Goal: Task Accomplishment & Management: Use online tool/utility

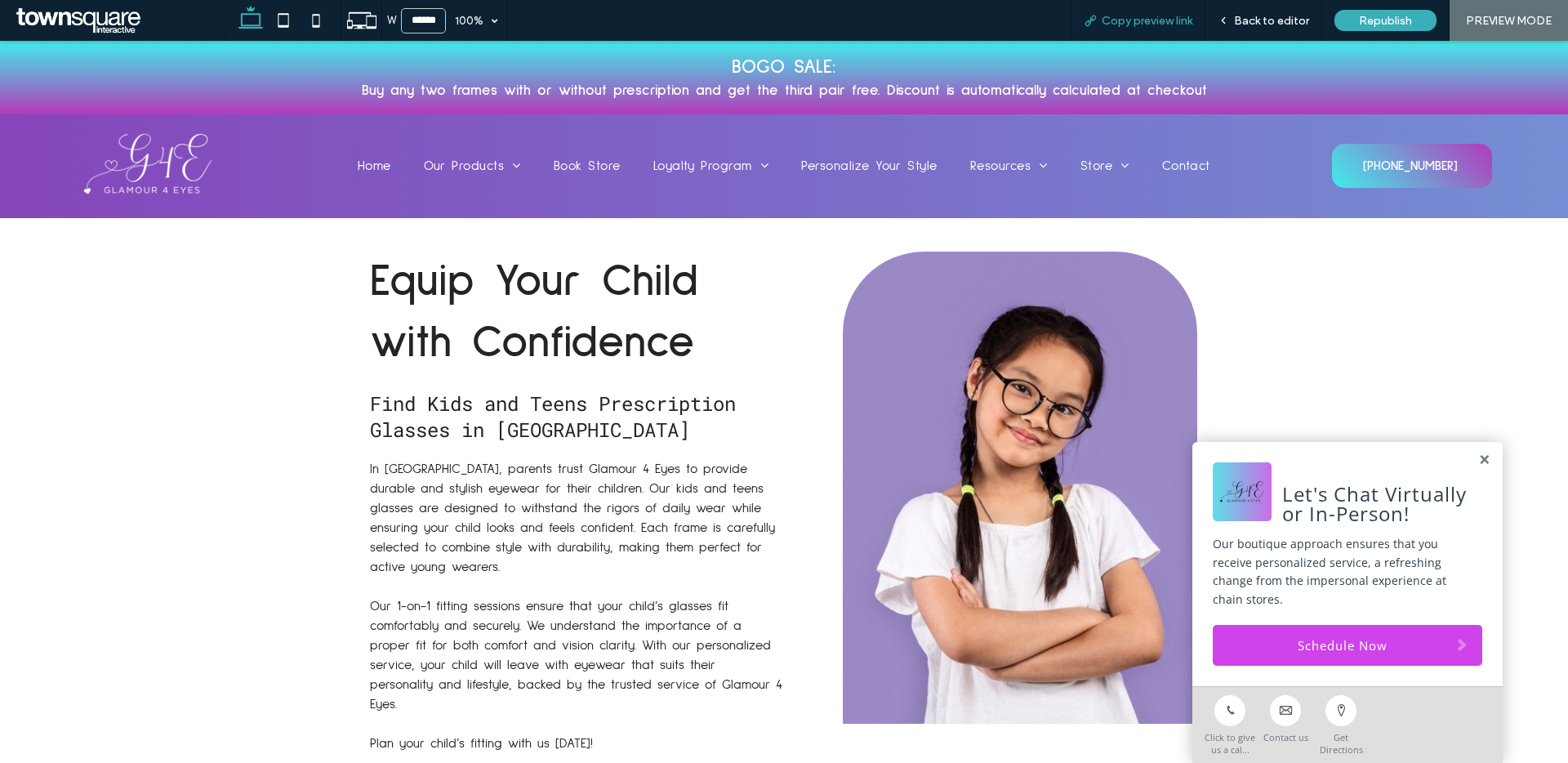
click at [1149, 5] on div "Copy preview link" at bounding box center [1138, 20] width 135 height 41
click at [1165, 28] on div "Copy preview link" at bounding box center [1138, 20] width 135 height 41
click at [1165, 22] on span "Copy preview link" at bounding box center [1147, 20] width 91 height 14
click at [1266, 21] on span "Back to editor" at bounding box center [1271, 20] width 75 height 14
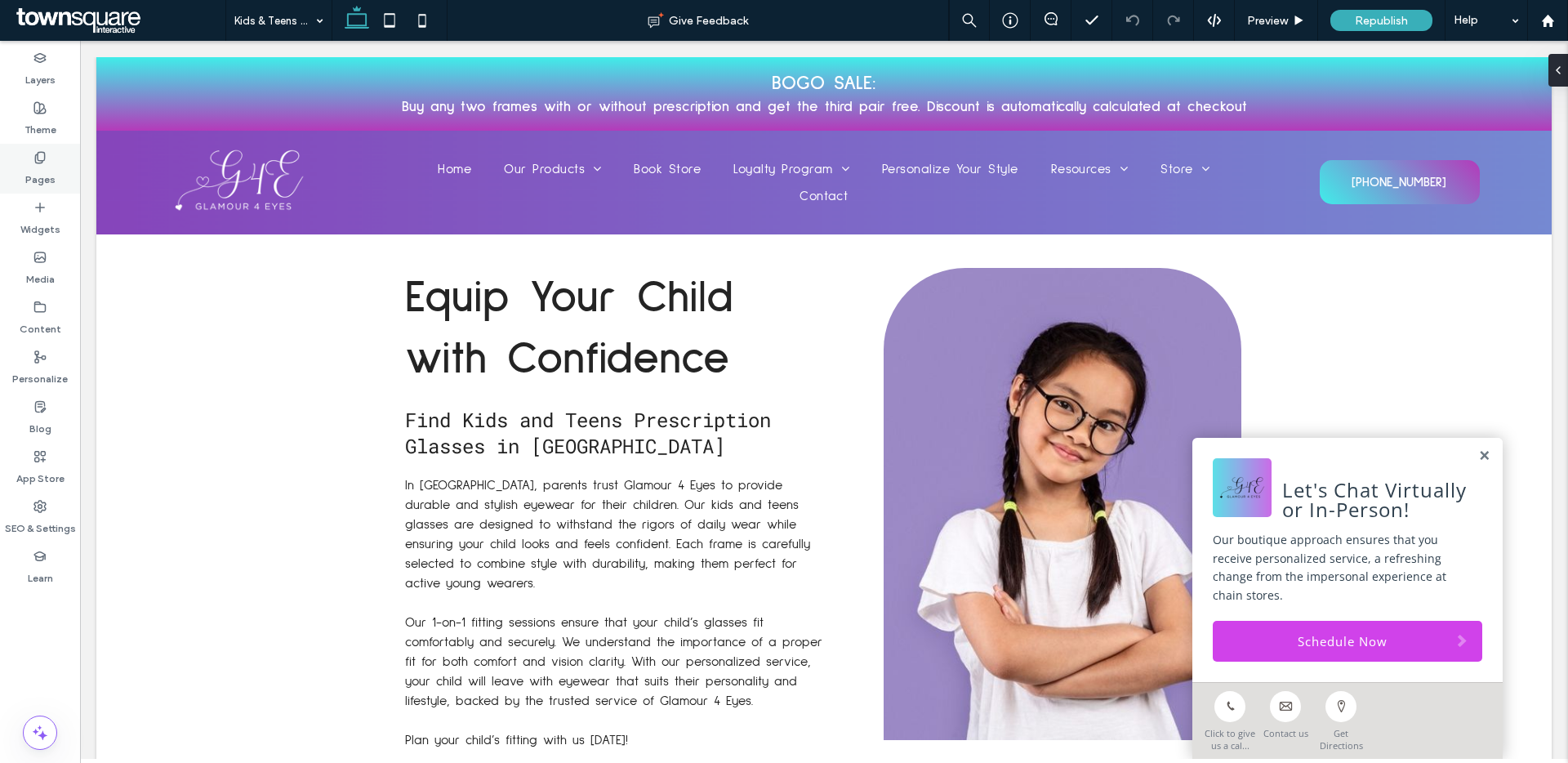
click at [54, 161] on div "Pages" at bounding box center [40, 169] width 80 height 50
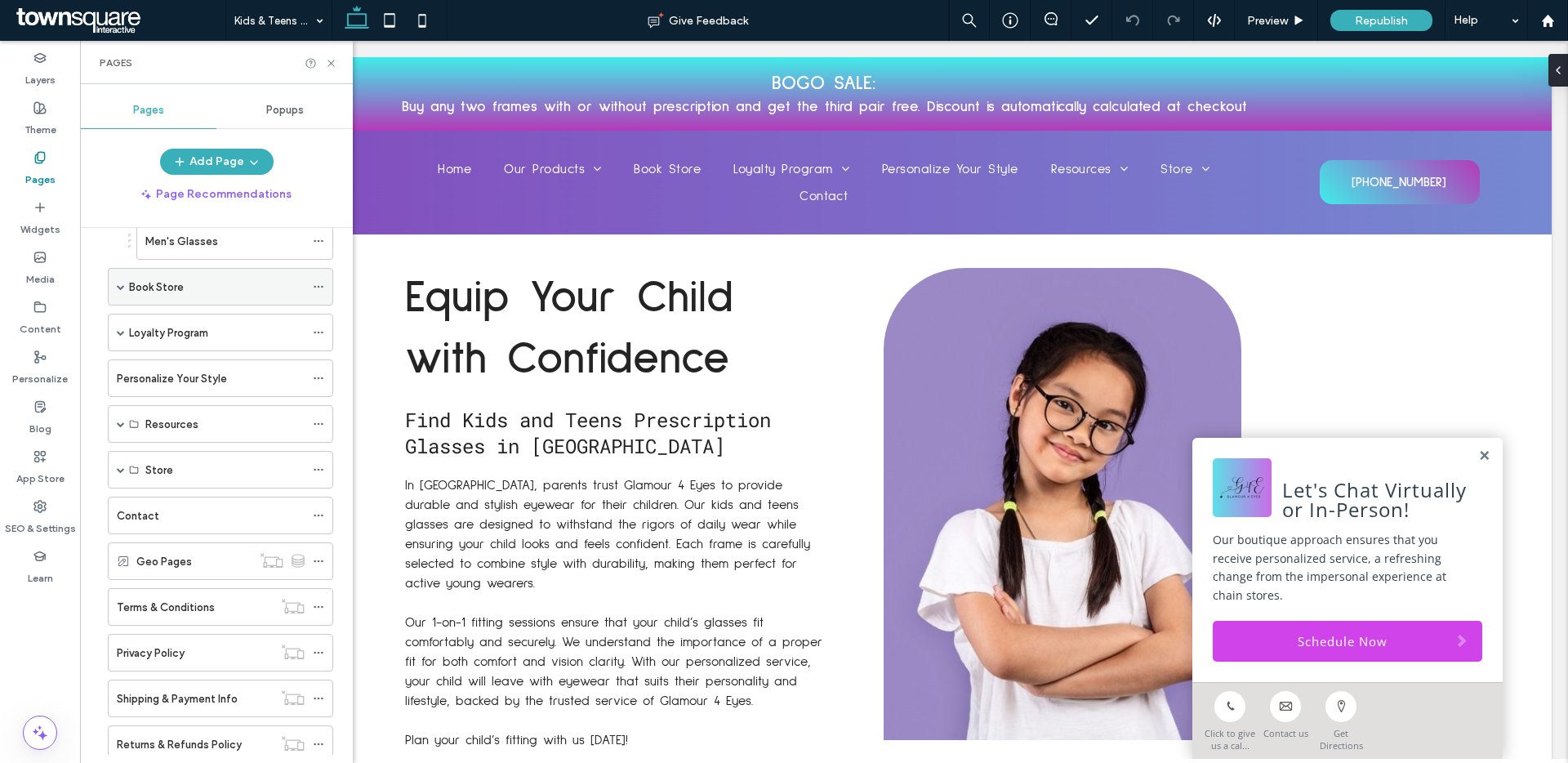
scroll to position [445, 0]
click at [123, 290] on span at bounding box center [120, 284] width 8 height 36
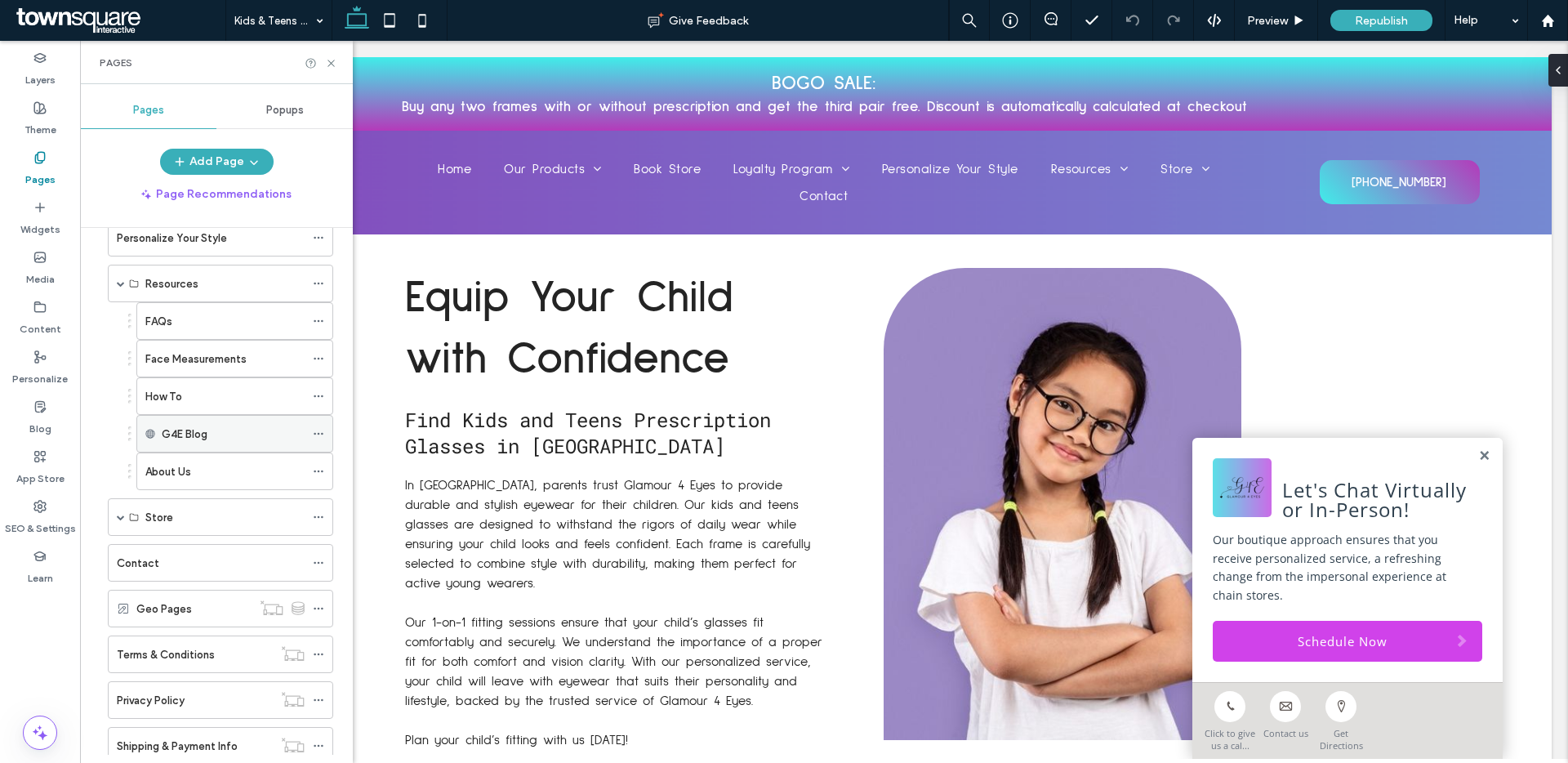
click at [319, 428] on icon at bounding box center [318, 433] width 12 height 12
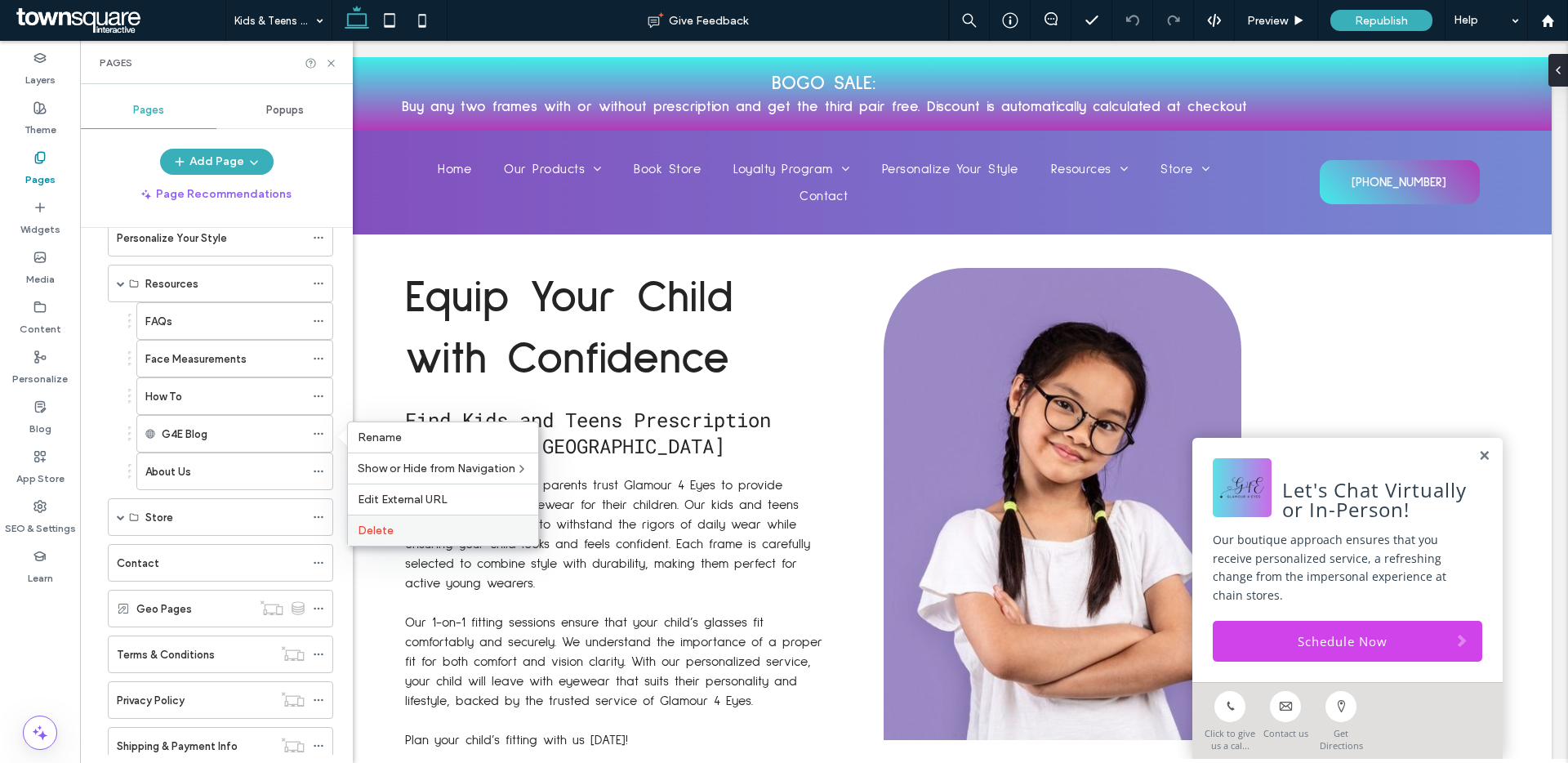
click at [402, 531] on label "Delete" at bounding box center [443, 530] width 170 height 14
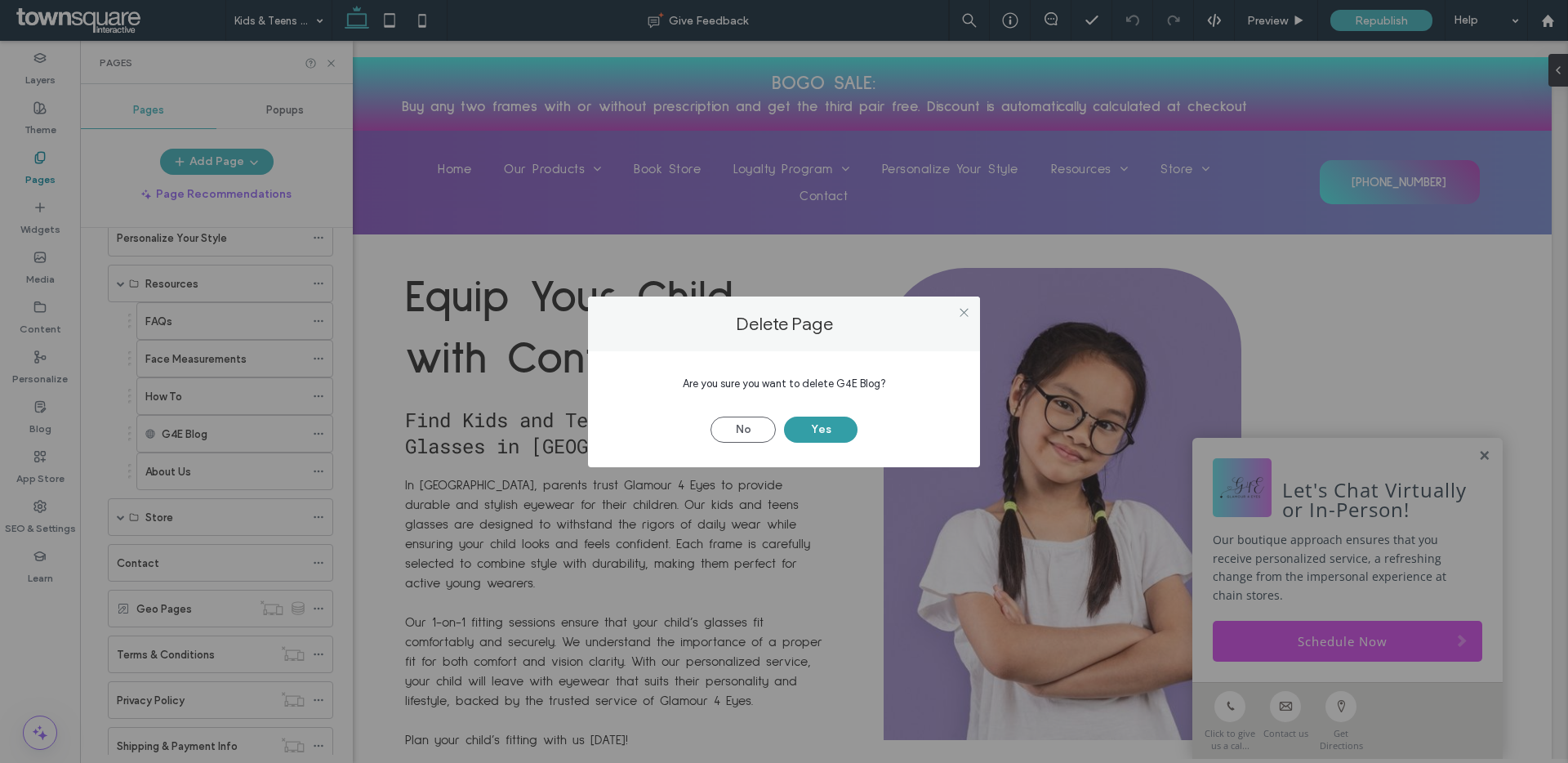
click at [827, 439] on button "Yes" at bounding box center [820, 430] width 73 height 26
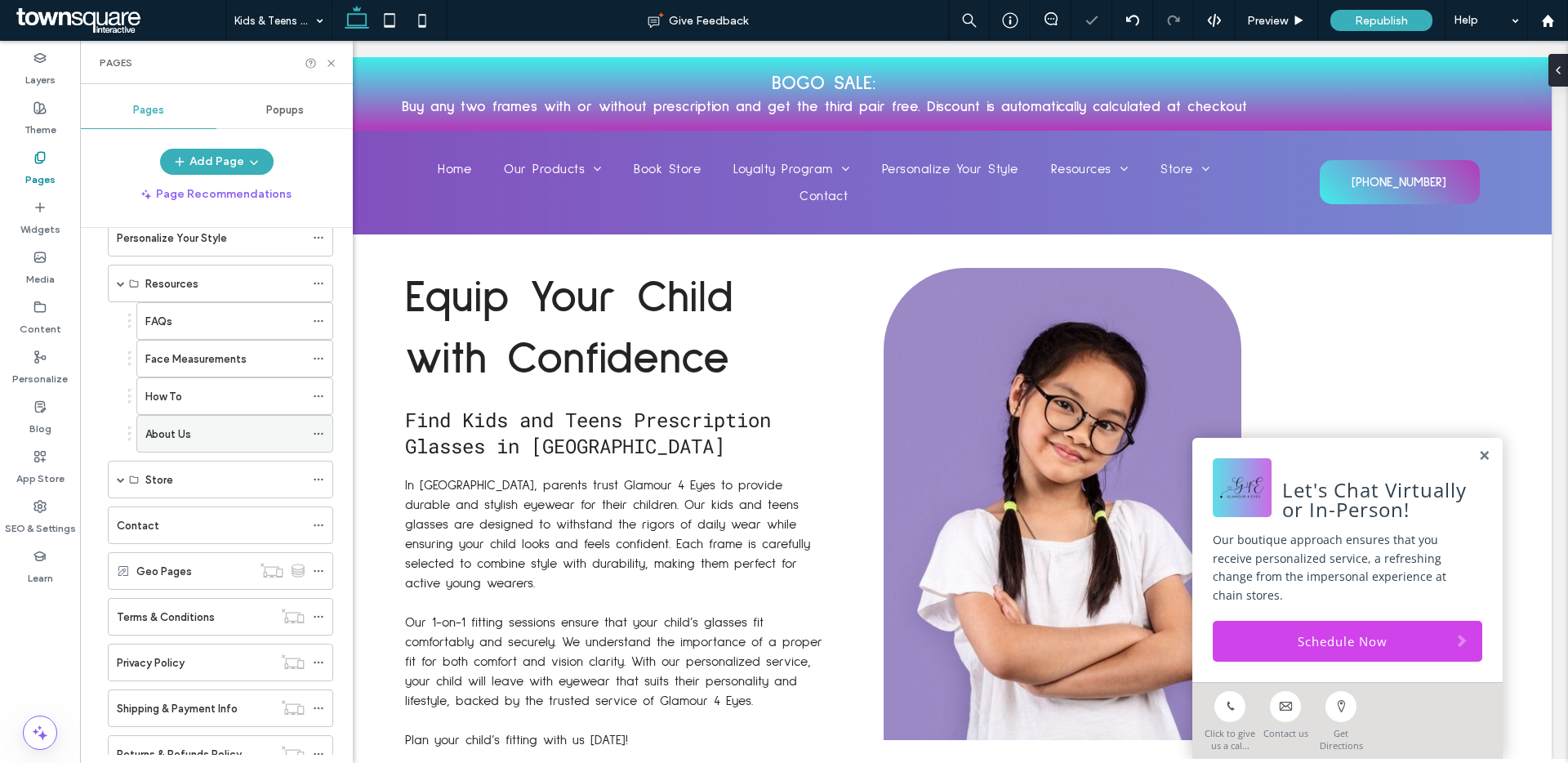
click at [324, 431] on div at bounding box center [322, 433] width 20 height 24
click at [322, 437] on icon at bounding box center [318, 433] width 12 height 12
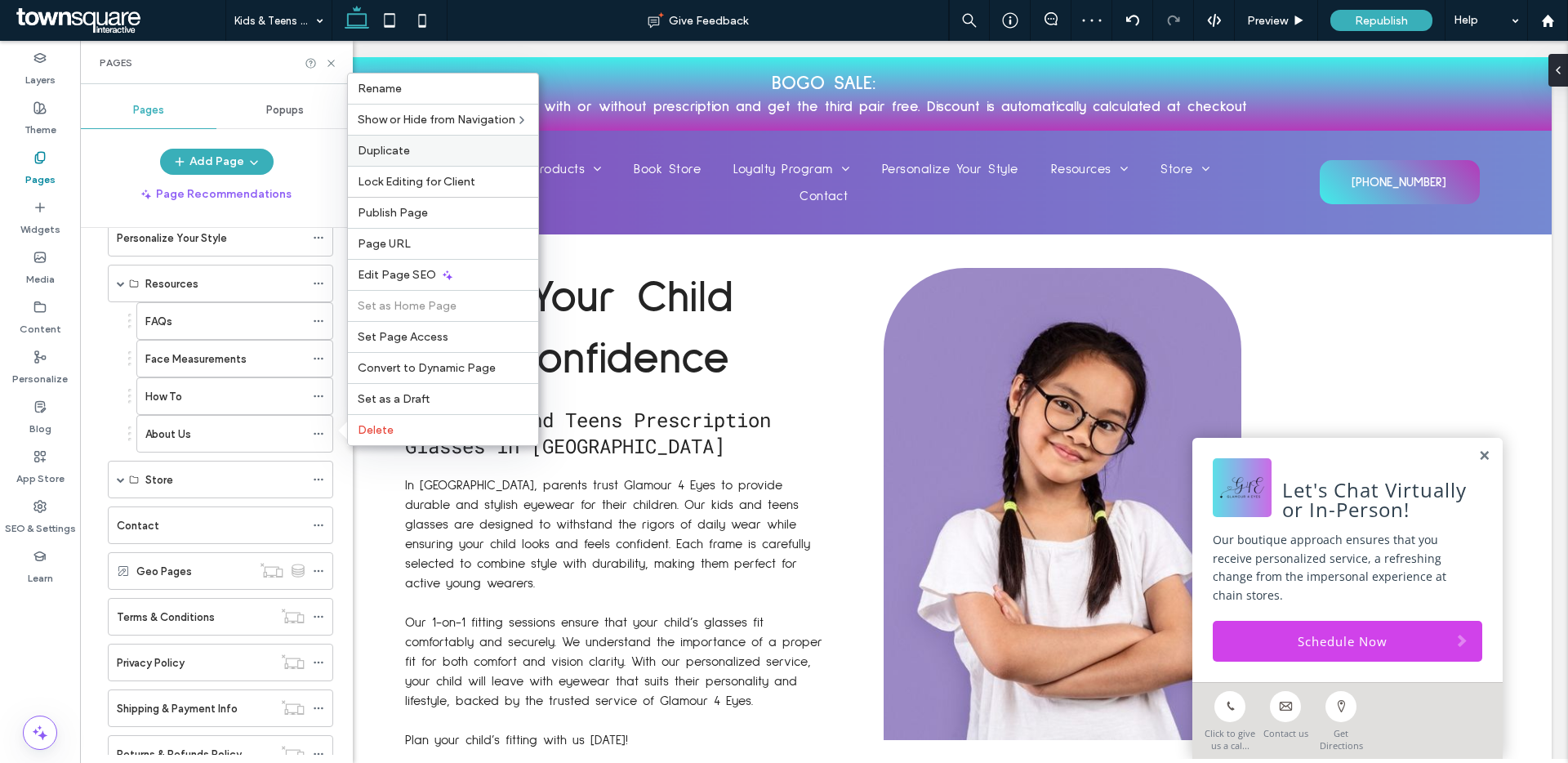
click at [442, 150] on label "Duplicate" at bounding box center [443, 150] width 170 height 14
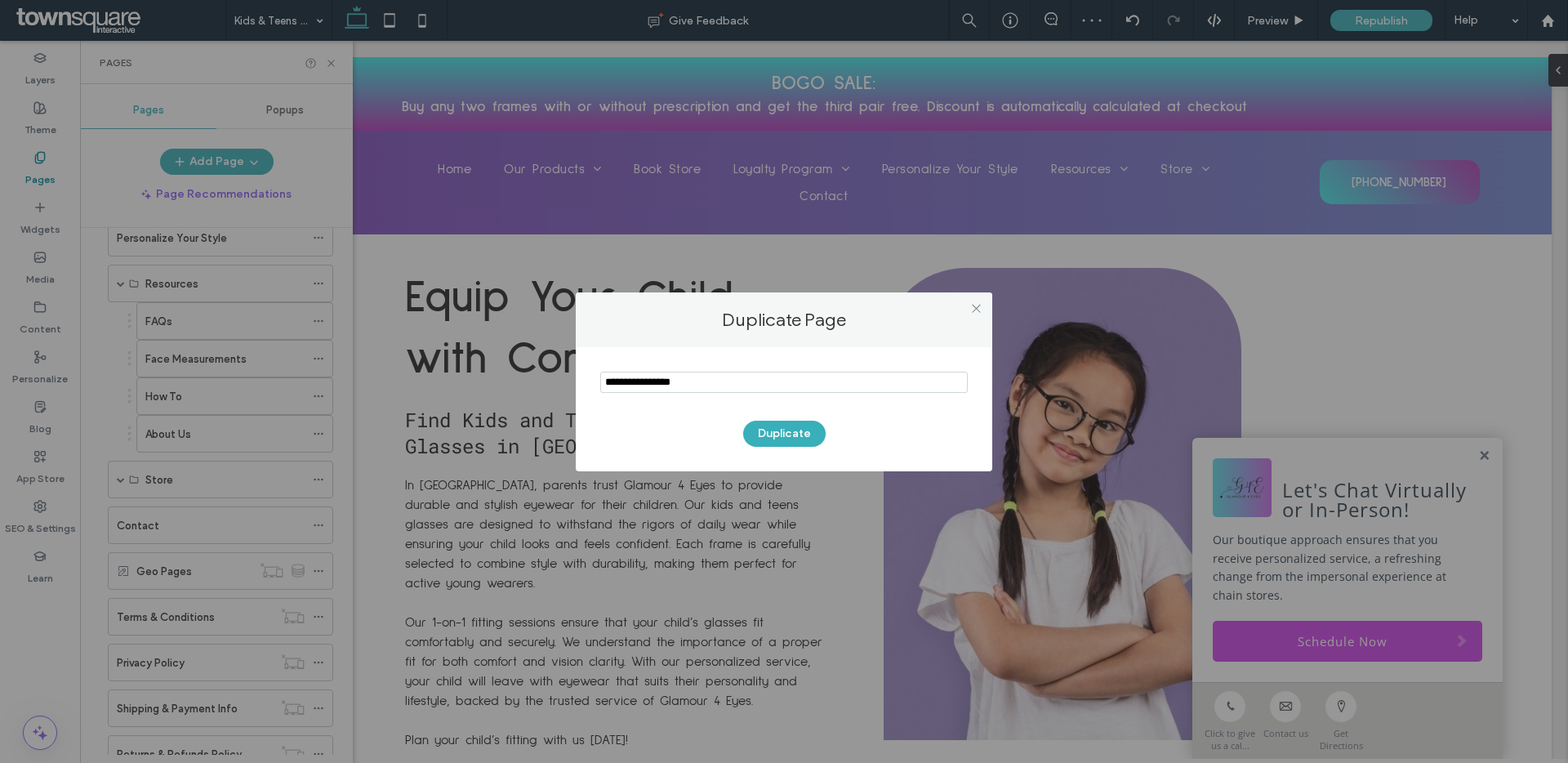
click at [749, 383] on input "notEmpty" at bounding box center [784, 382] width 368 height 21
click at [742, 385] on input "notEmpty" at bounding box center [784, 382] width 368 height 21
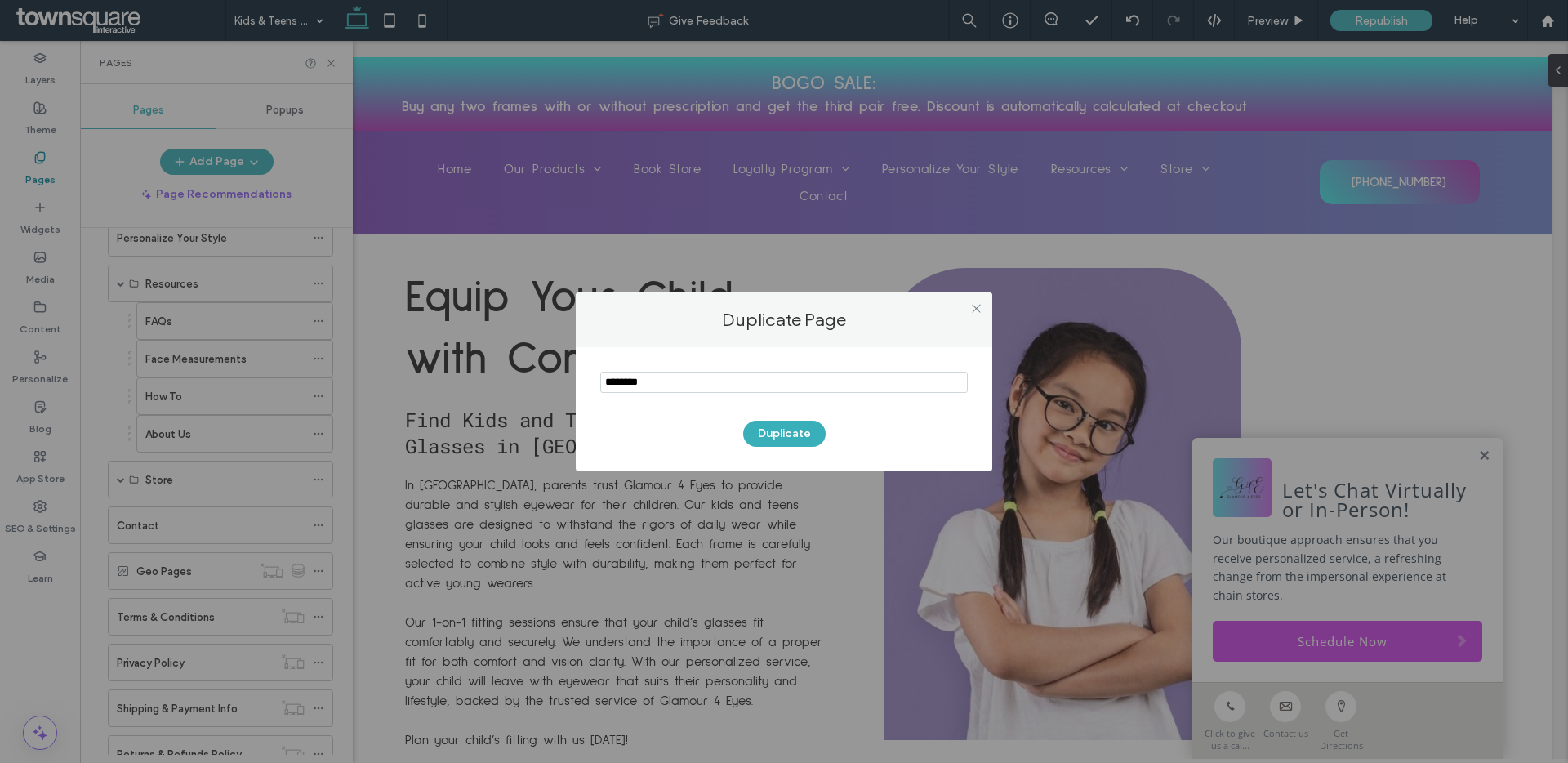
type input "********"
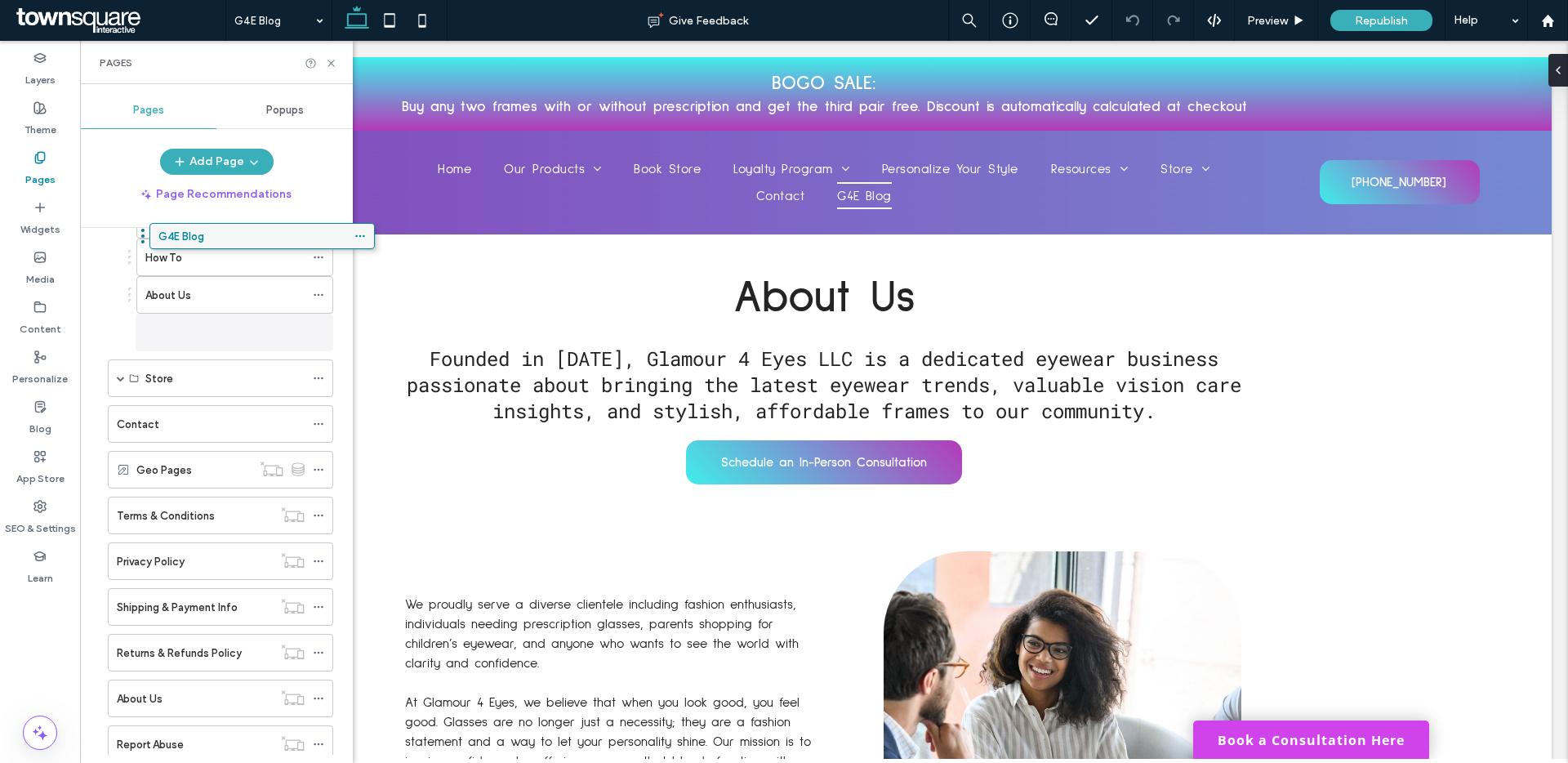
scroll to position [568, 0]
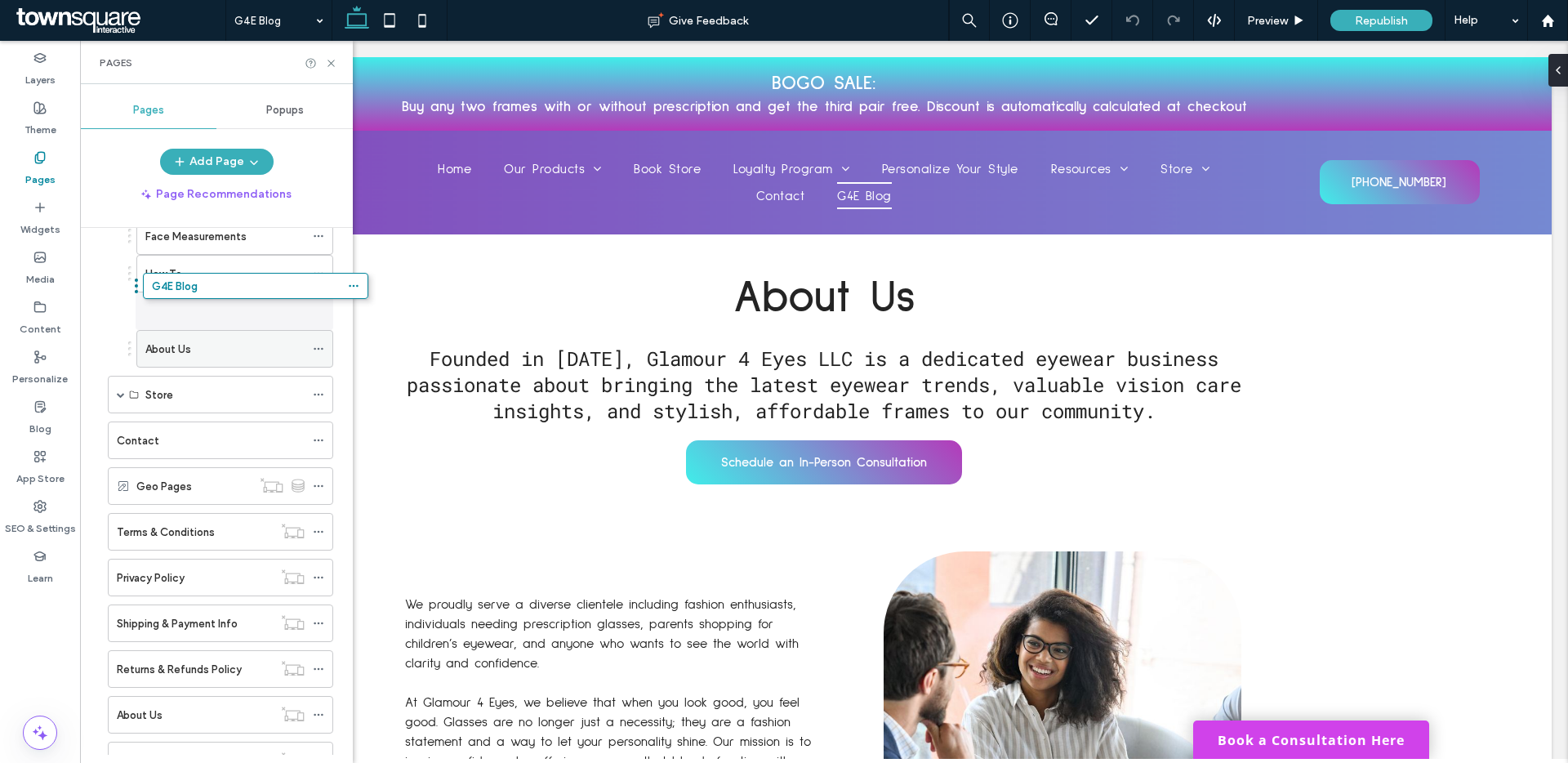
drag, startPoint x: 224, startPoint y: 697, endPoint x: 256, endPoint y: 295, distance: 403.3
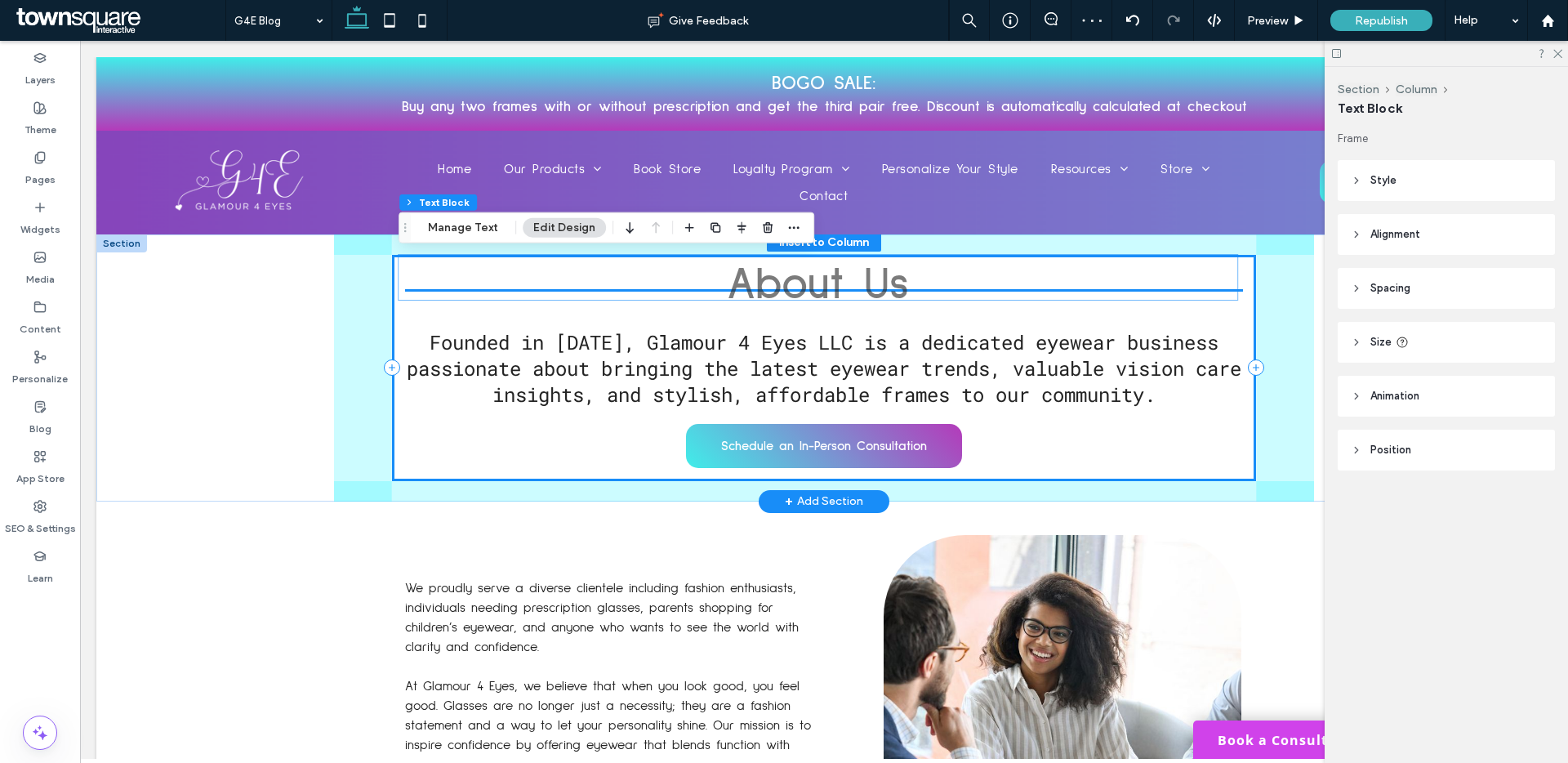
click at [884, 279] on span "About Us" at bounding box center [817, 285] width 182 height 45
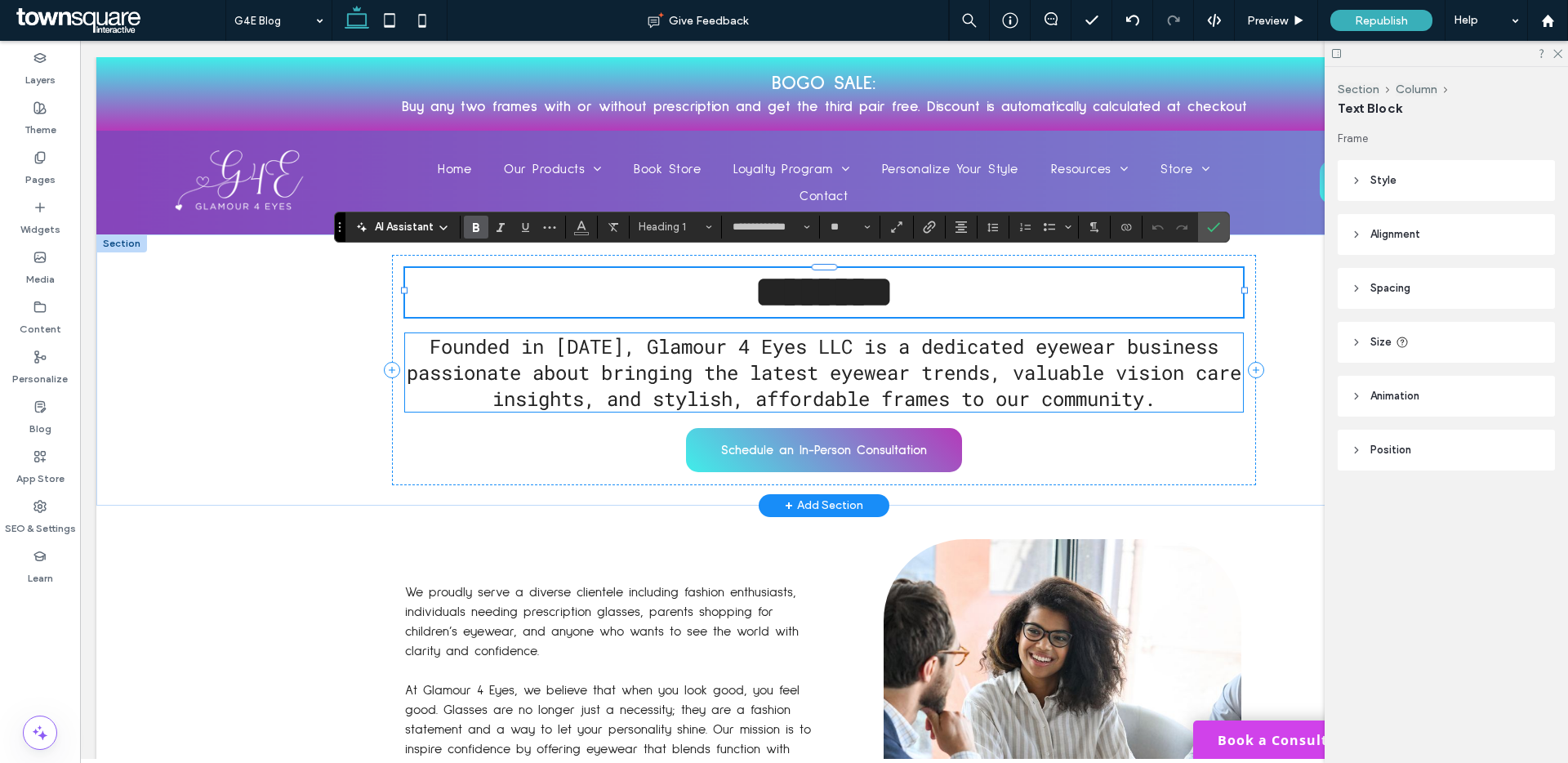
click at [1183, 370] on span "Founded in [DATE], Glamour 4 Eyes LLC is a dedicated eyewear business passionat…" at bounding box center [823, 372] width 834 height 79
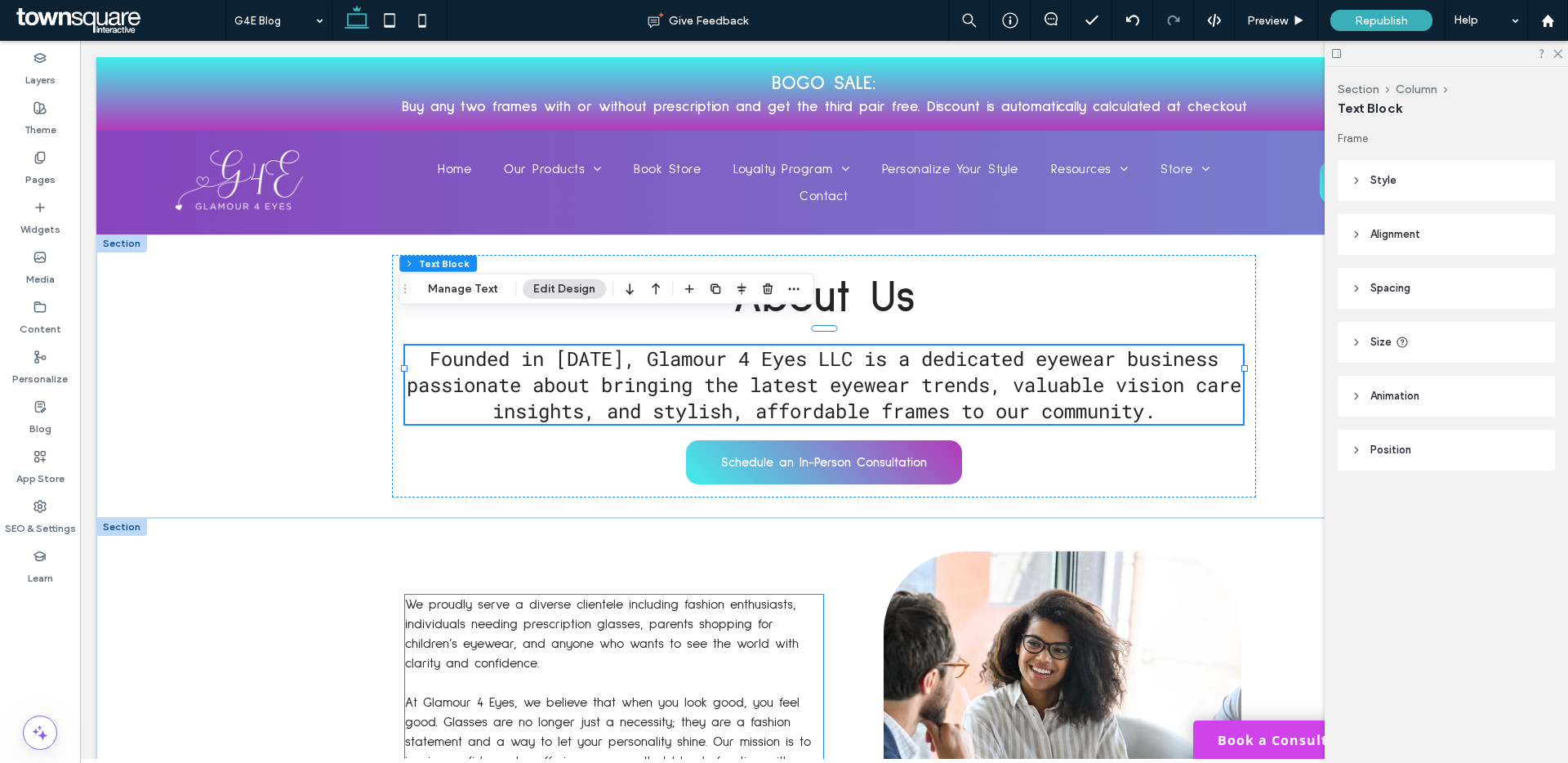
click at [479, 598] on span "We proudly serve a diverse clientele including fashion enthusiasts, individuals…" at bounding box center [601, 633] width 394 height 72
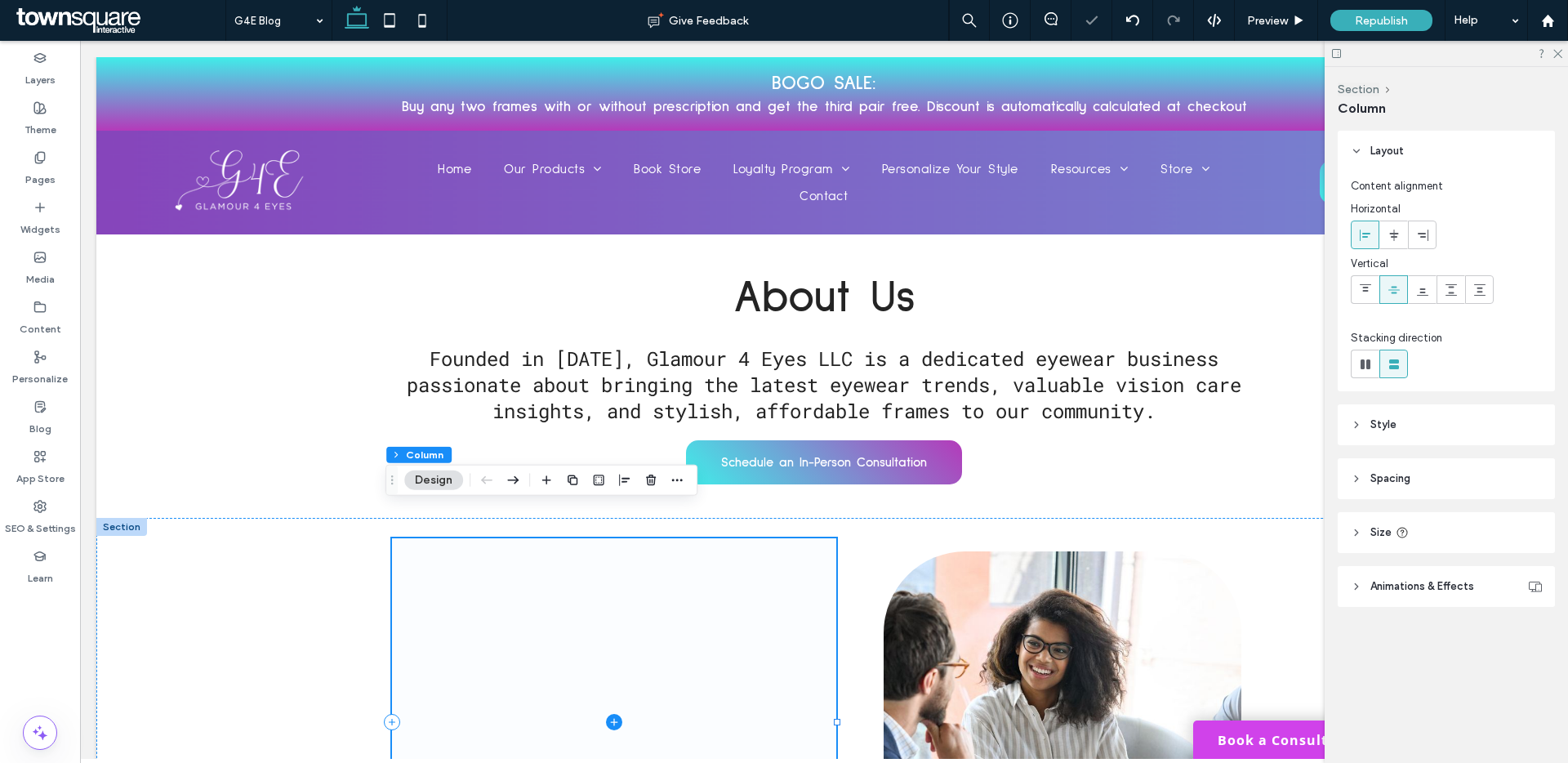
click at [583, 557] on span at bounding box center [614, 722] width 444 height 368
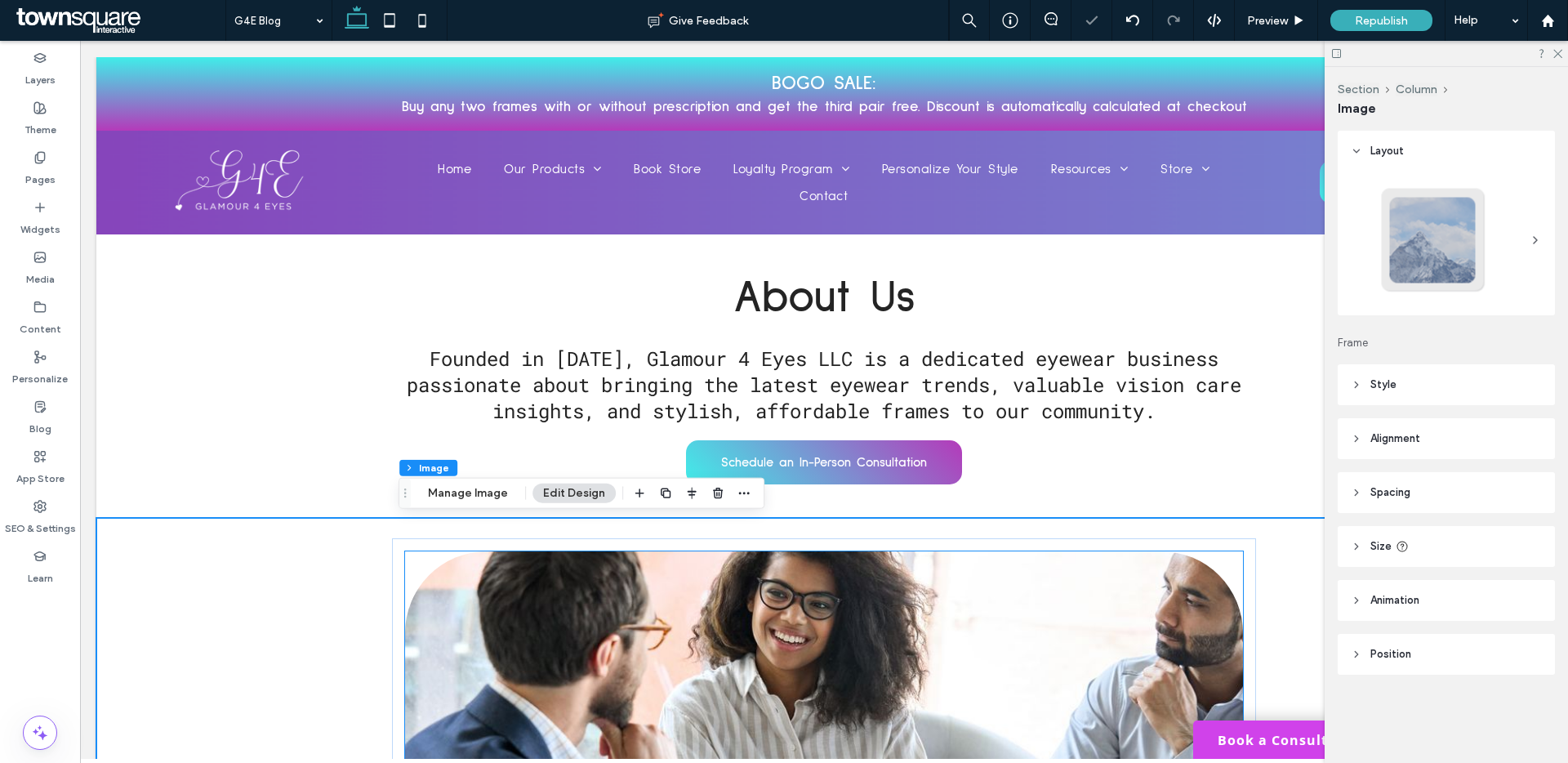
type input "***"
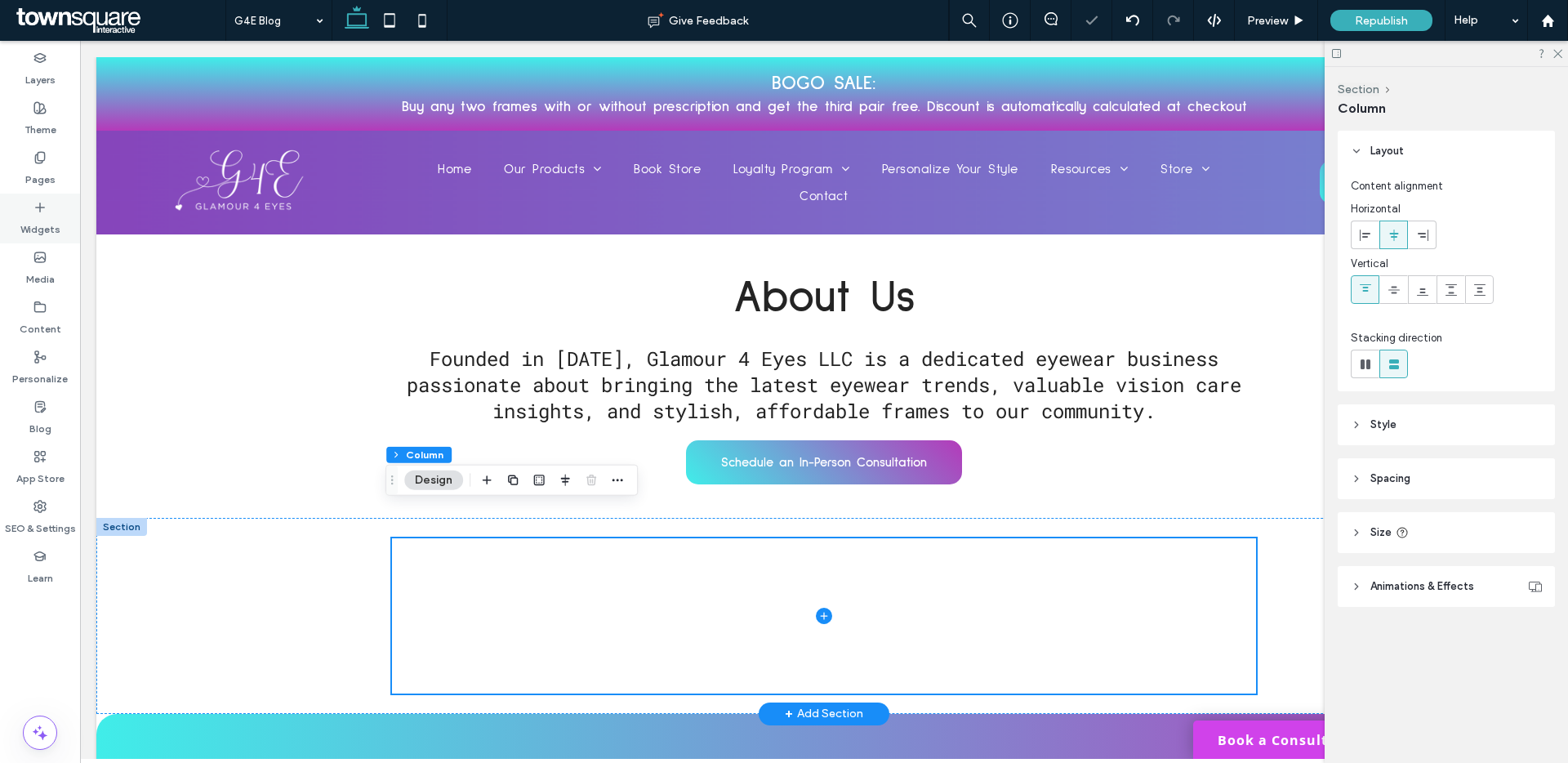
click at [31, 205] on div "Widgets" at bounding box center [40, 218] width 80 height 50
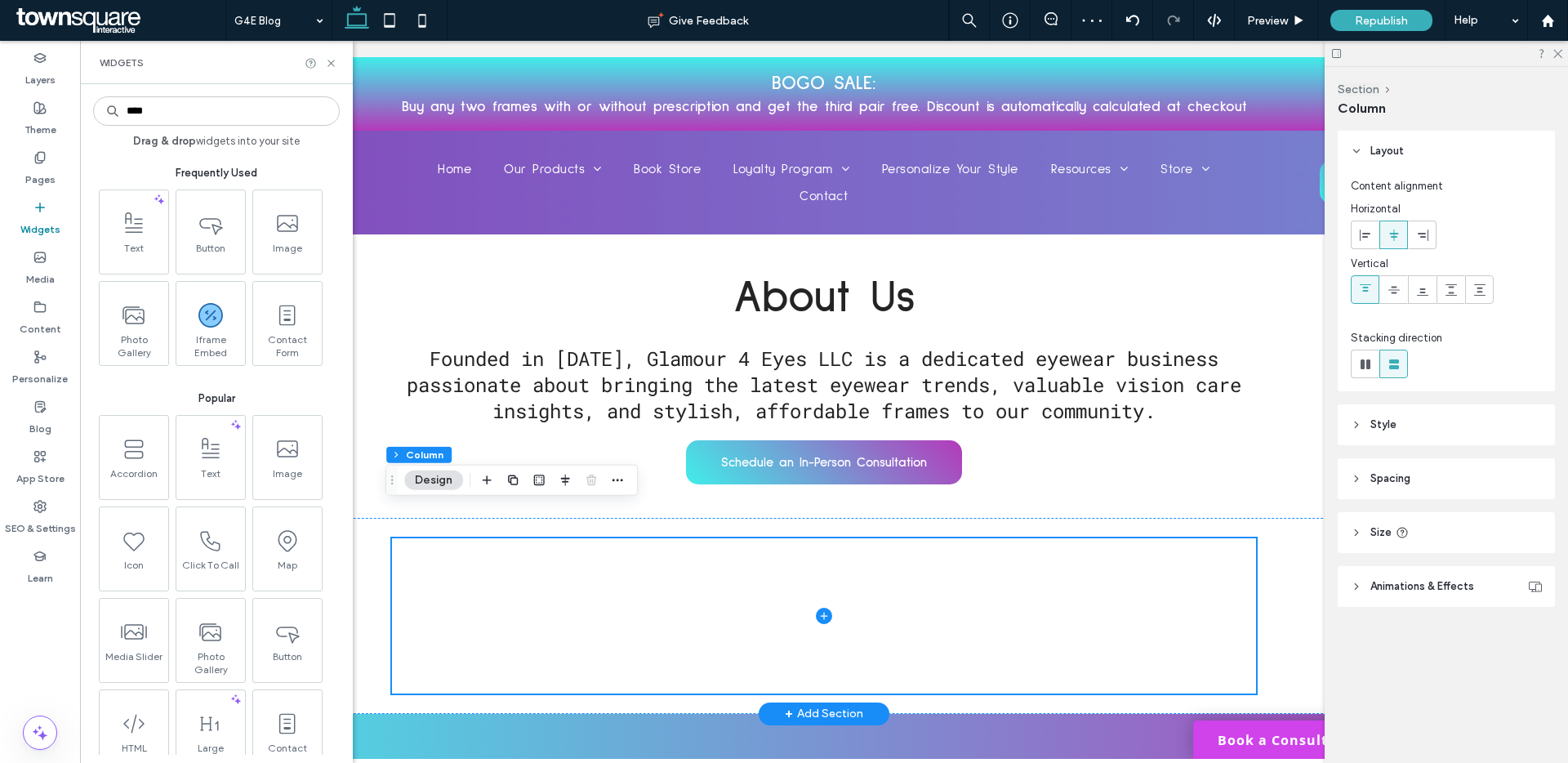
type input "****"
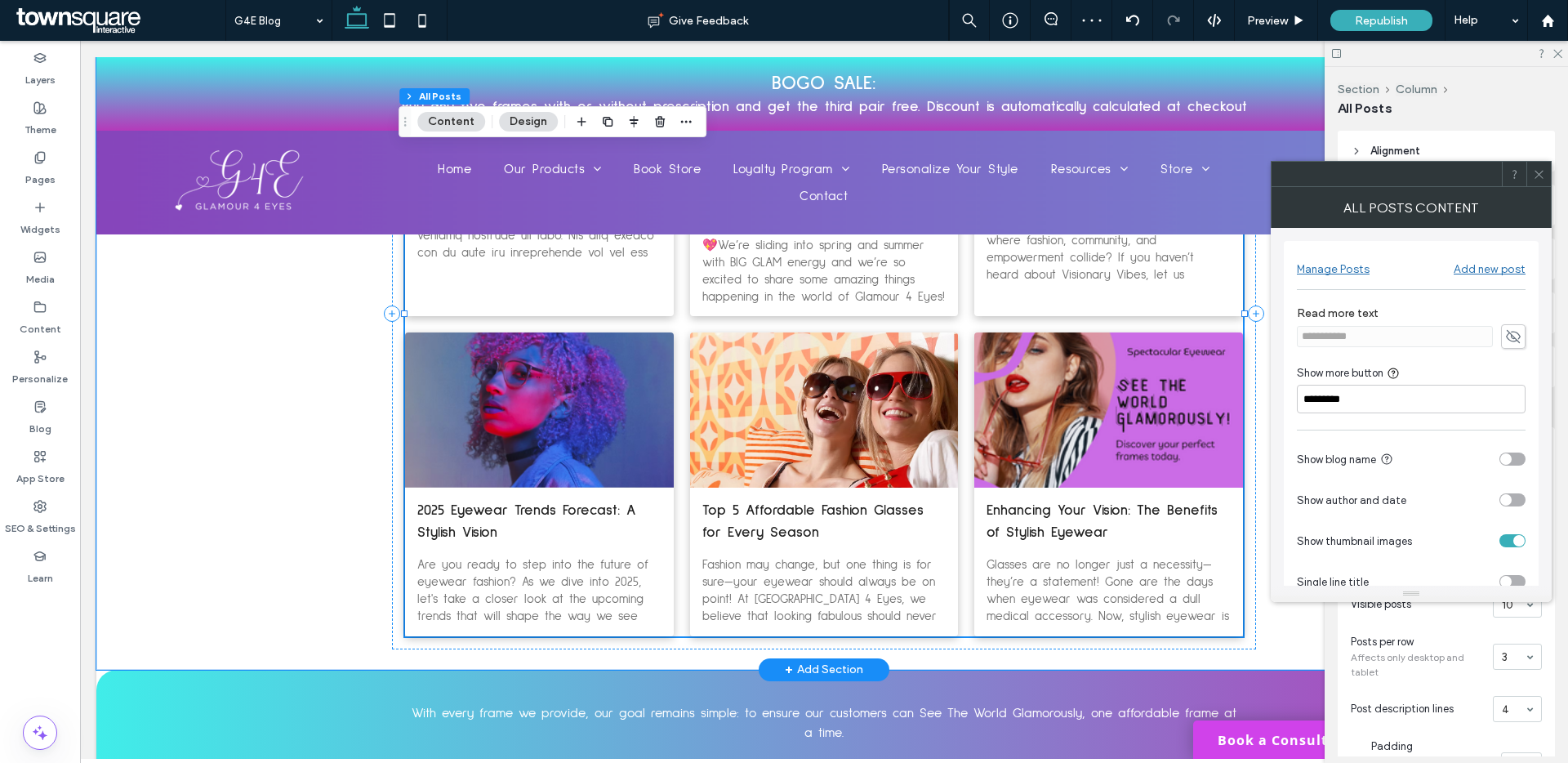
scroll to position [783, 0]
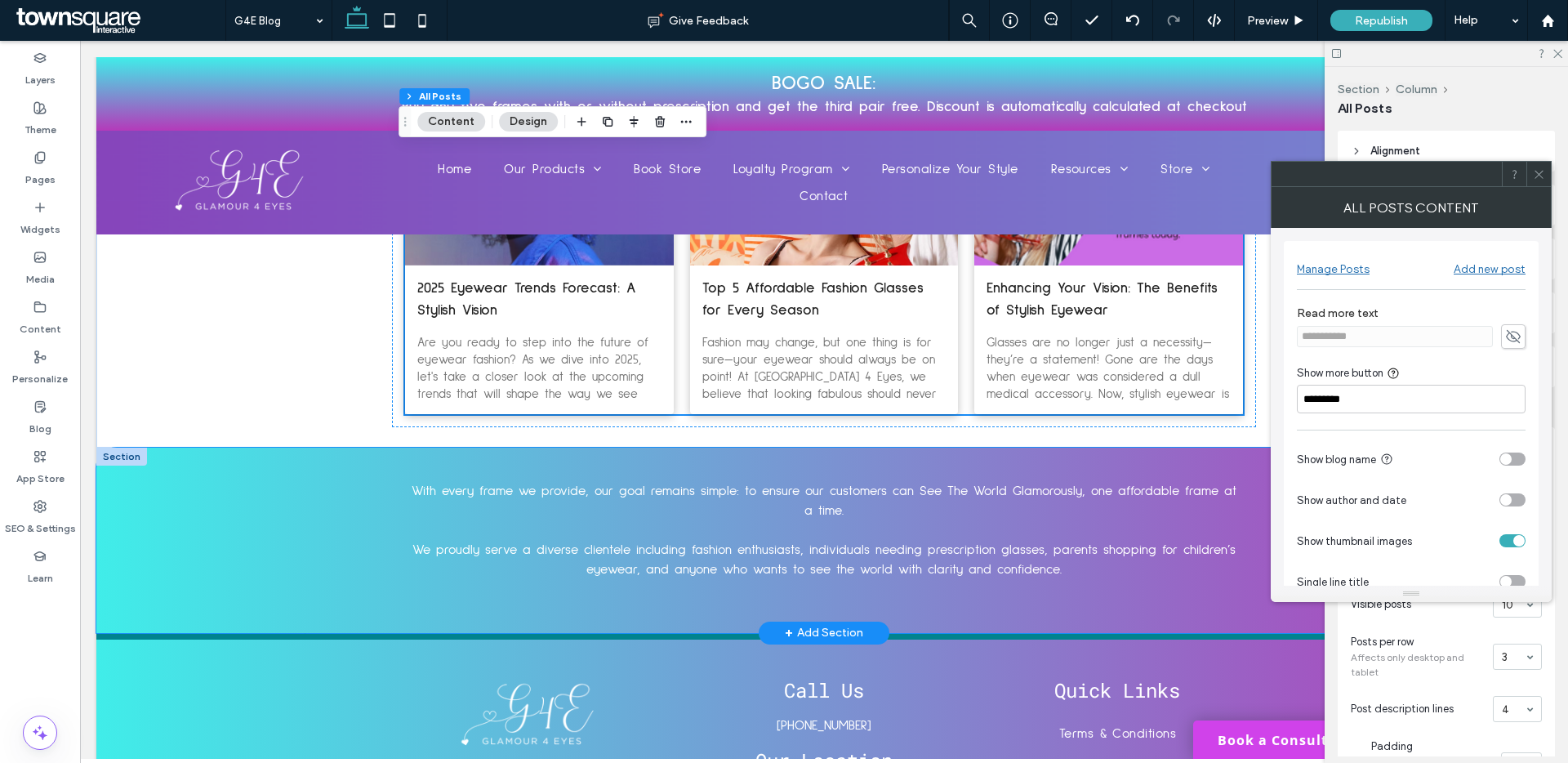
click at [305, 517] on div "With every frame we provide, our goal remains simple: to ensure our customers c…" at bounding box center [823, 540] width 1455 height 186
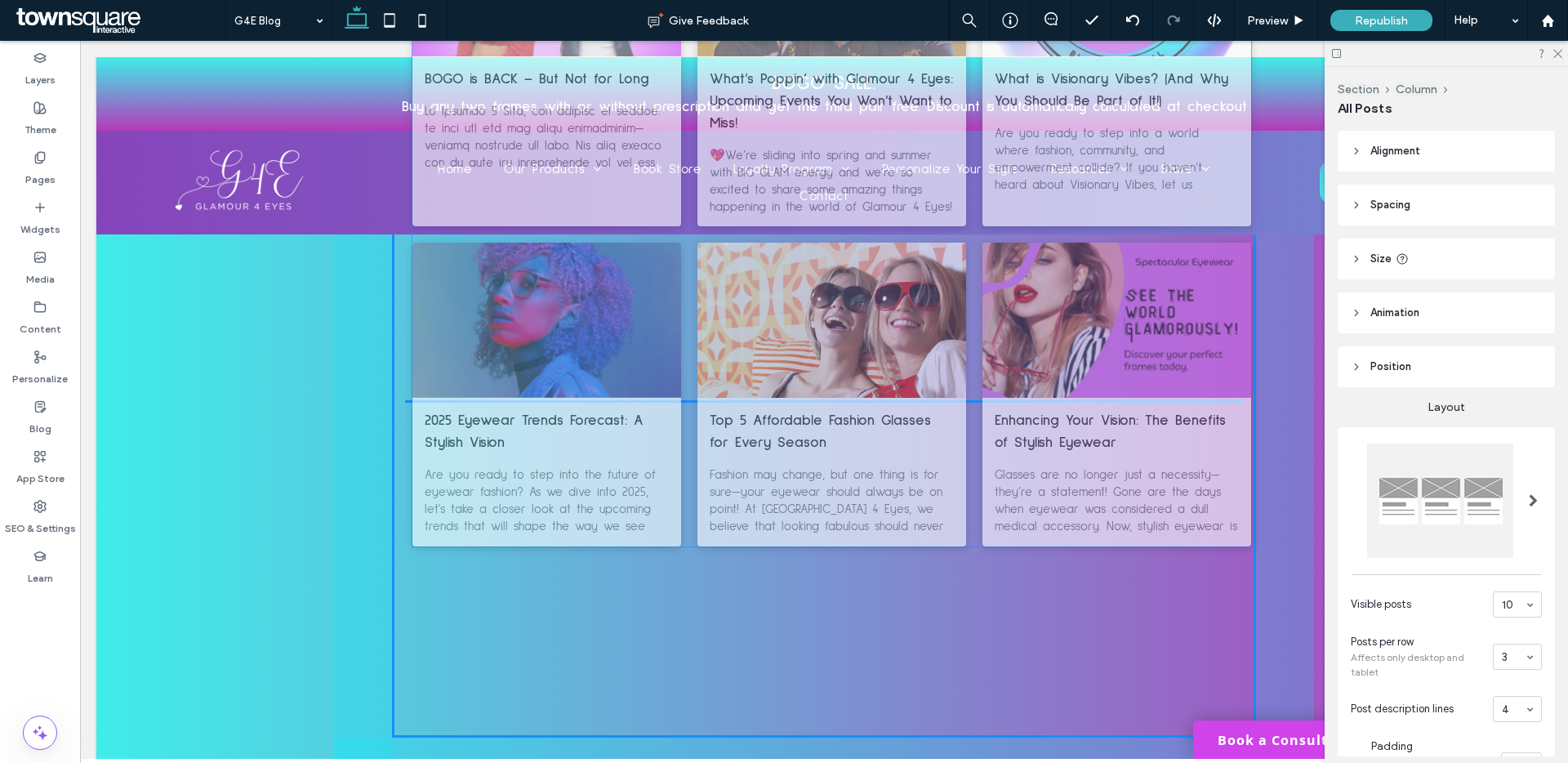
drag, startPoint x: 509, startPoint y: 332, endPoint x: 523, endPoint y: 495, distance: 163.6
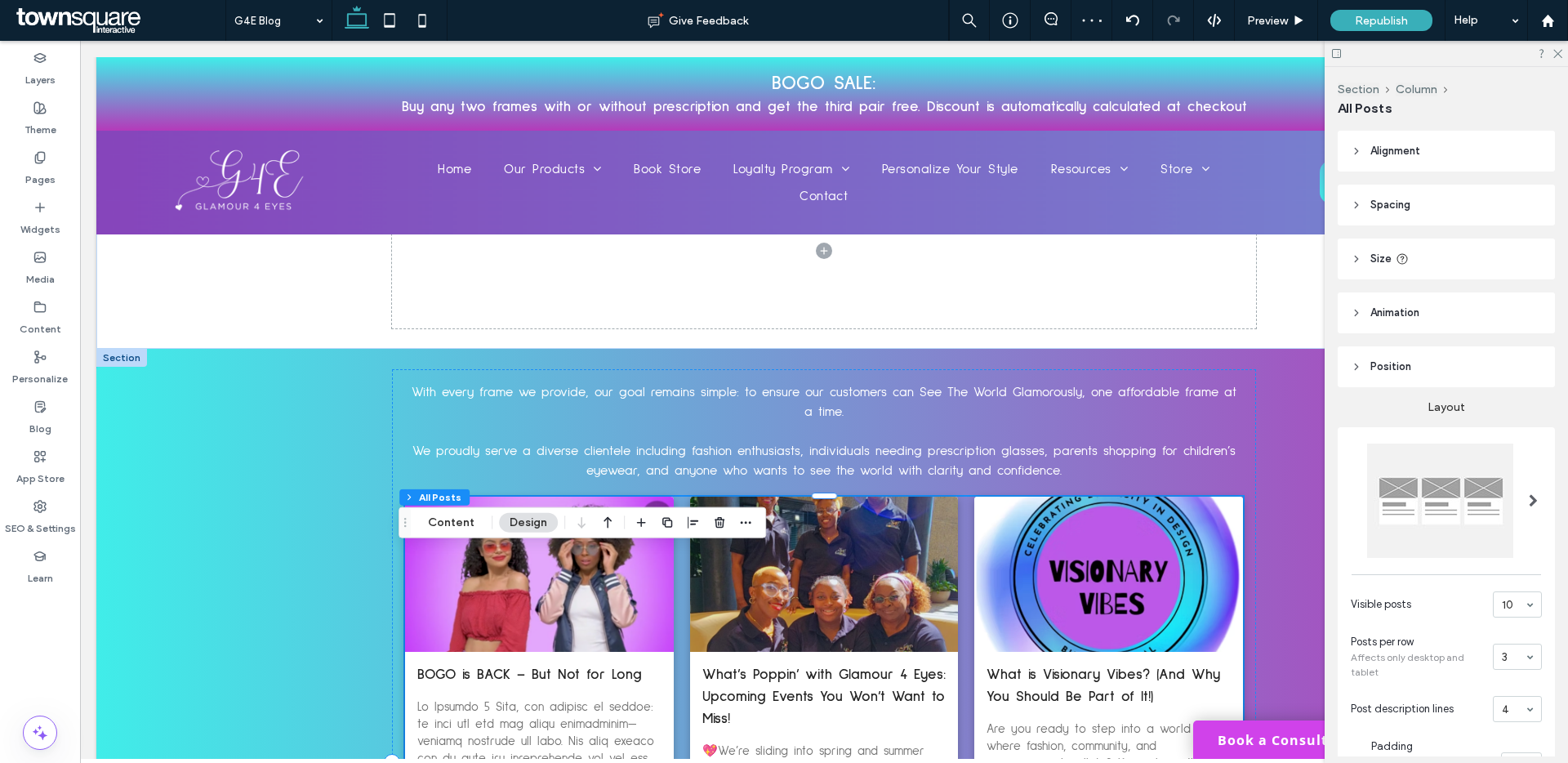
scroll to position [281, 0]
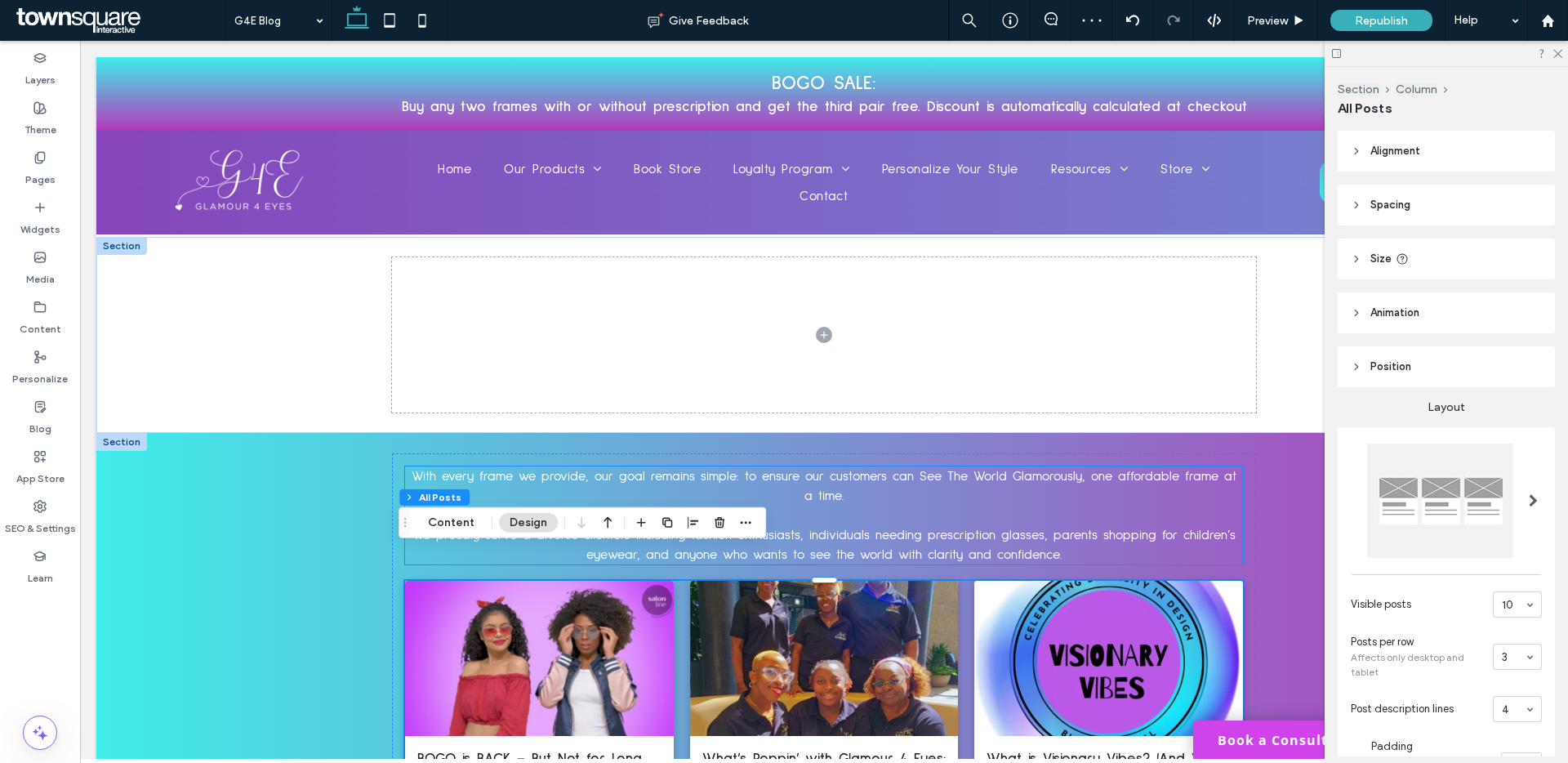
click at [602, 467] on p "With every frame we provide, our goal remains simple: to ensure our customers c…" at bounding box center [823, 486] width 837 height 39
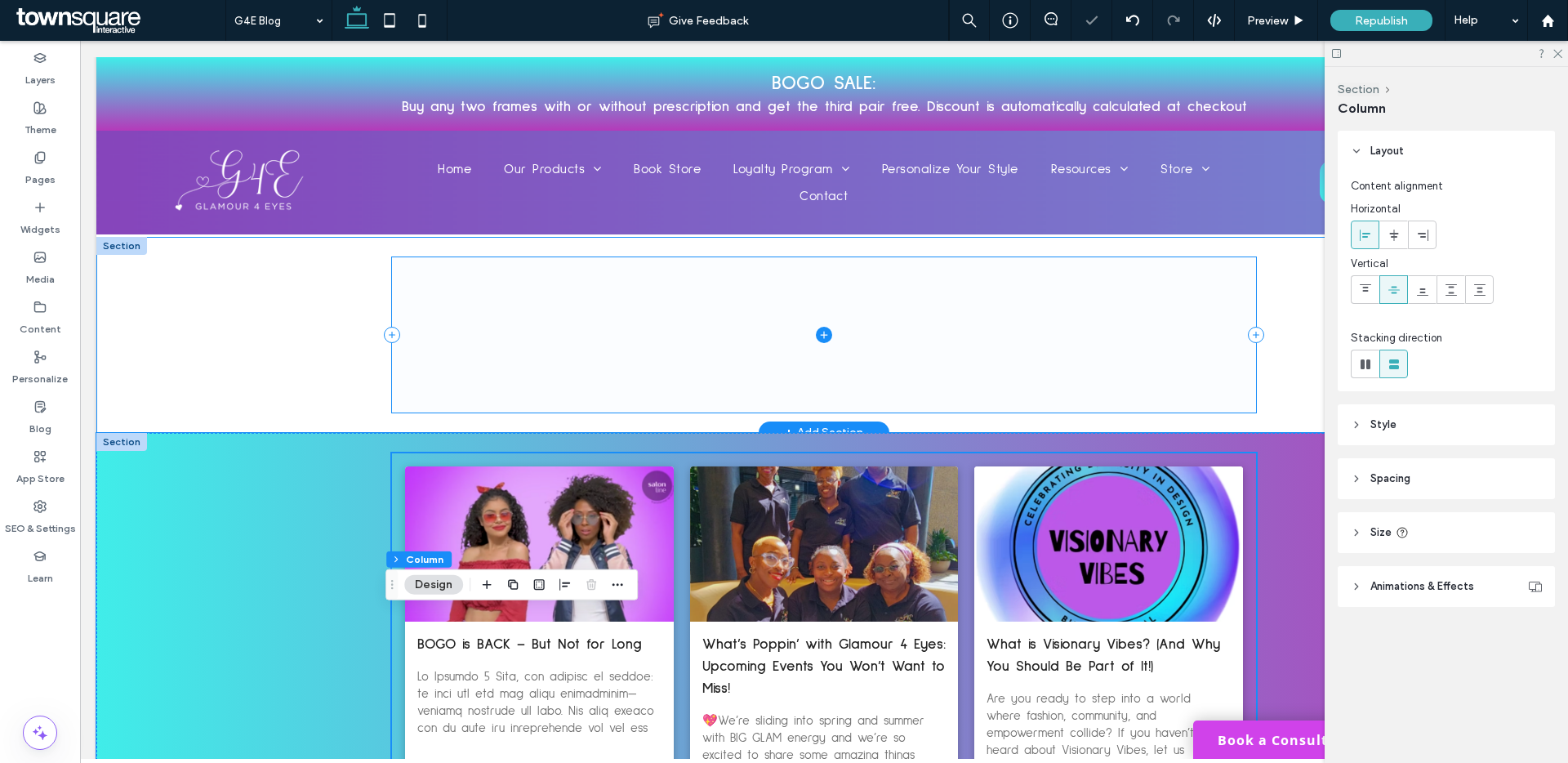
scroll to position [0, 0]
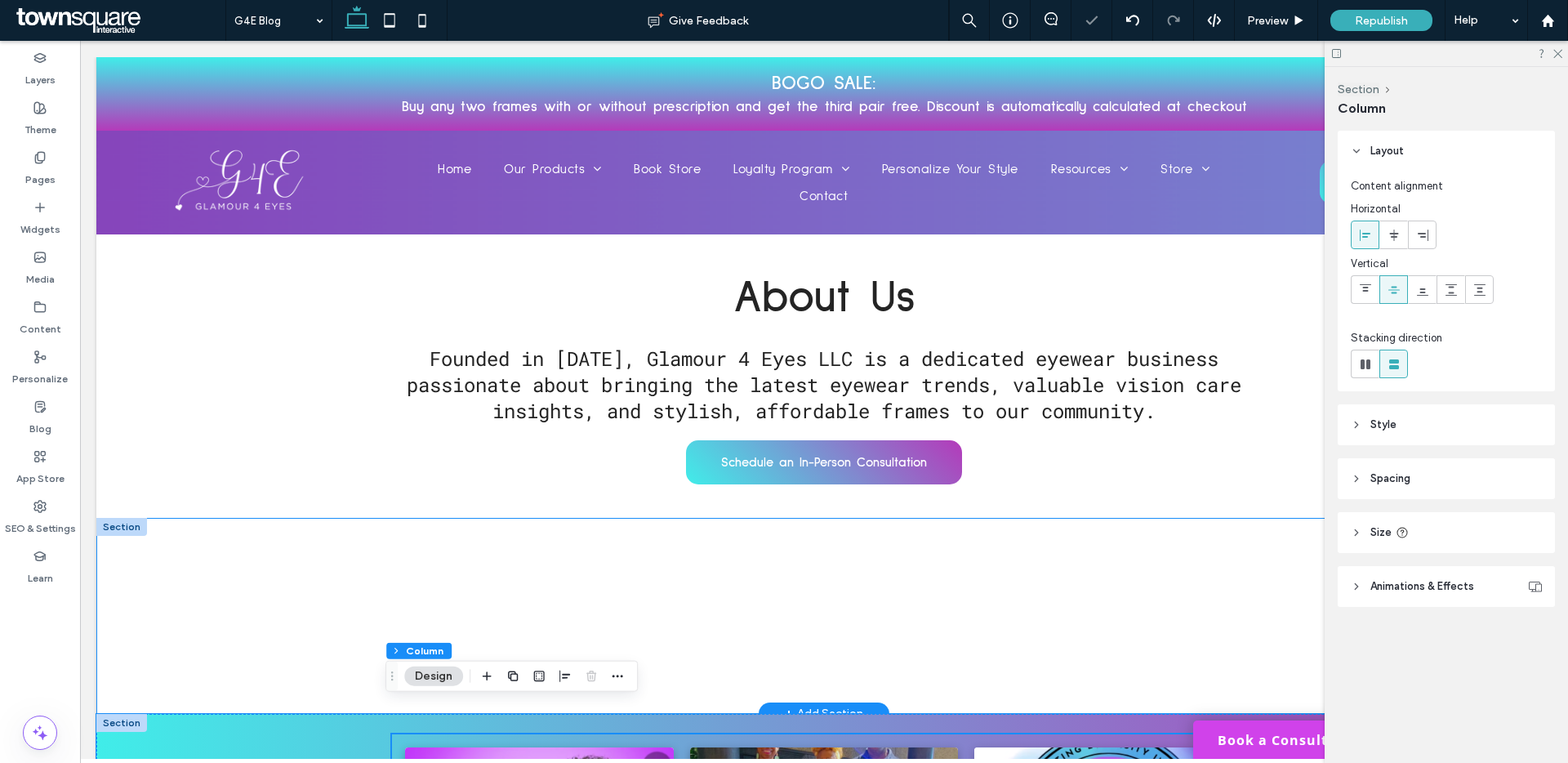
click at [139, 518] on div at bounding box center [121, 527] width 51 height 18
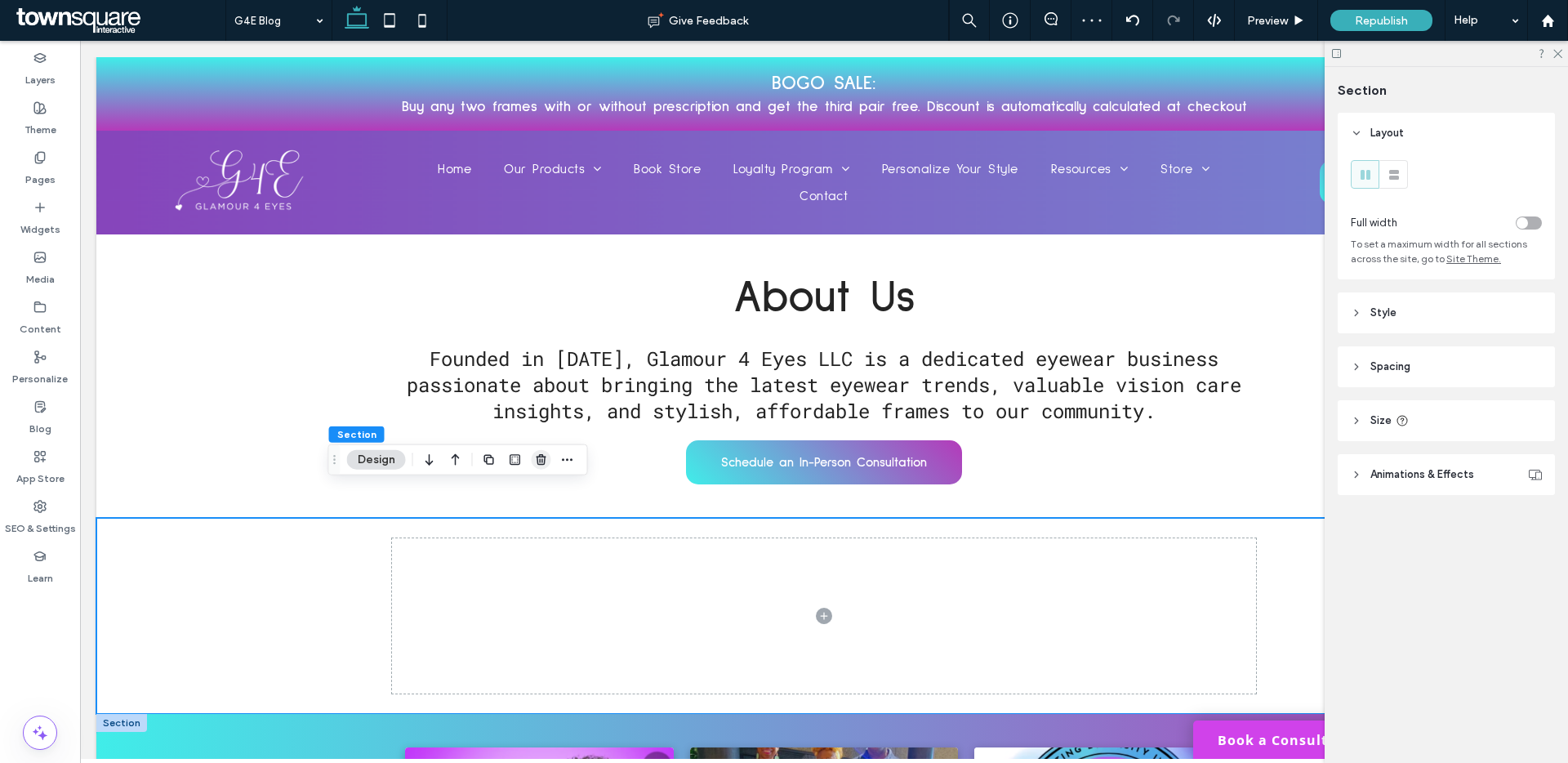
click at [540, 463] on icon "button" at bounding box center [541, 459] width 13 height 13
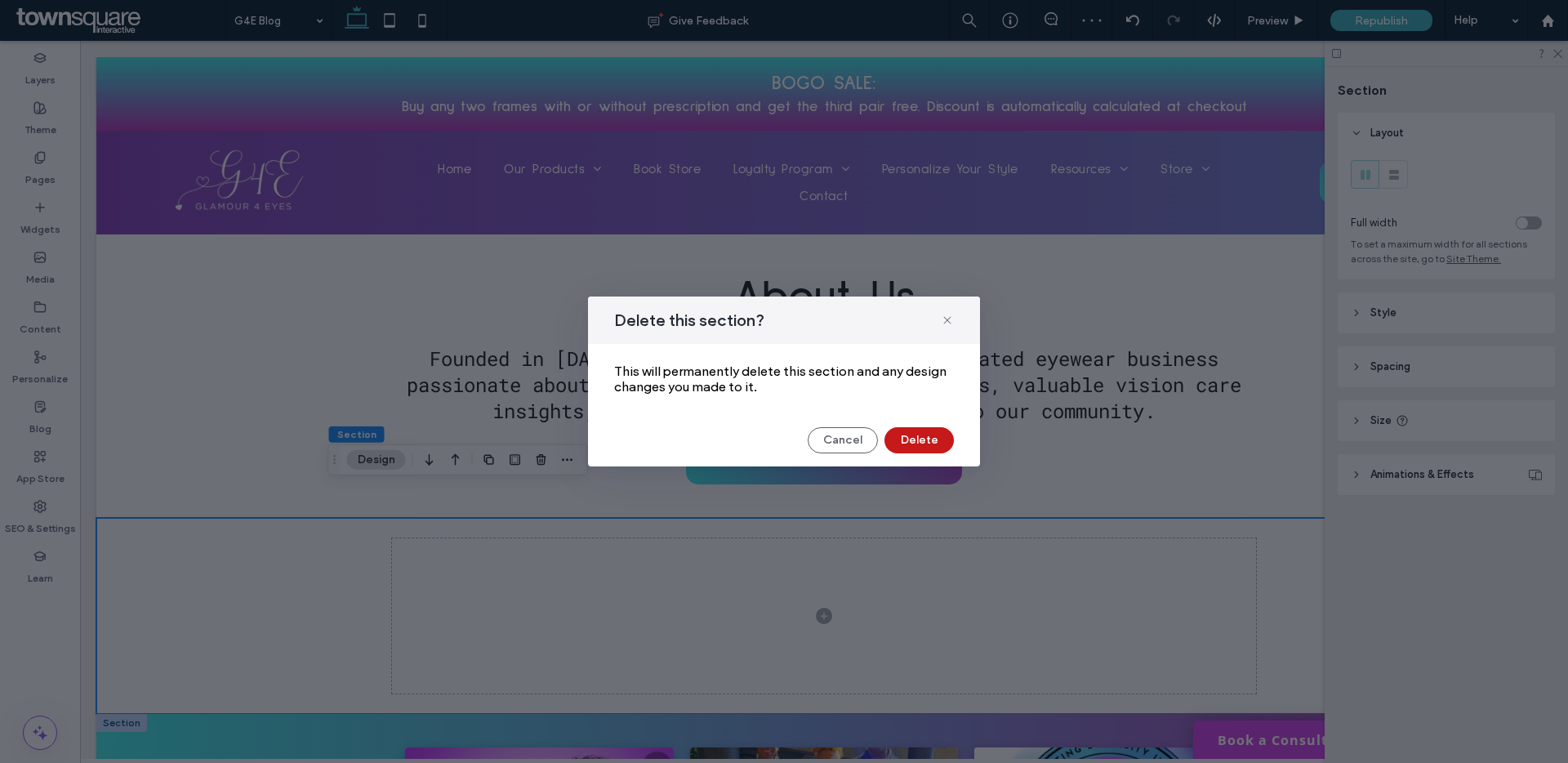
click at [928, 435] on button "Delete" at bounding box center [919, 439] width 70 height 26
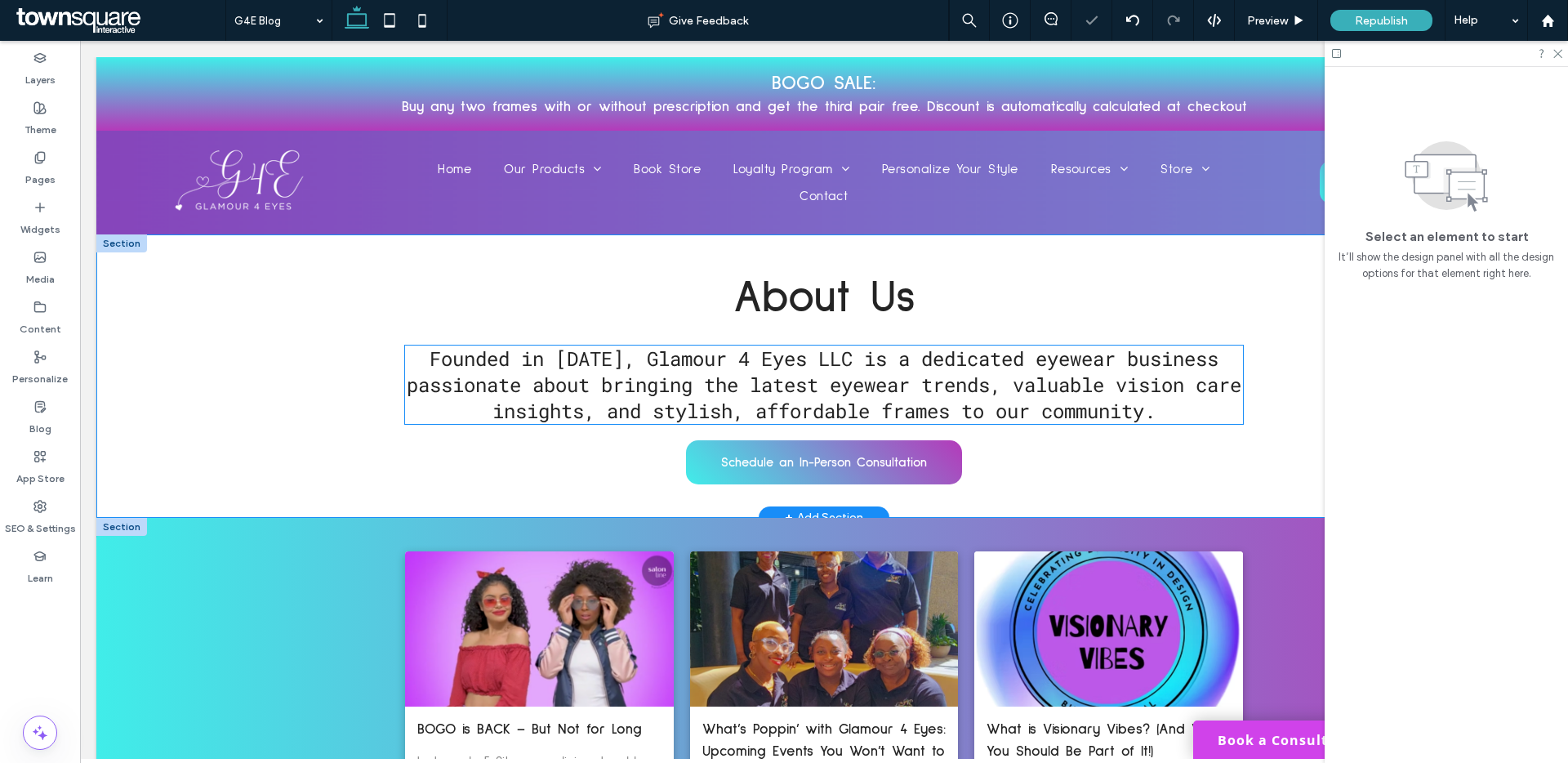
click at [856, 352] on span "Founded in [DATE], Glamour 4 Eyes LLC is a dedicated eyewear business passionat…" at bounding box center [823, 384] width 834 height 79
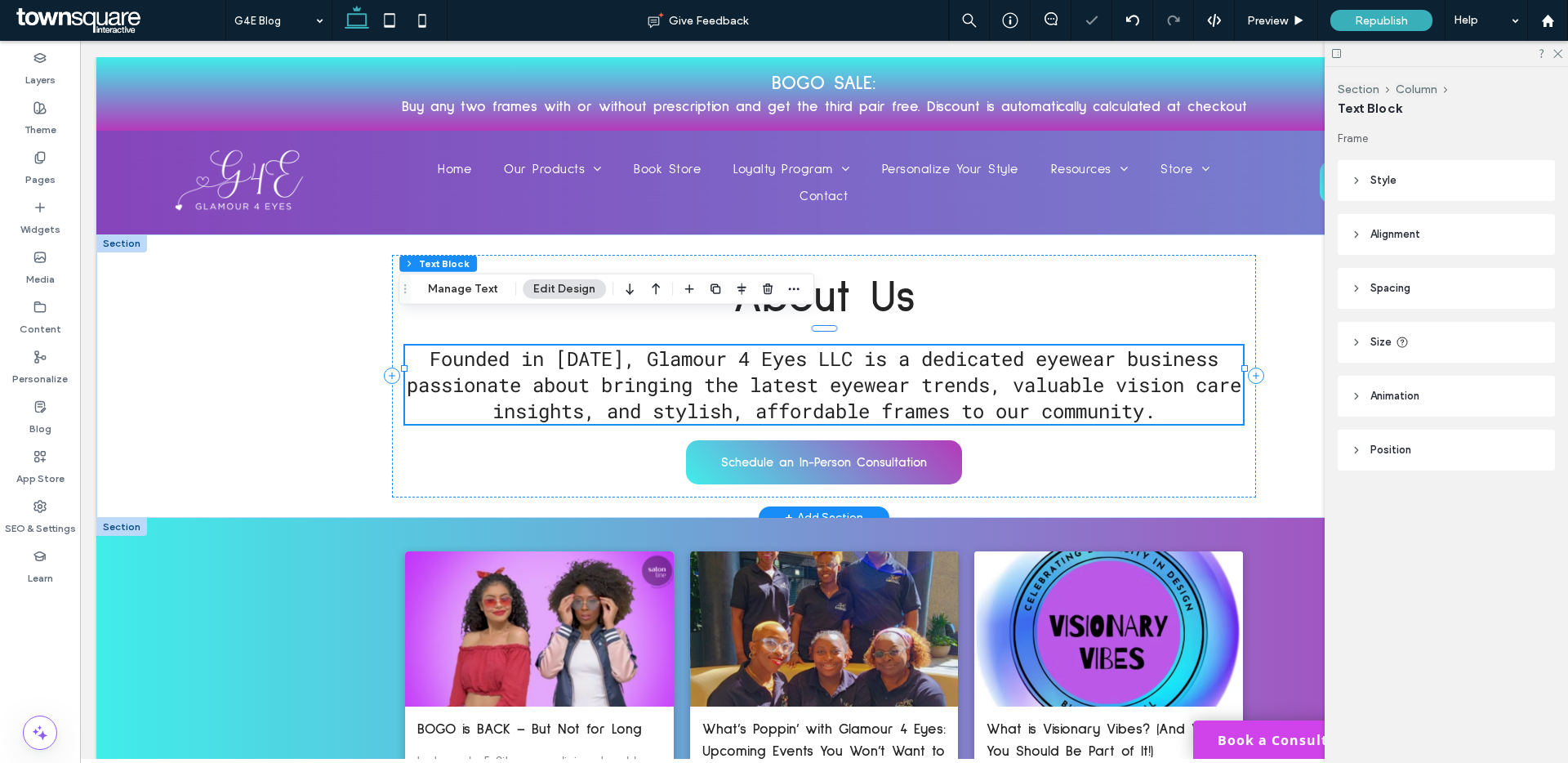
click at [856, 352] on span "Founded in [DATE], Glamour 4 Eyes LLC is a dedicated eyewear business passionat…" at bounding box center [823, 384] width 834 height 79
type input "**********"
type input "**"
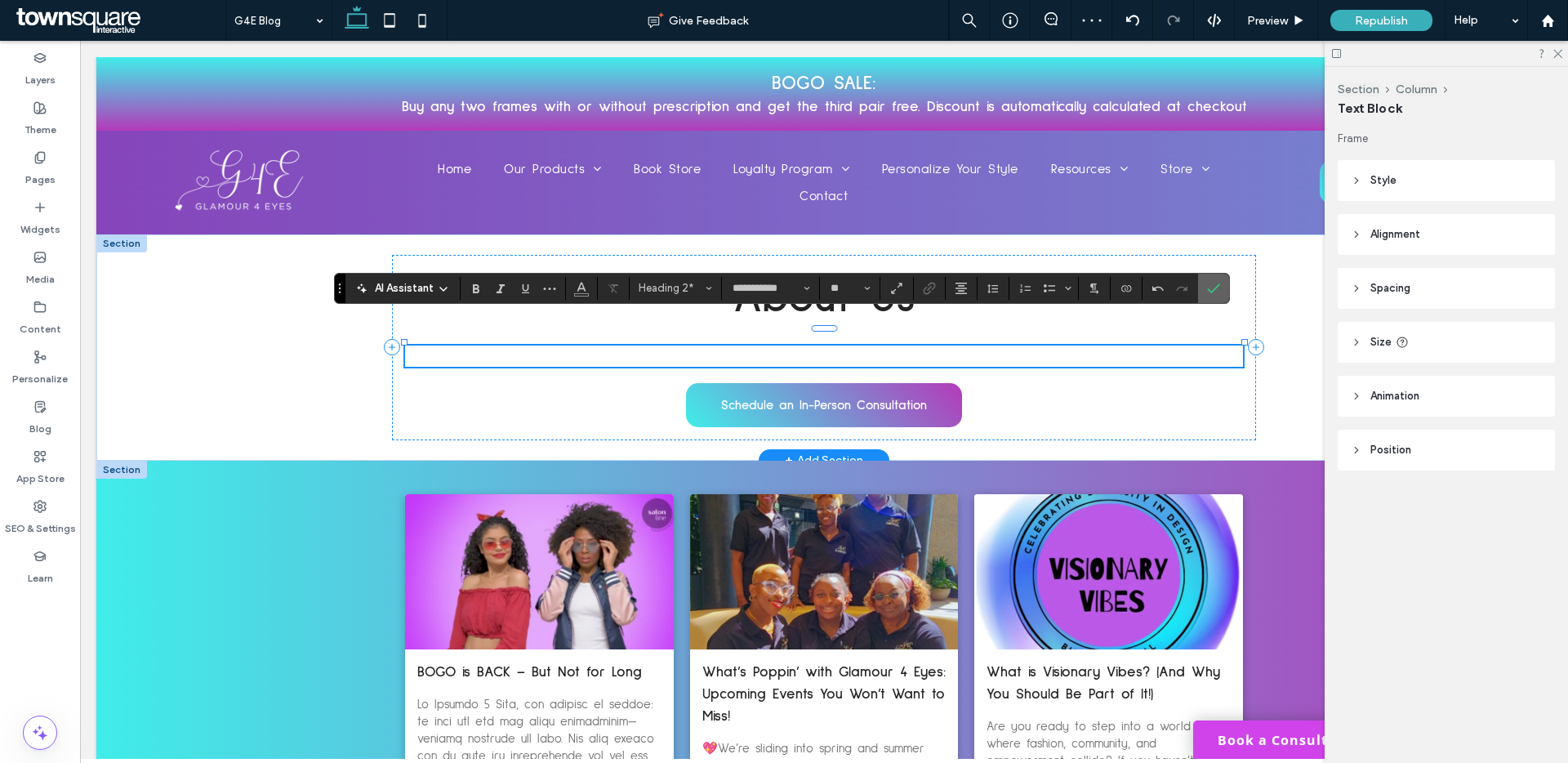
click at [1218, 287] on icon "Confirm" at bounding box center [1213, 288] width 13 height 13
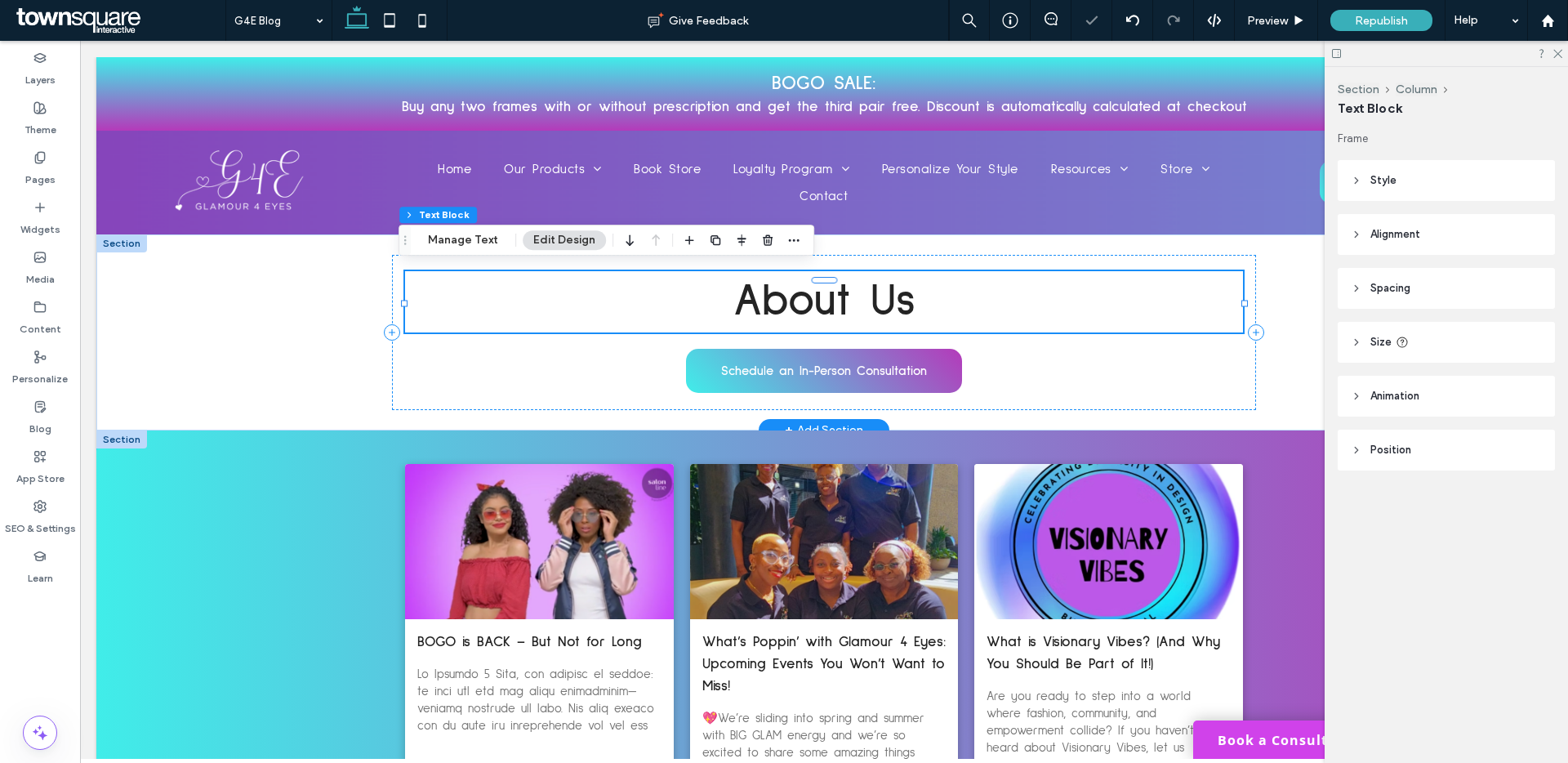
click at [1010, 294] on h1 "About Us" at bounding box center [823, 302] width 837 height 62
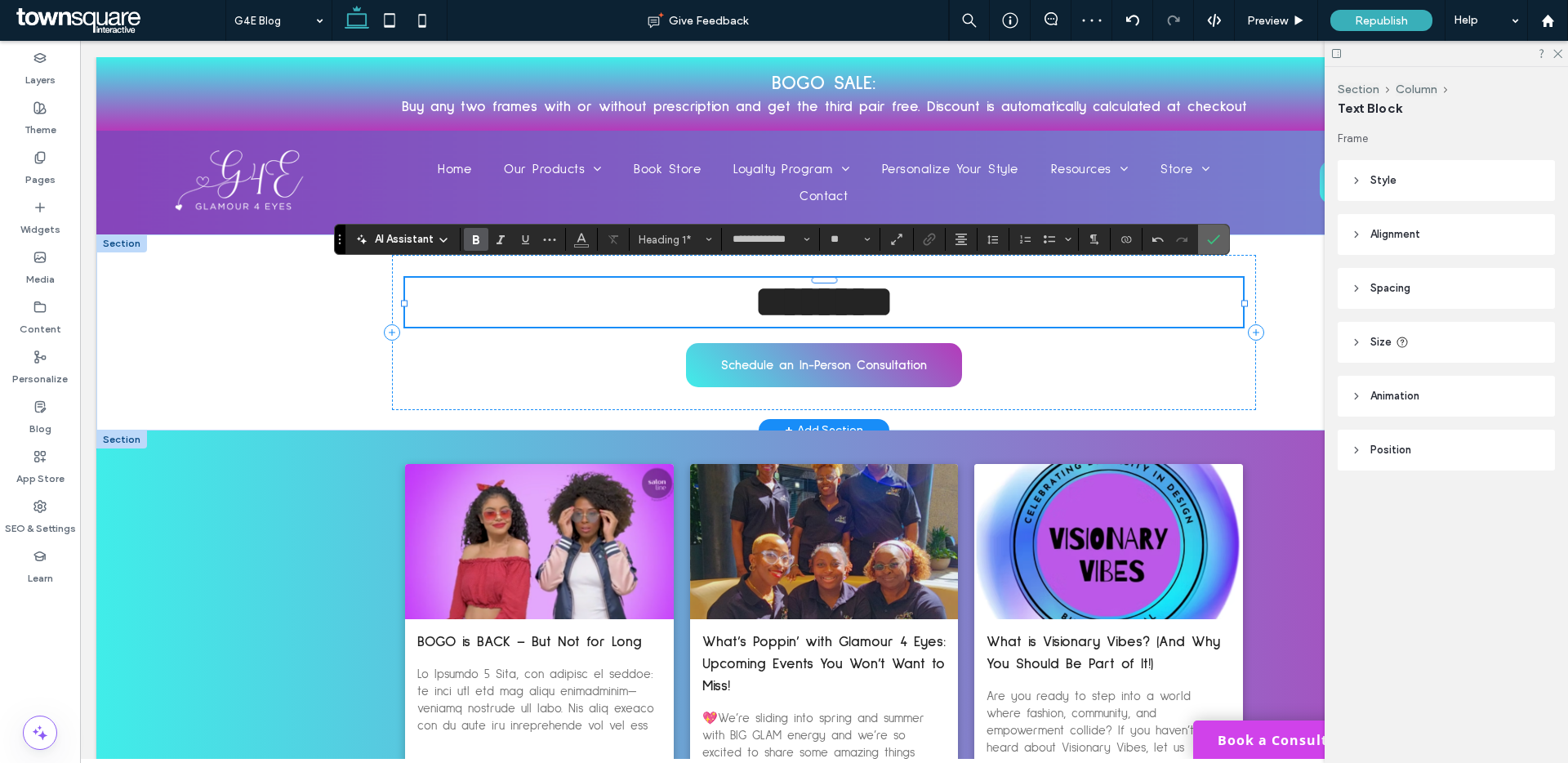
click at [1207, 242] on icon "Confirm" at bounding box center [1213, 239] width 13 height 13
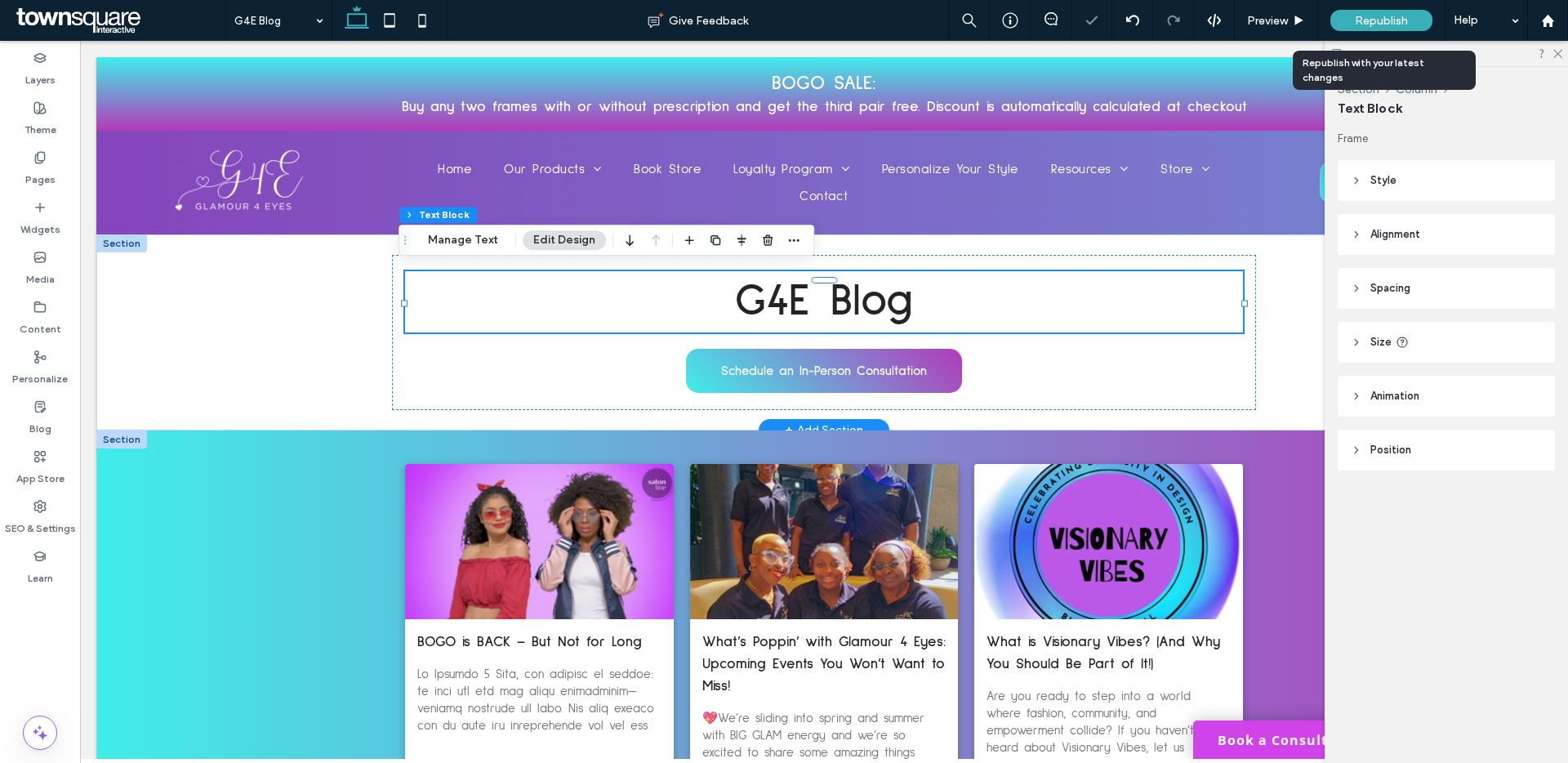
click at [1395, 36] on div "Republish" at bounding box center [1381, 20] width 102 height 41
click at [1400, 16] on span "Republish" at bounding box center [1381, 20] width 53 height 14
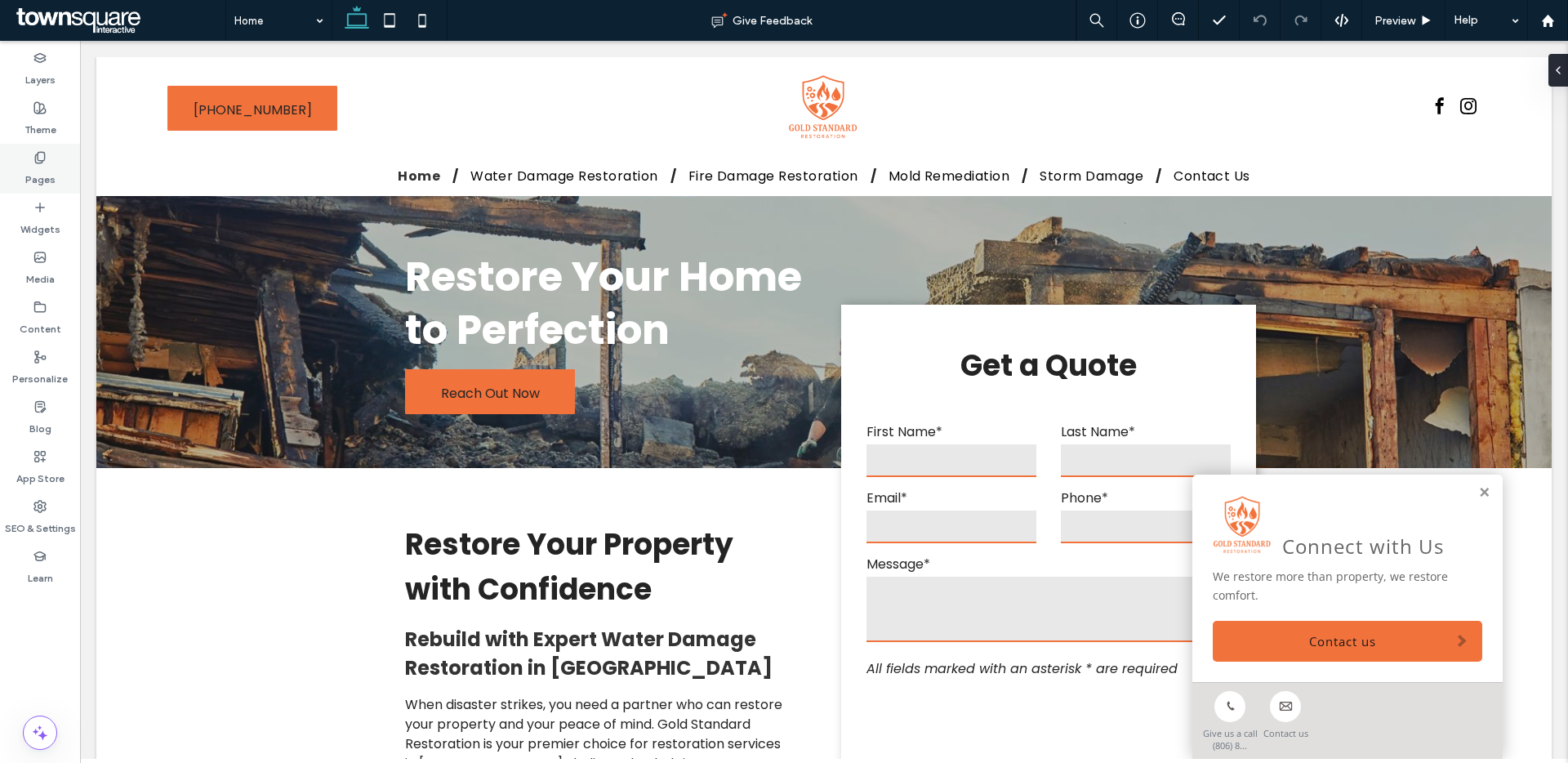
click at [44, 170] on label "Pages" at bounding box center [40, 175] width 30 height 23
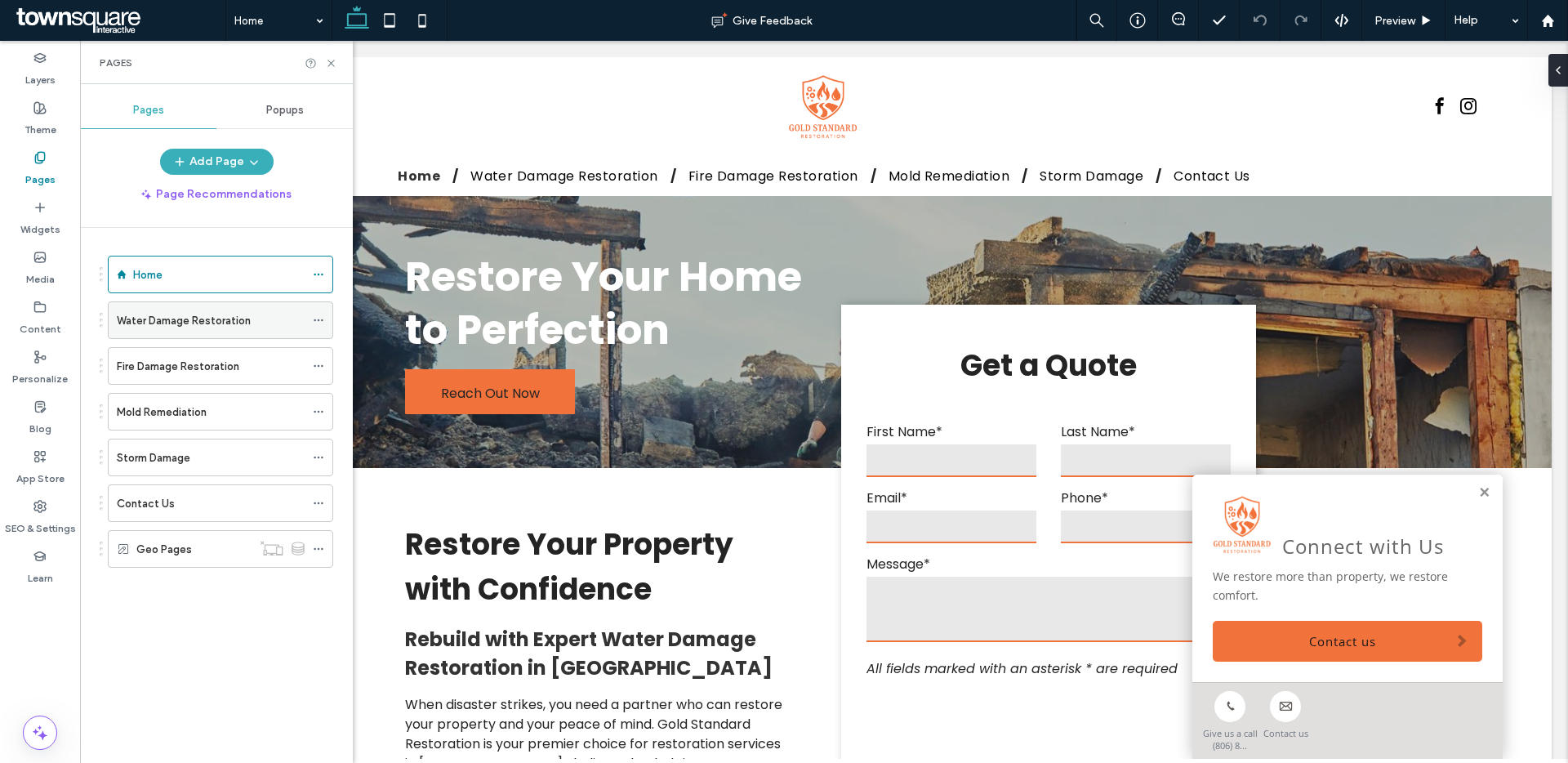
click at [212, 325] on label "Water Damage Restoration" at bounding box center [184, 321] width 134 height 29
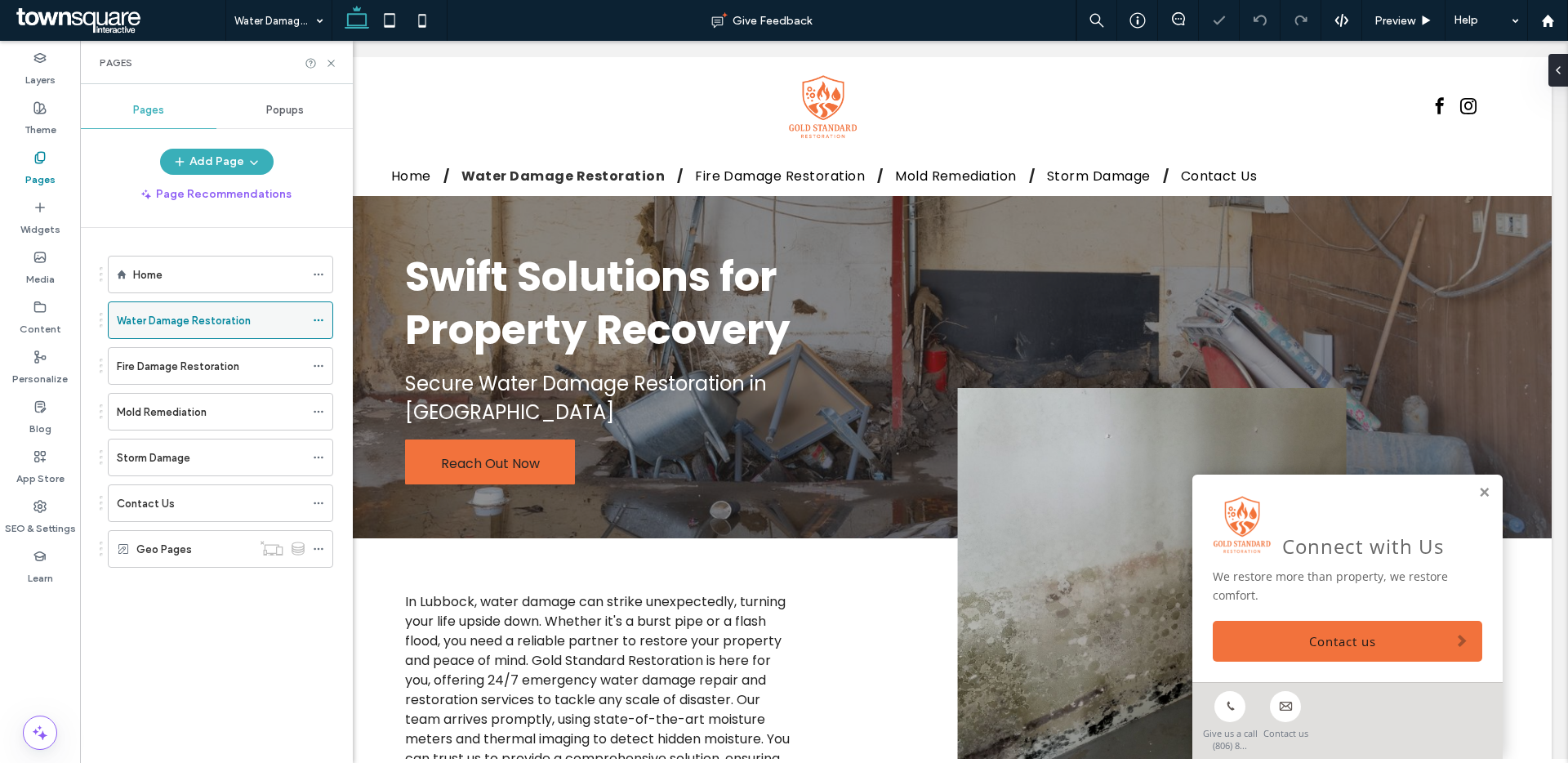
click at [319, 315] on icon at bounding box center [318, 320] width 12 height 12
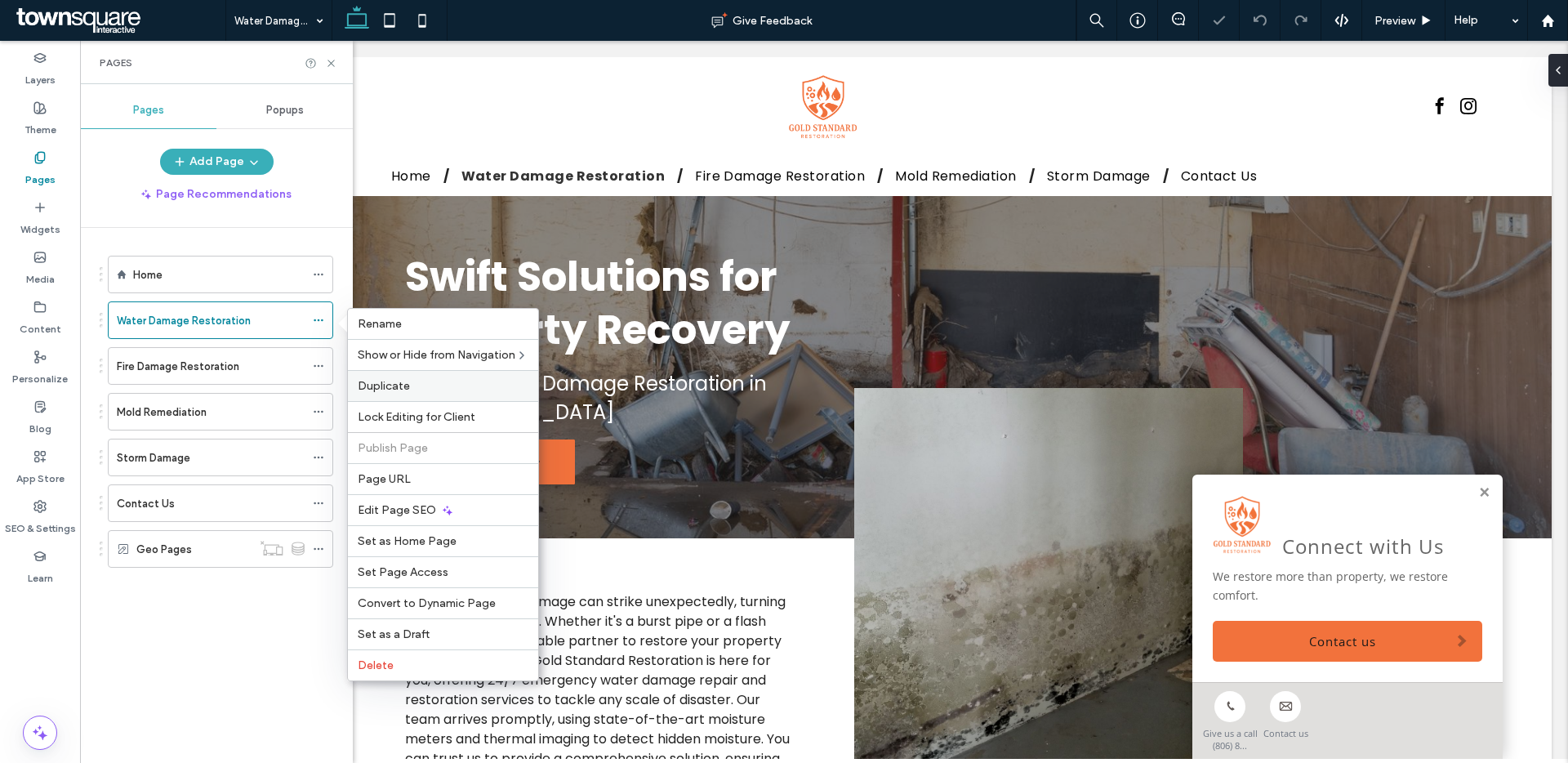
click at [427, 388] on label "Duplicate" at bounding box center [443, 385] width 170 height 14
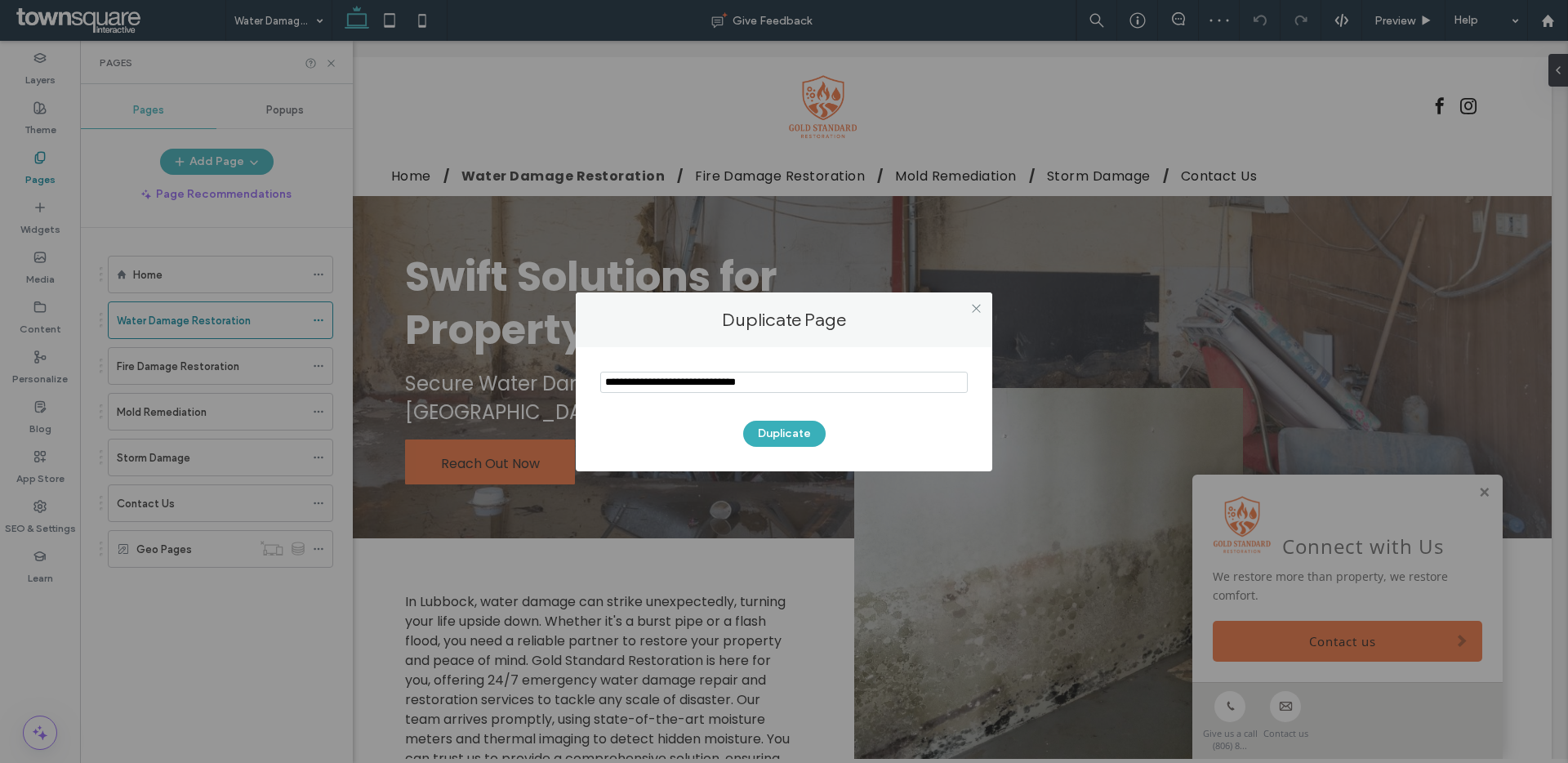
click at [644, 386] on input "notEmpty" at bounding box center [784, 382] width 368 height 21
click at [643, 387] on input "notEmpty" at bounding box center [784, 382] width 368 height 21
type input "**********"
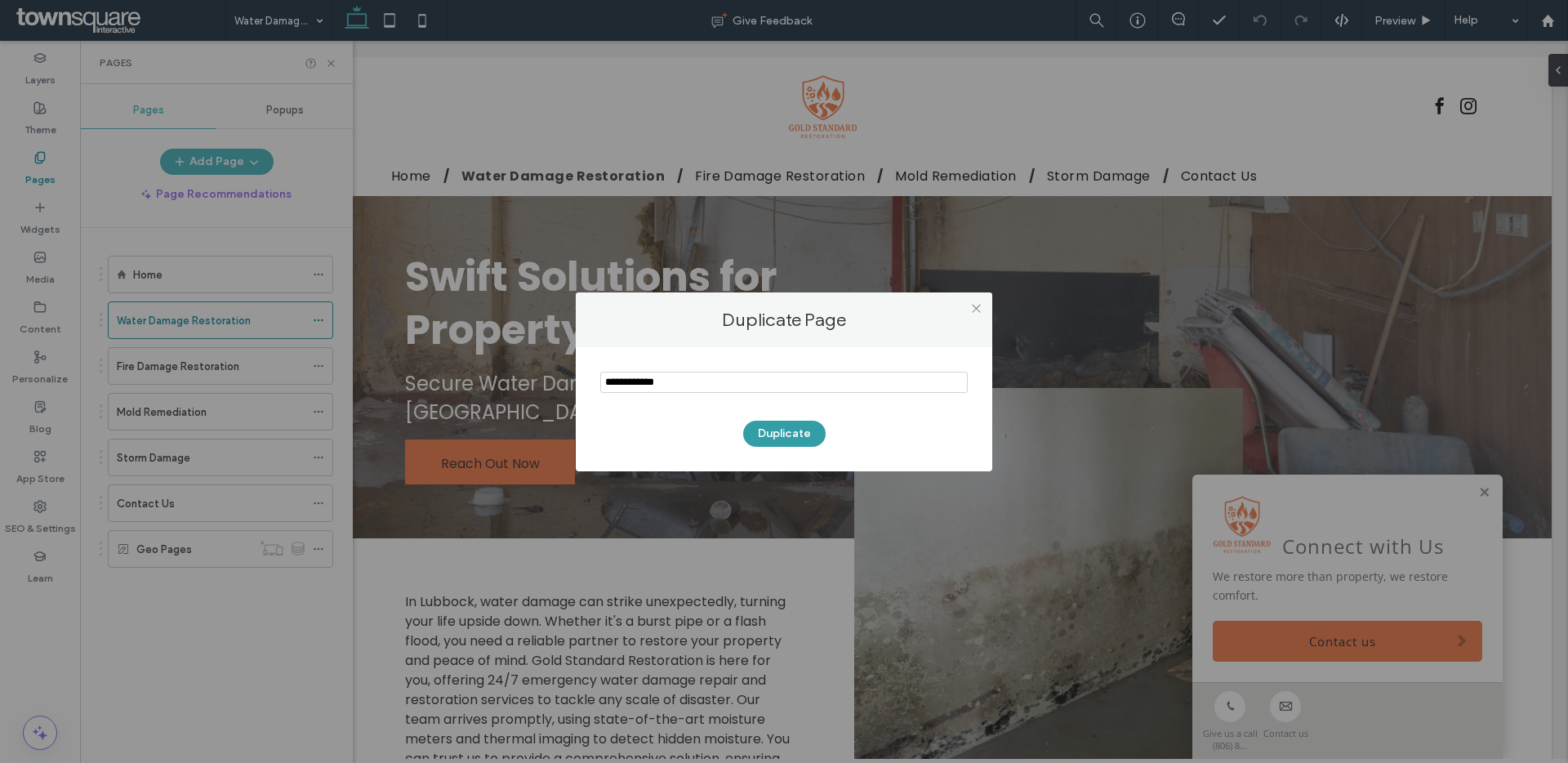
click at [794, 433] on button "Duplicate" at bounding box center [784, 433] width 82 height 26
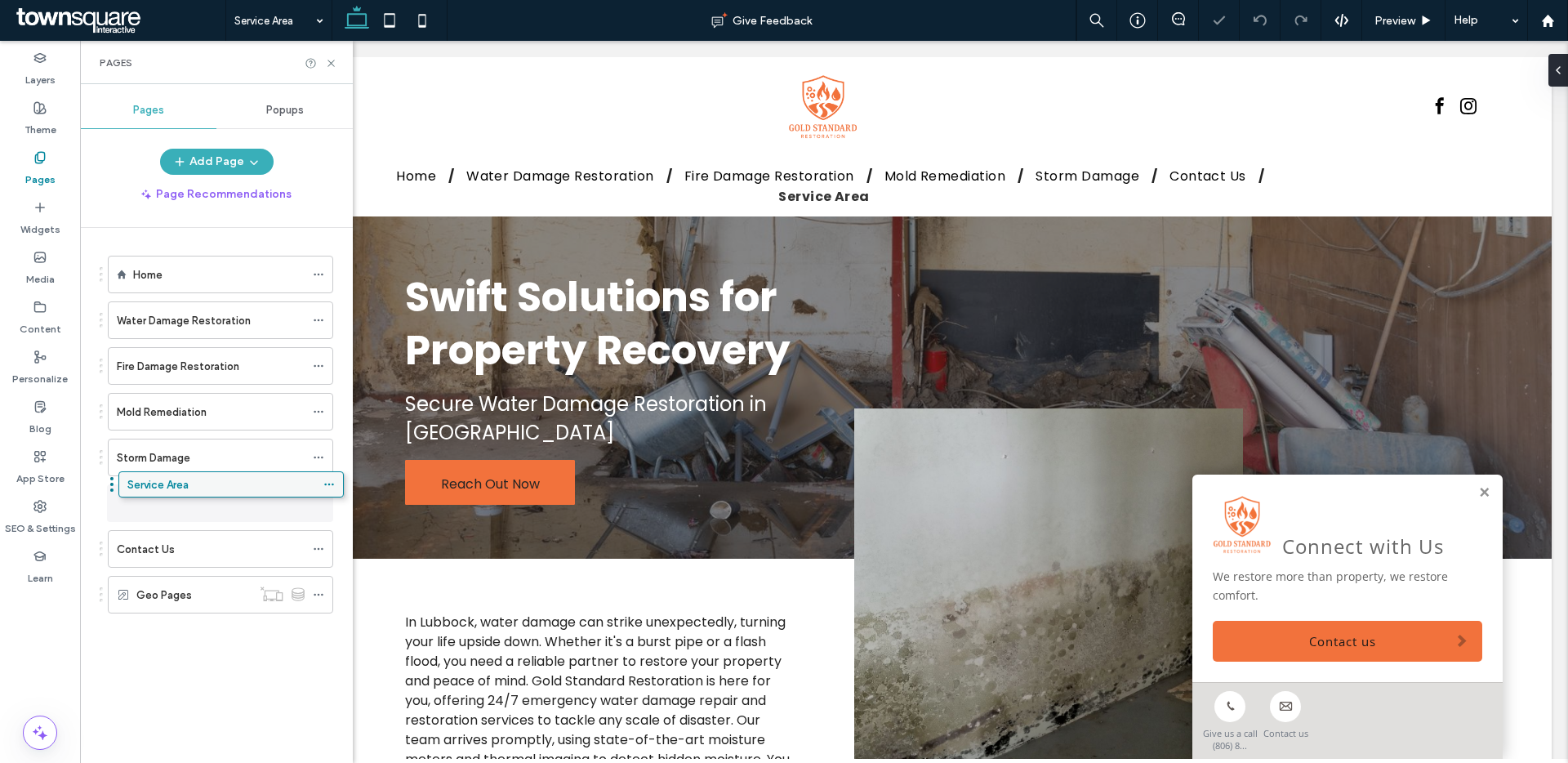
drag, startPoint x: 219, startPoint y: 583, endPoint x: 231, endPoint y: 478, distance: 105.7
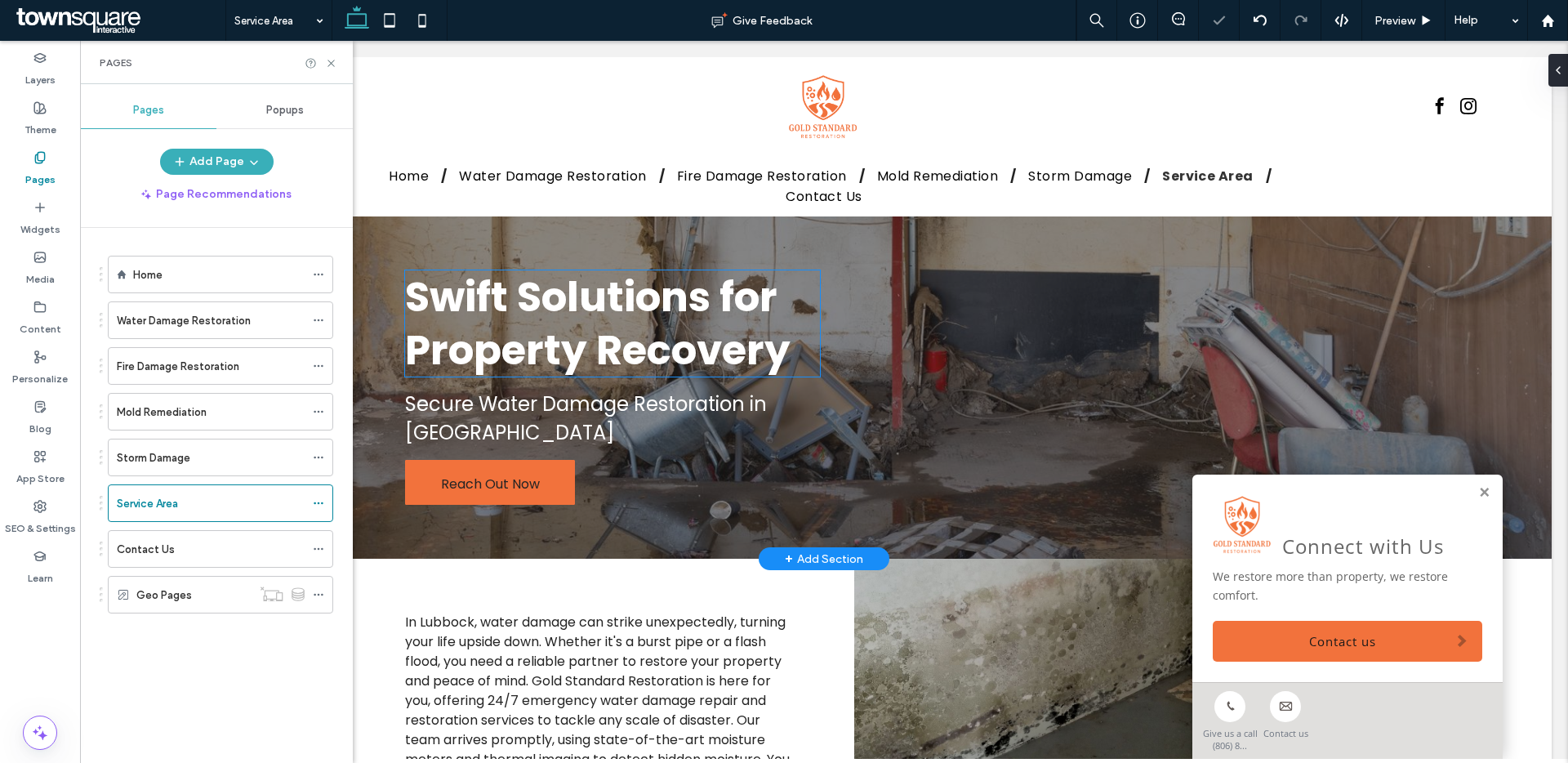
click at [567, 308] on span "Swift Solutions for Property Recovery" at bounding box center [598, 324] width 386 height 111
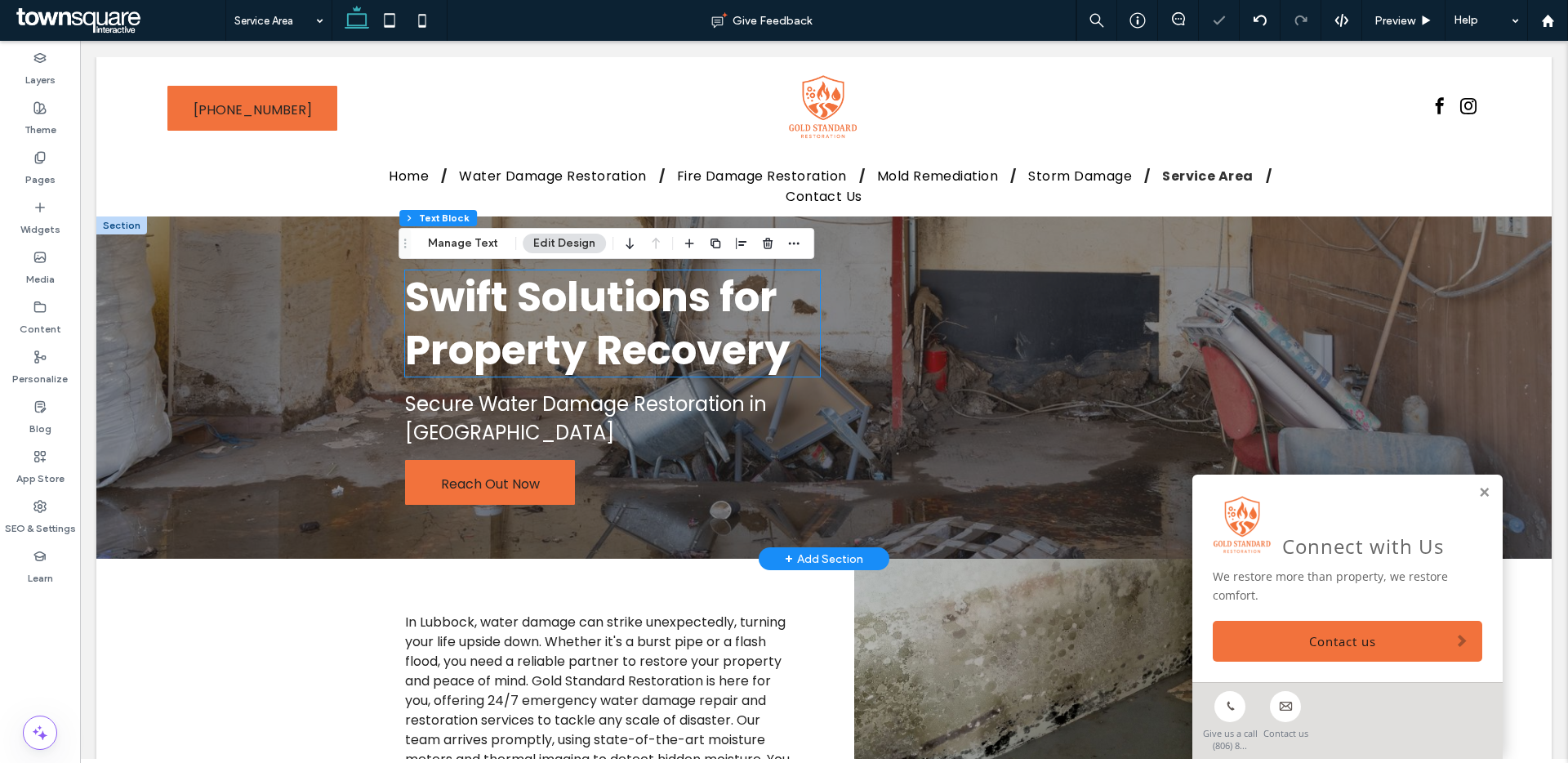
click at [567, 308] on span "Swift Solutions for Property Recovery" at bounding box center [598, 324] width 386 height 111
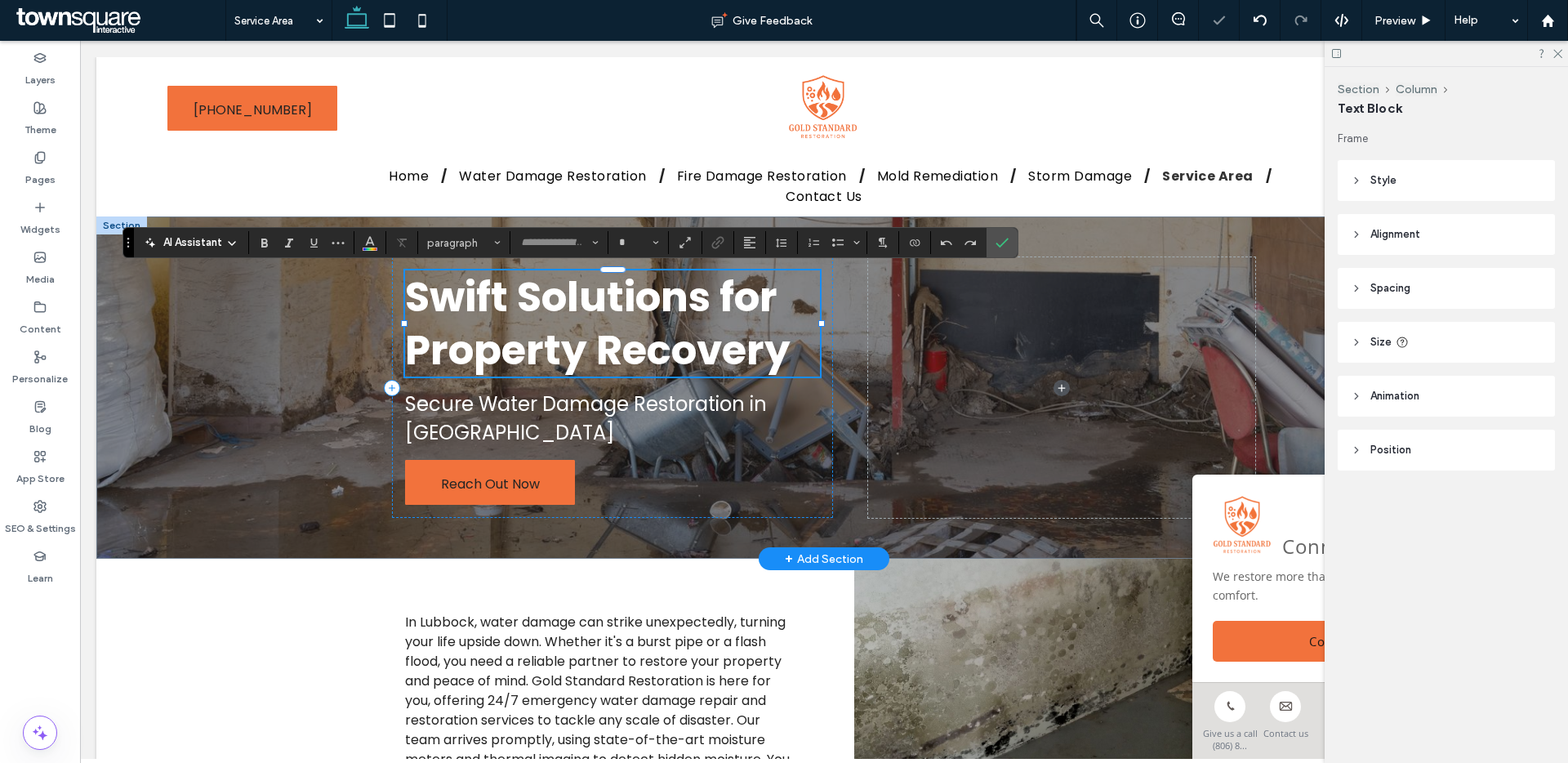
type input "*******"
type input "**"
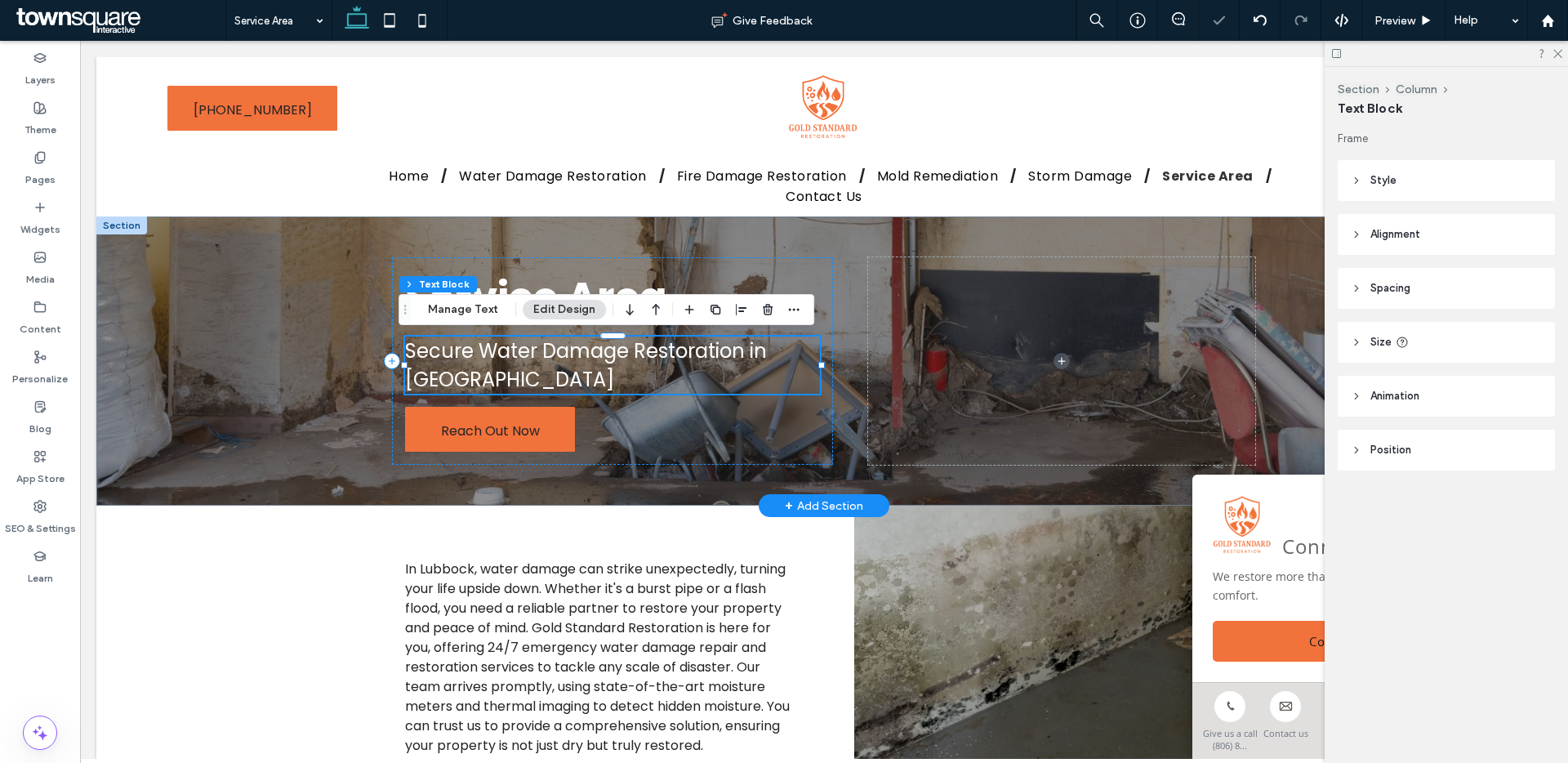
click at [567, 342] on span "Secure Water Damage Restoration in Lubbock" at bounding box center [585, 364] width 361 height 55
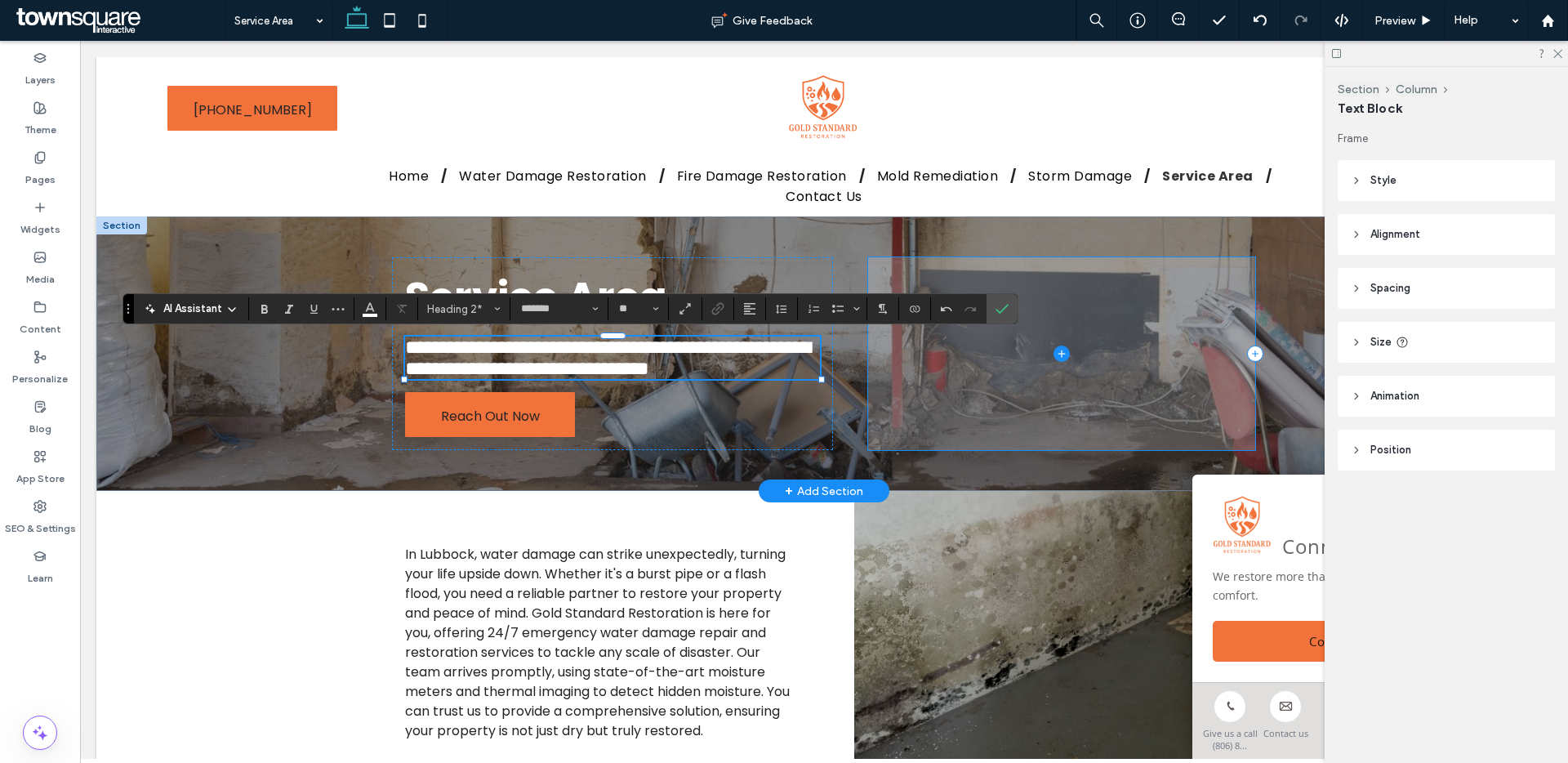
click at [966, 359] on span at bounding box center [1061, 353] width 387 height 193
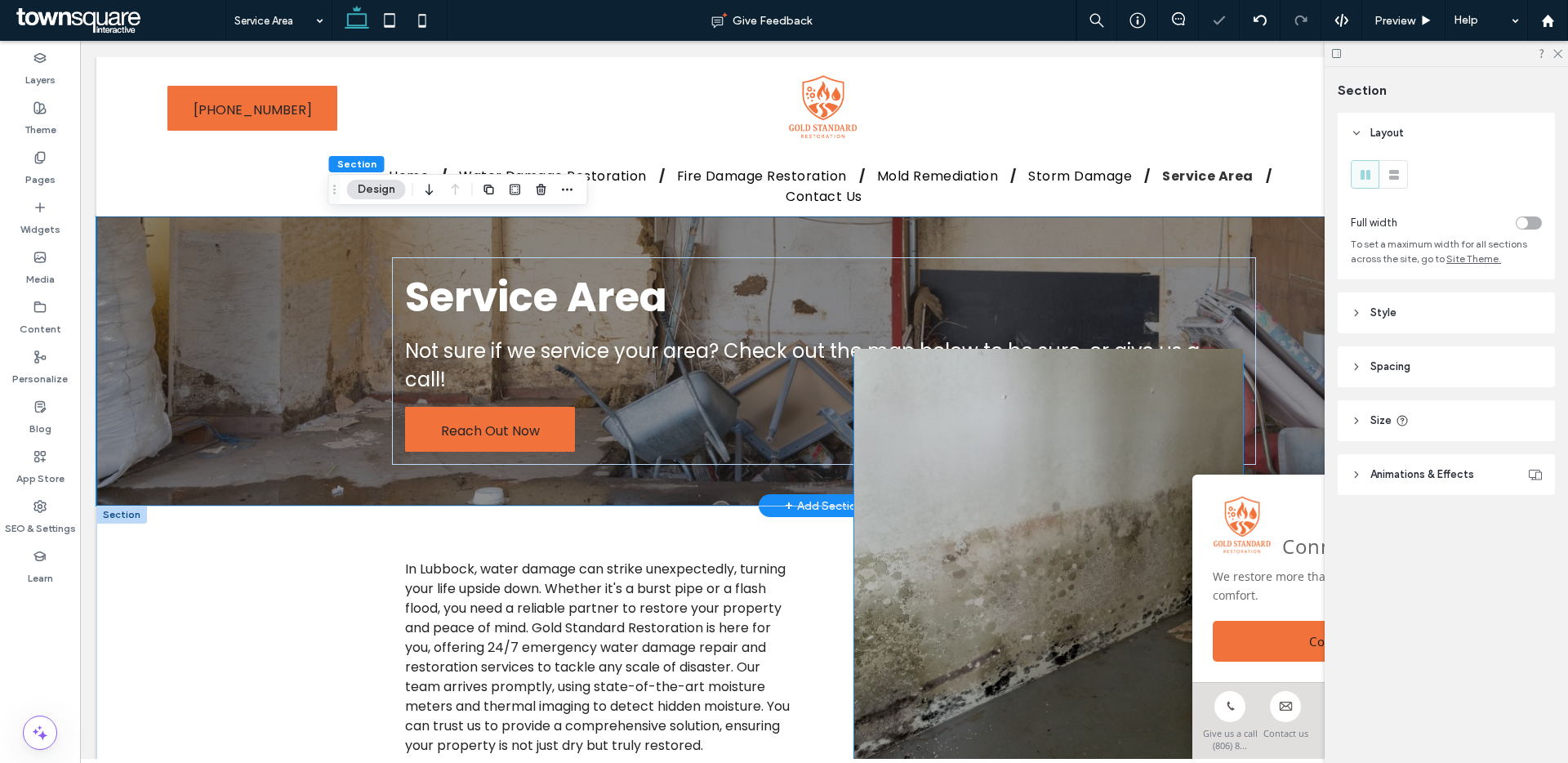
click at [998, 586] on img at bounding box center [1048, 587] width 389 height 477
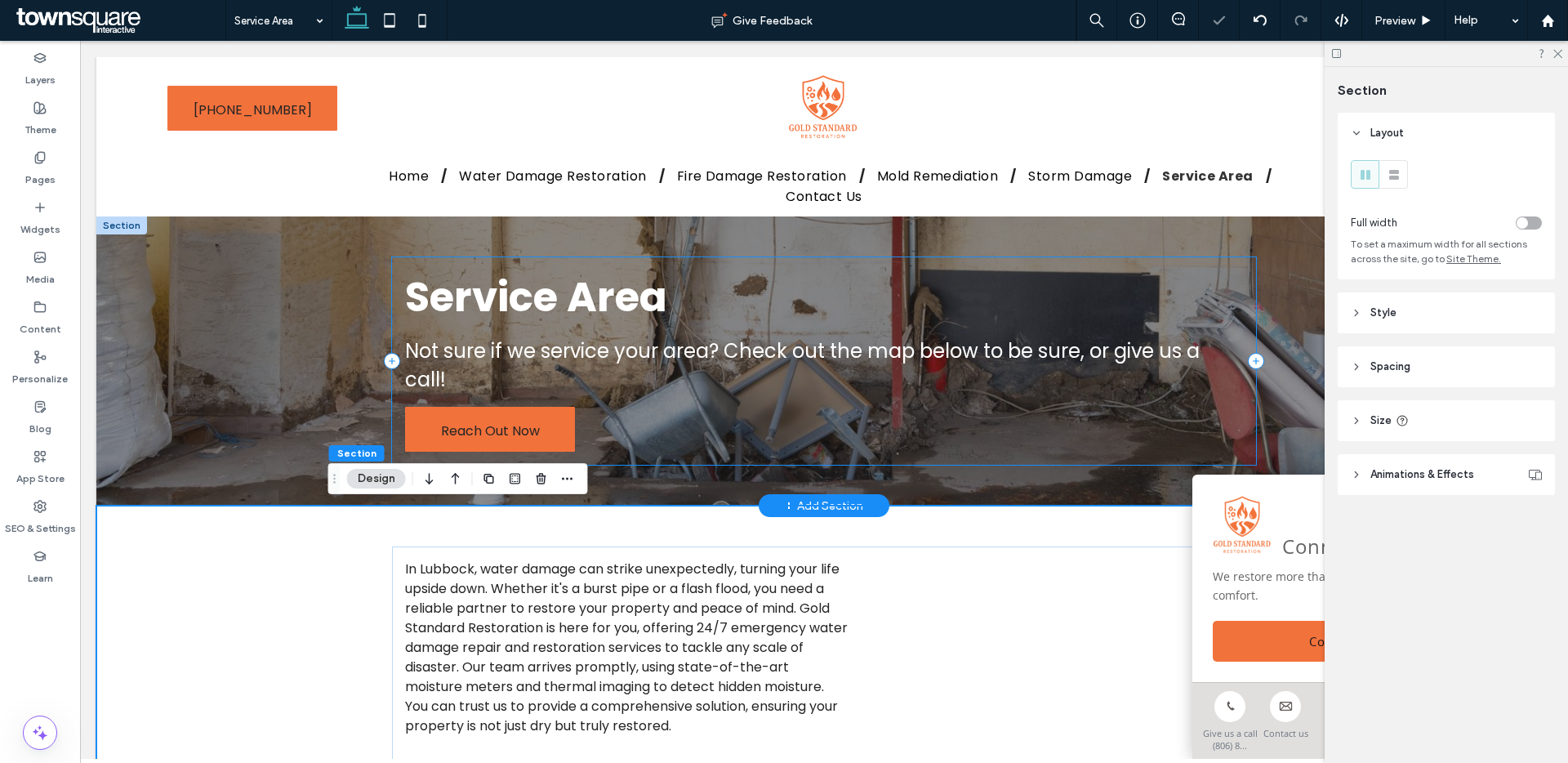
click at [775, 412] on div "Service Area Not sure if we service your area? Check out the map below to be su…" at bounding box center [823, 361] width 863 height 208
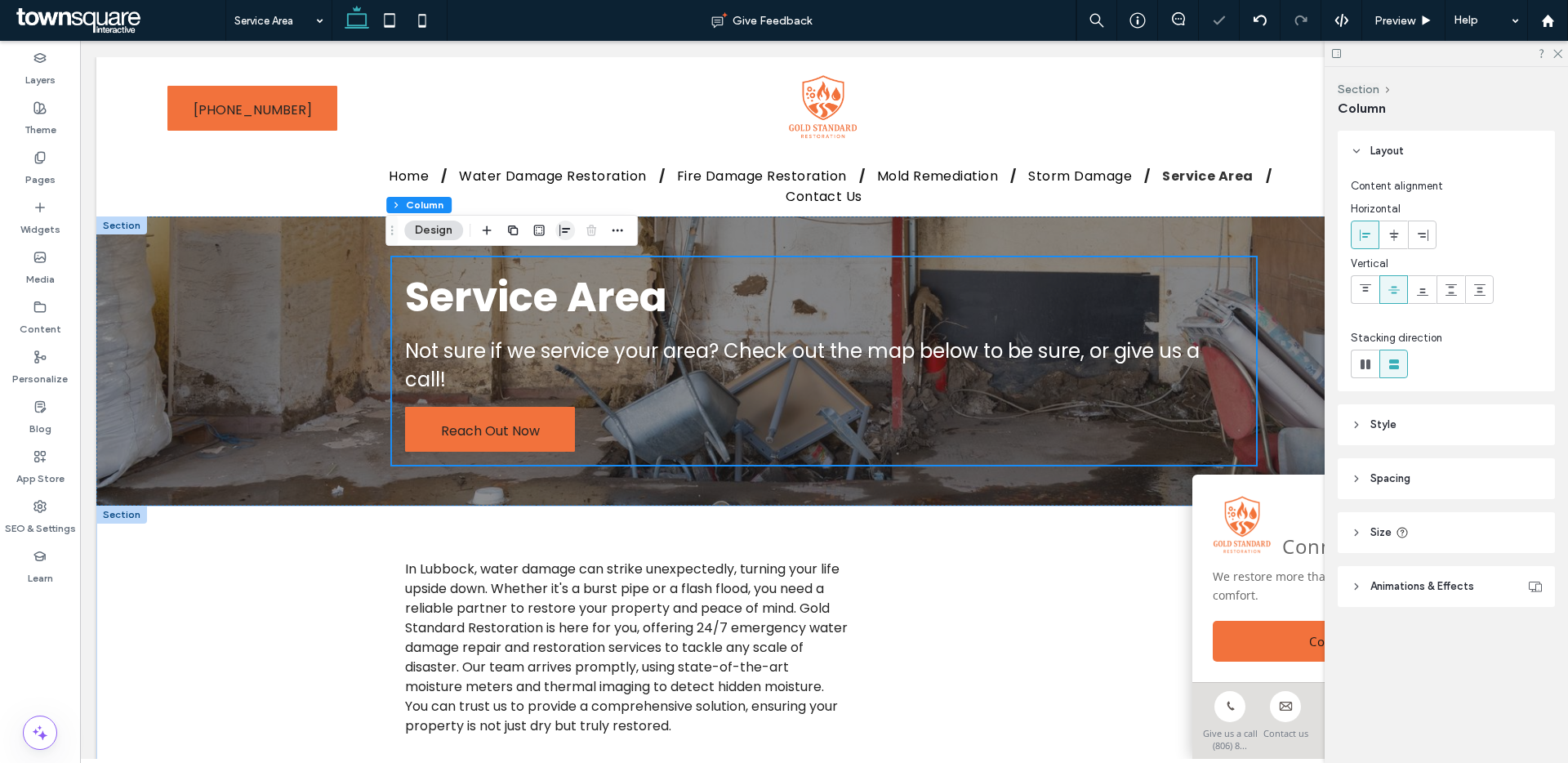
click at [561, 229] on icon "button" at bounding box center [565, 230] width 13 height 13
click at [568, 264] on use "center" at bounding box center [565, 262] width 9 height 12
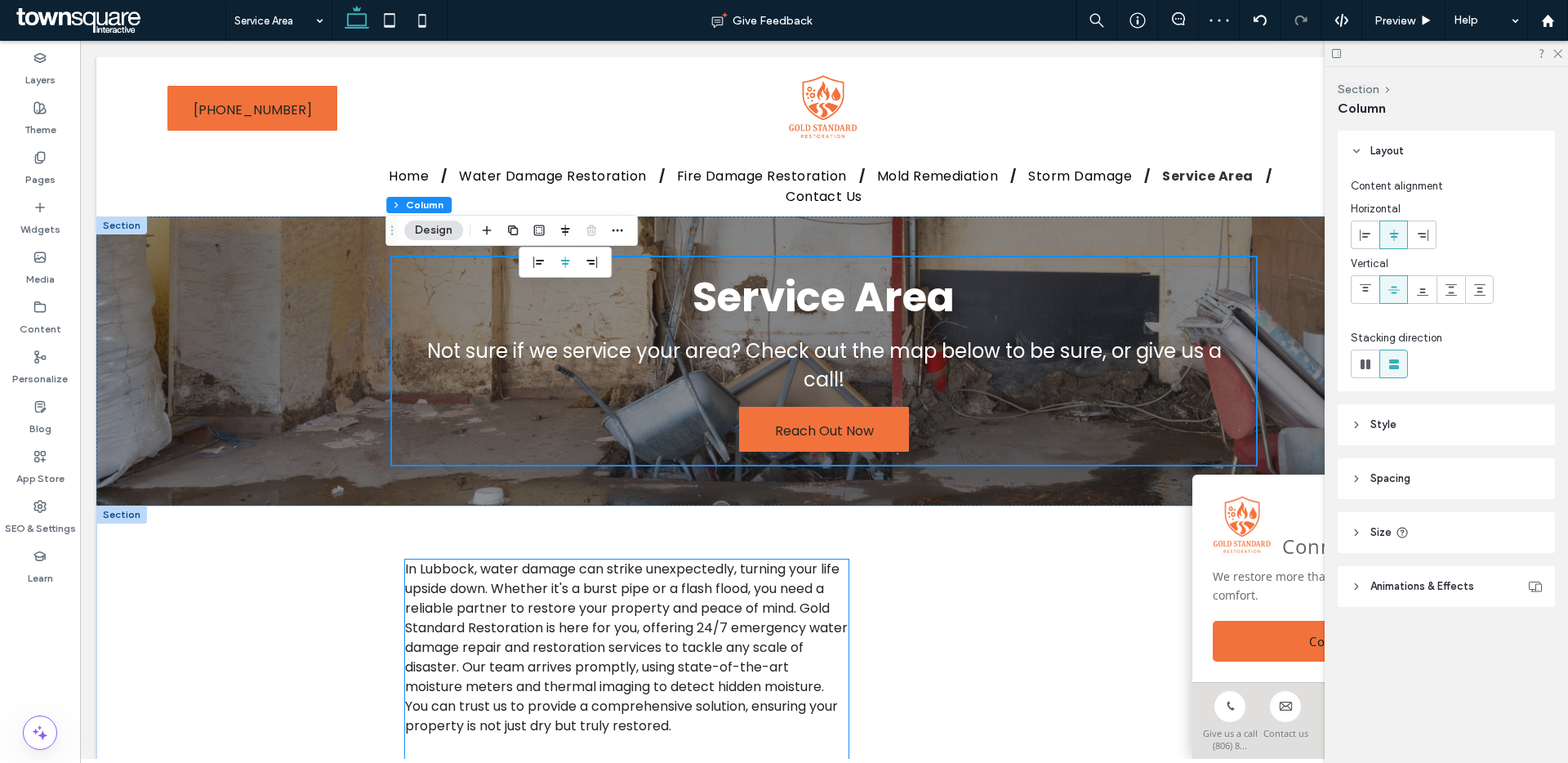
click at [742, 585] on span "In Lubbock, water damage can strike unexpectedly, turning your life upside down…" at bounding box center [626, 648] width 443 height 176
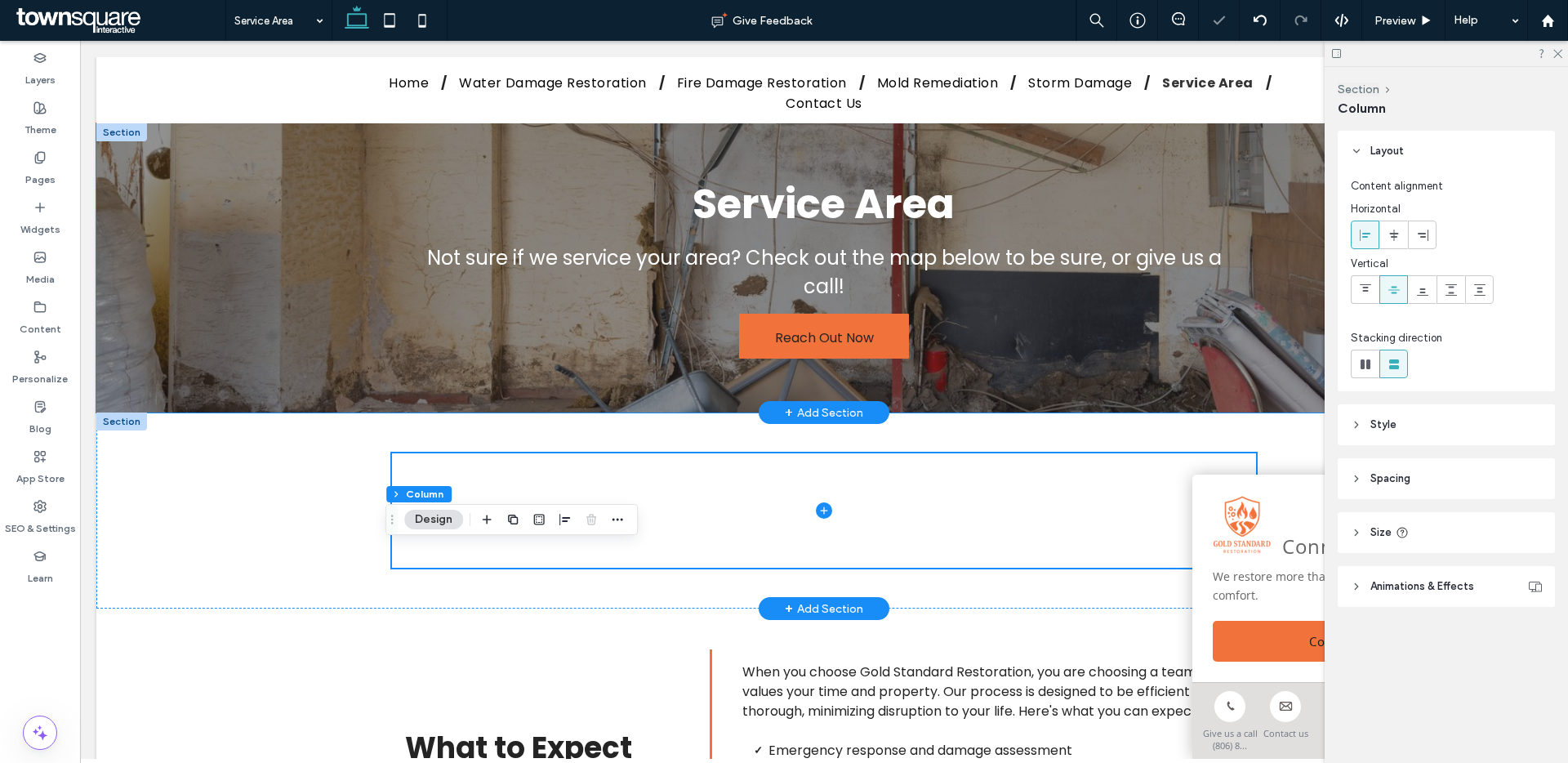
scroll to position [394, 0]
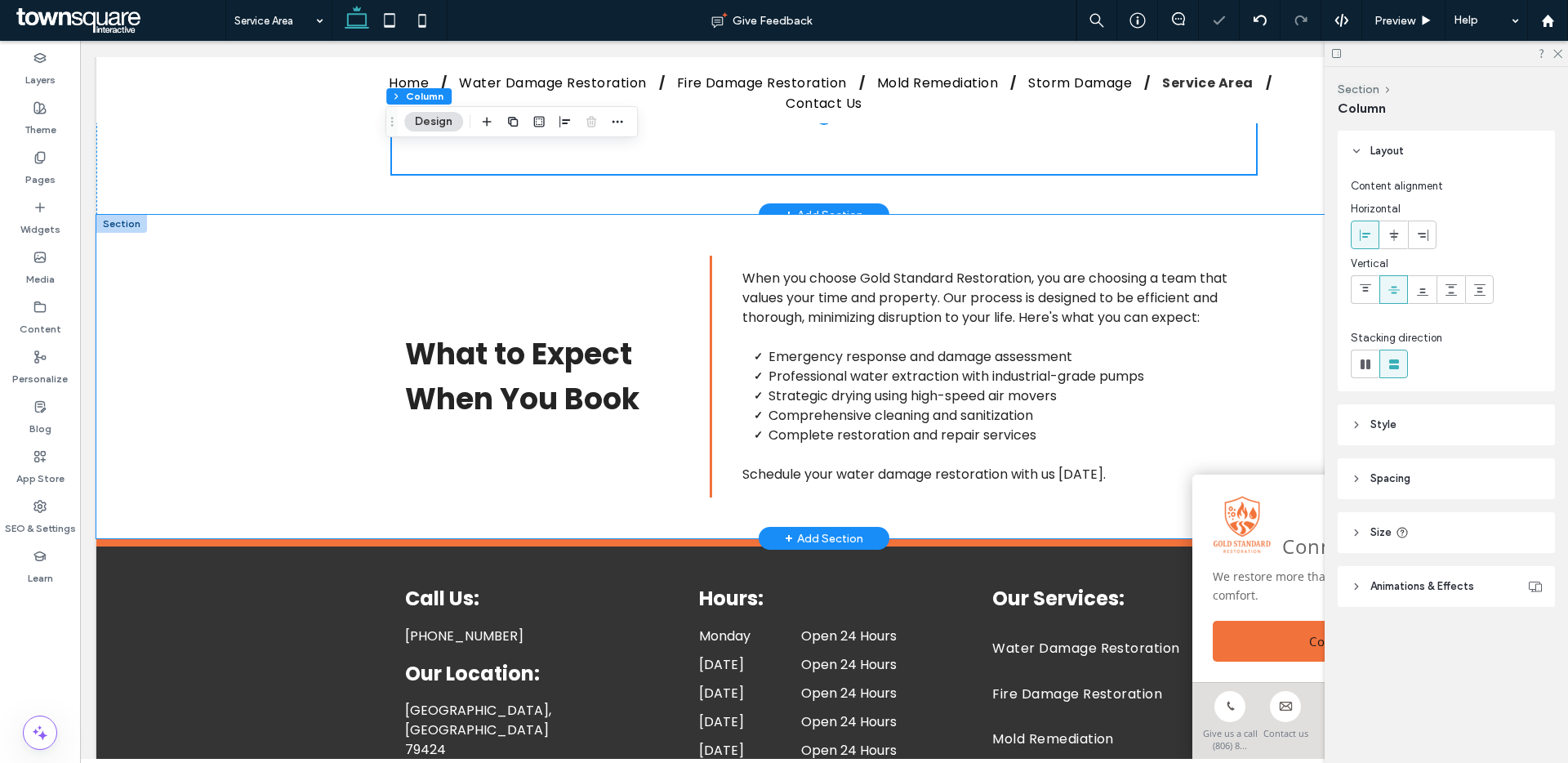
click at [351, 252] on div "What to Expect When You Book When you choose Gold Standard Restoration, you are…" at bounding box center [824, 376] width 980 height 324
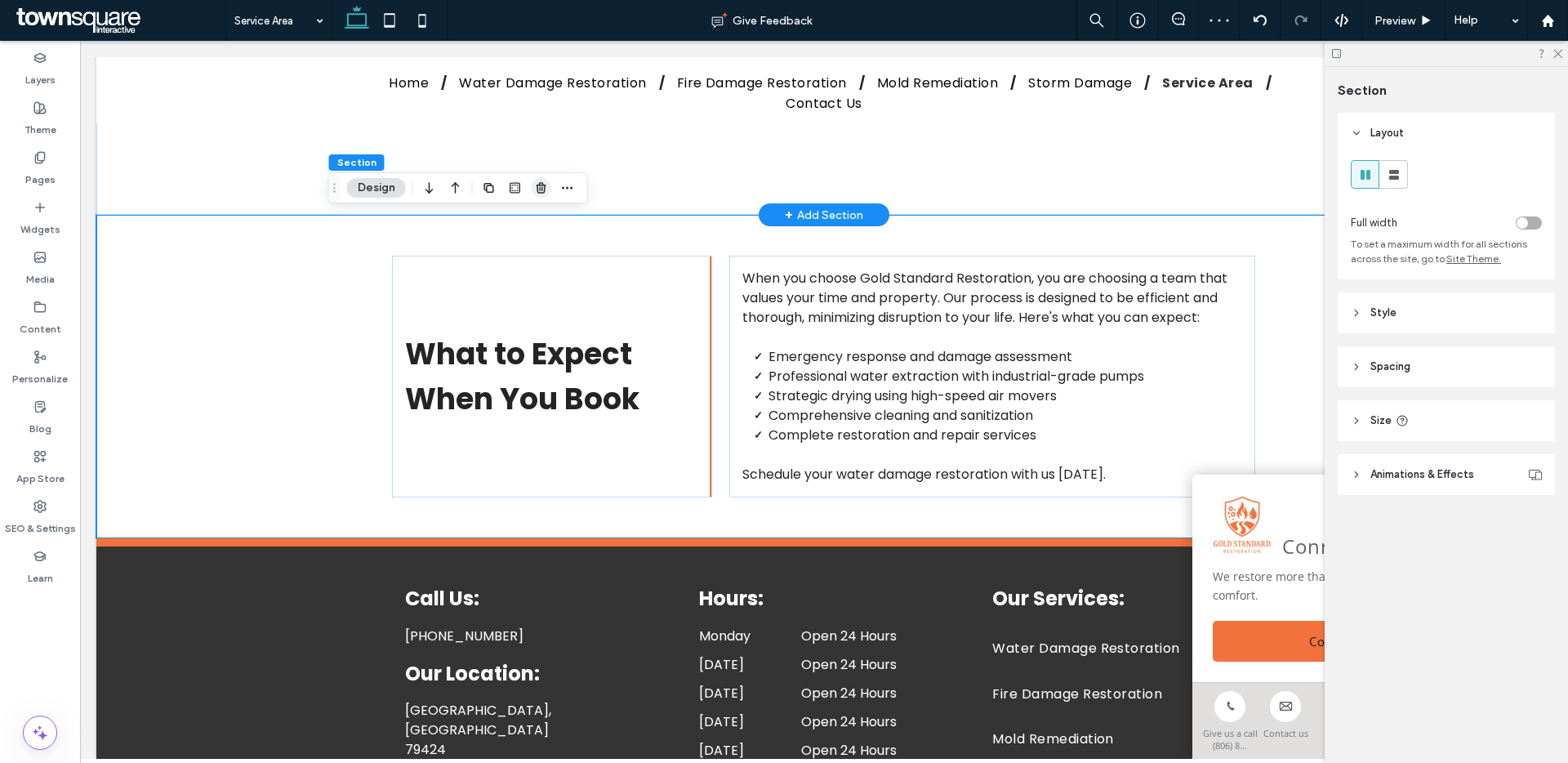
click at [539, 191] on icon "button" at bounding box center [541, 188] width 13 height 13
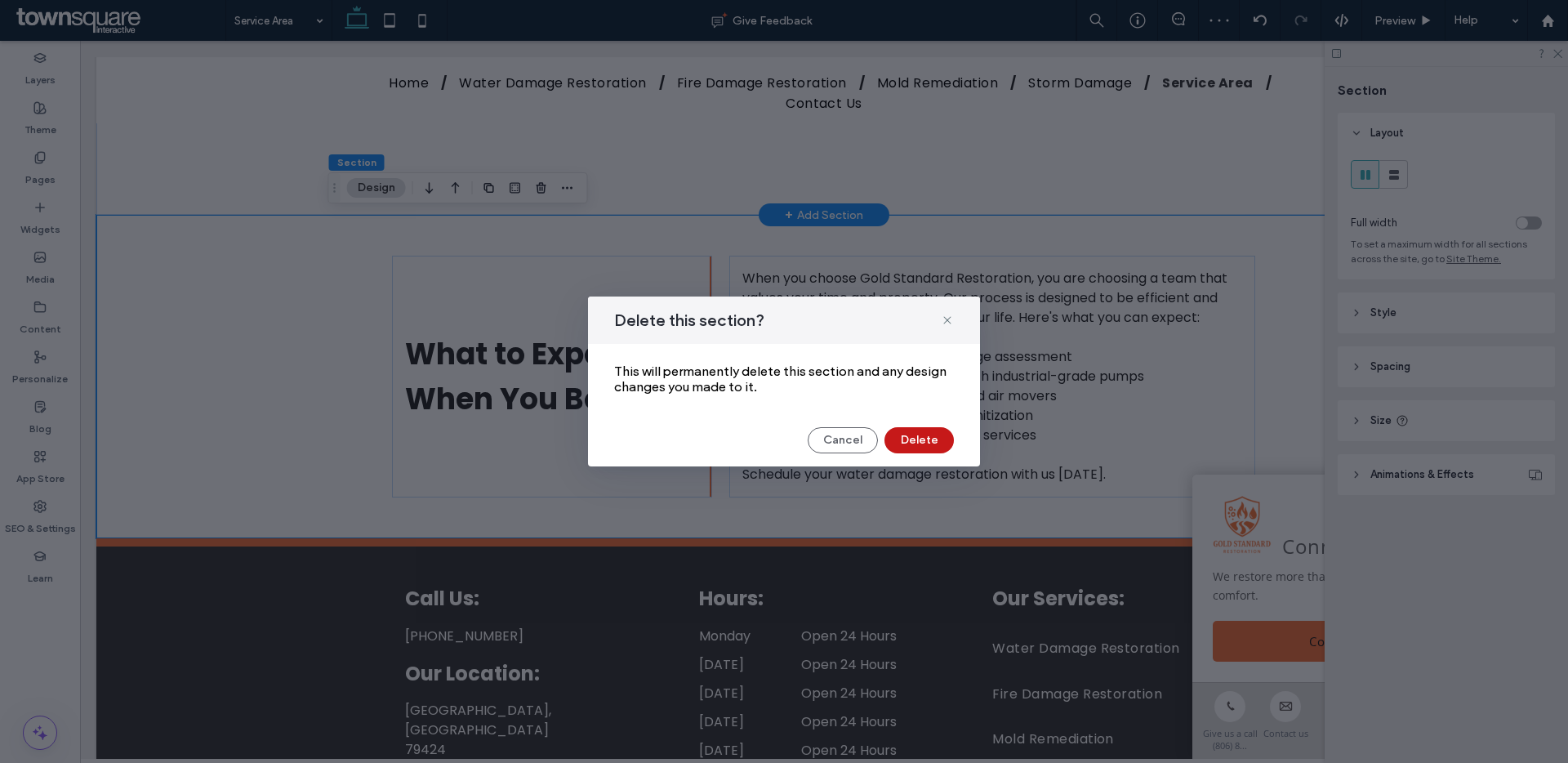
click at [935, 436] on button "Delete" at bounding box center [919, 439] width 70 height 26
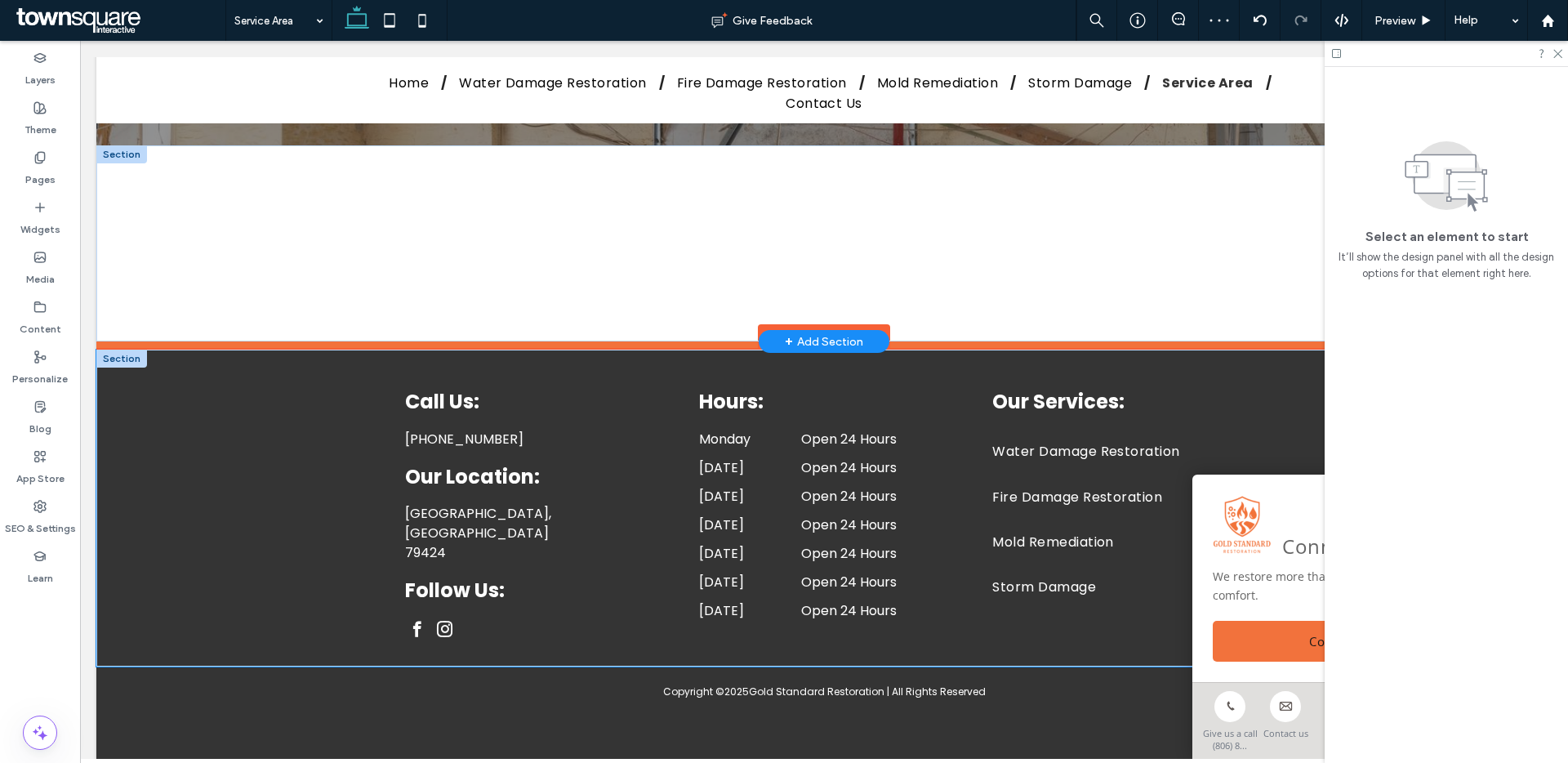
scroll to position [0, 0]
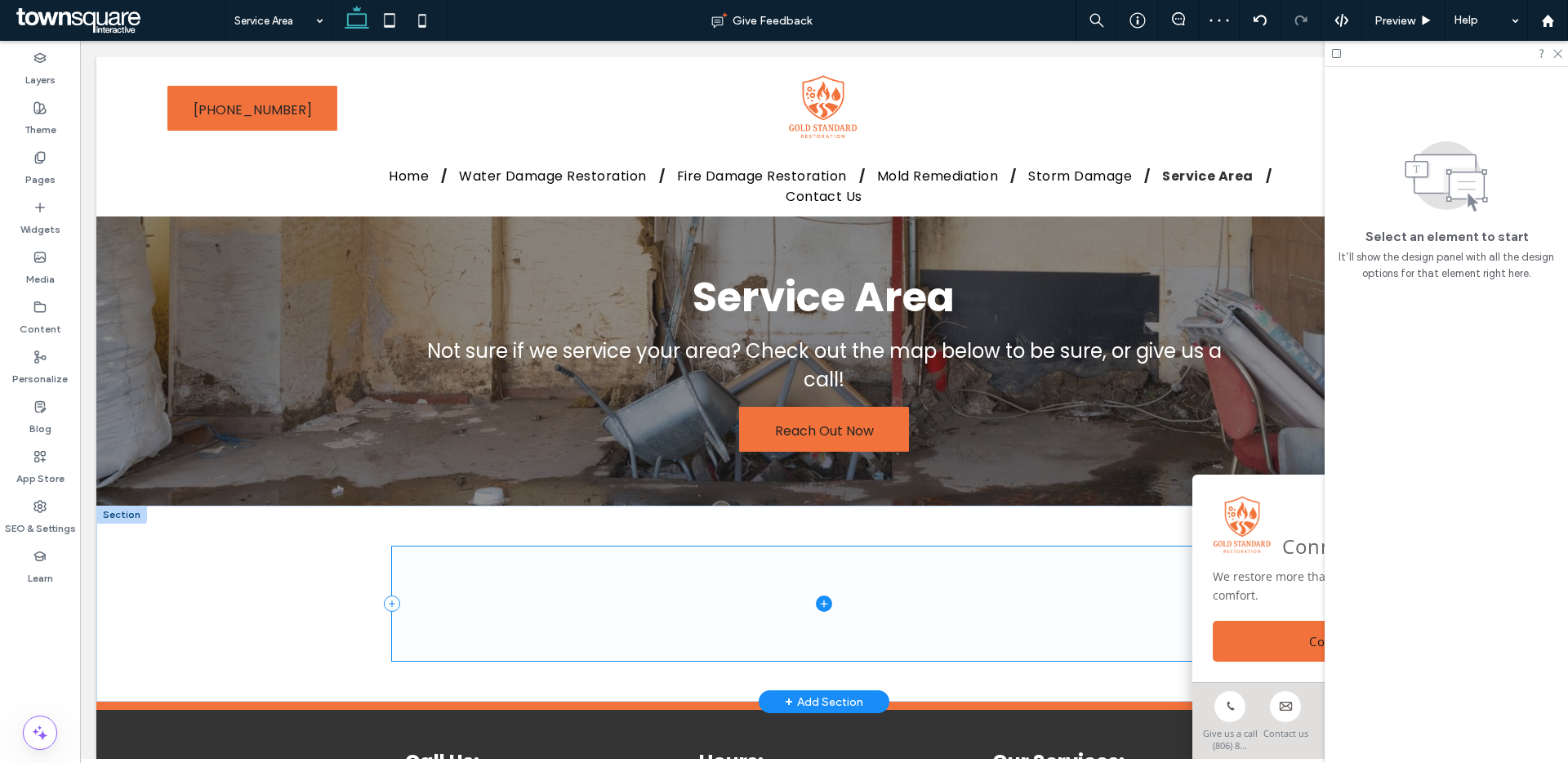
click at [732, 612] on span at bounding box center [823, 604] width 863 height 114
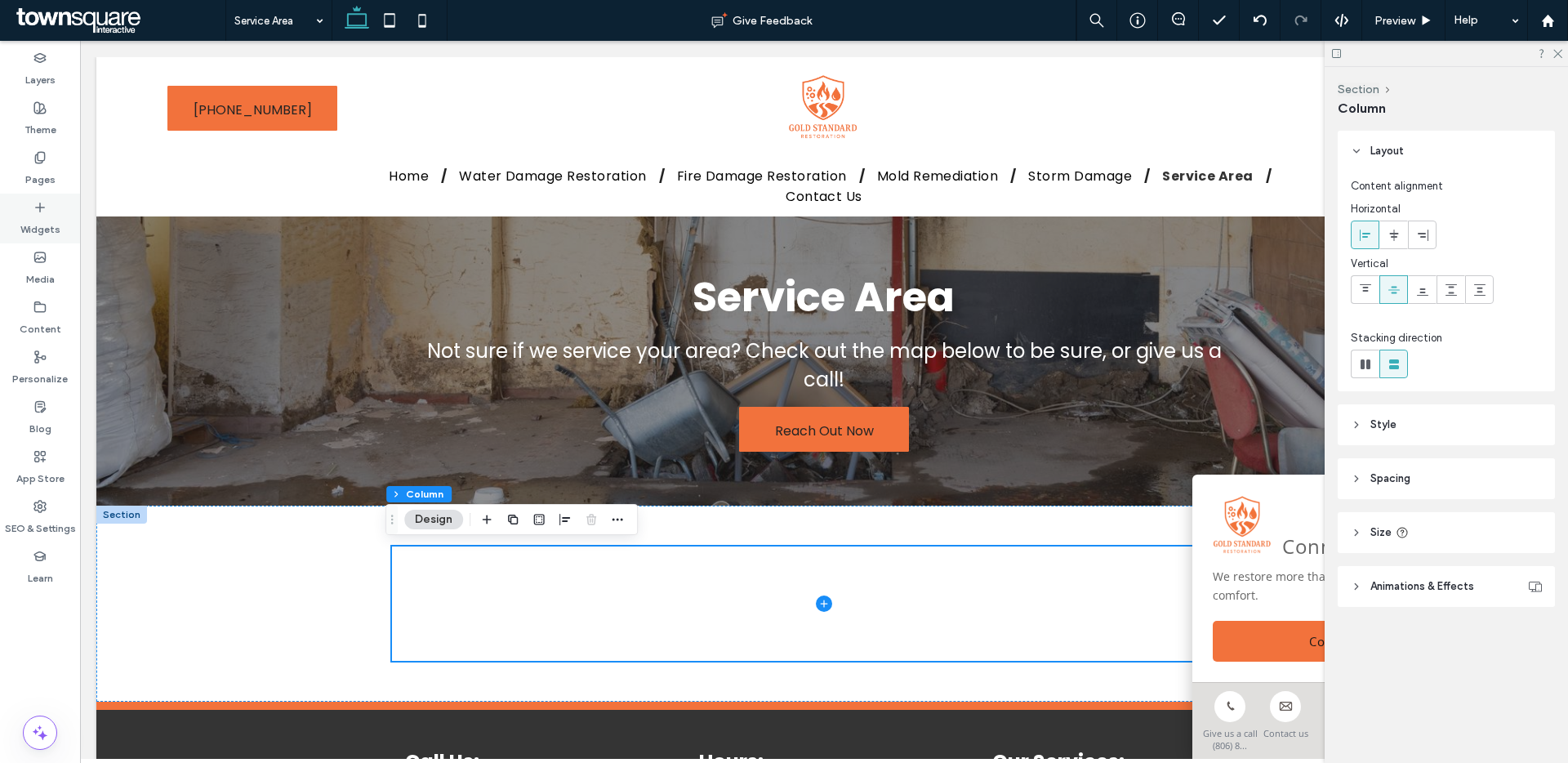
click at [53, 201] on div "Widgets" at bounding box center [40, 218] width 80 height 50
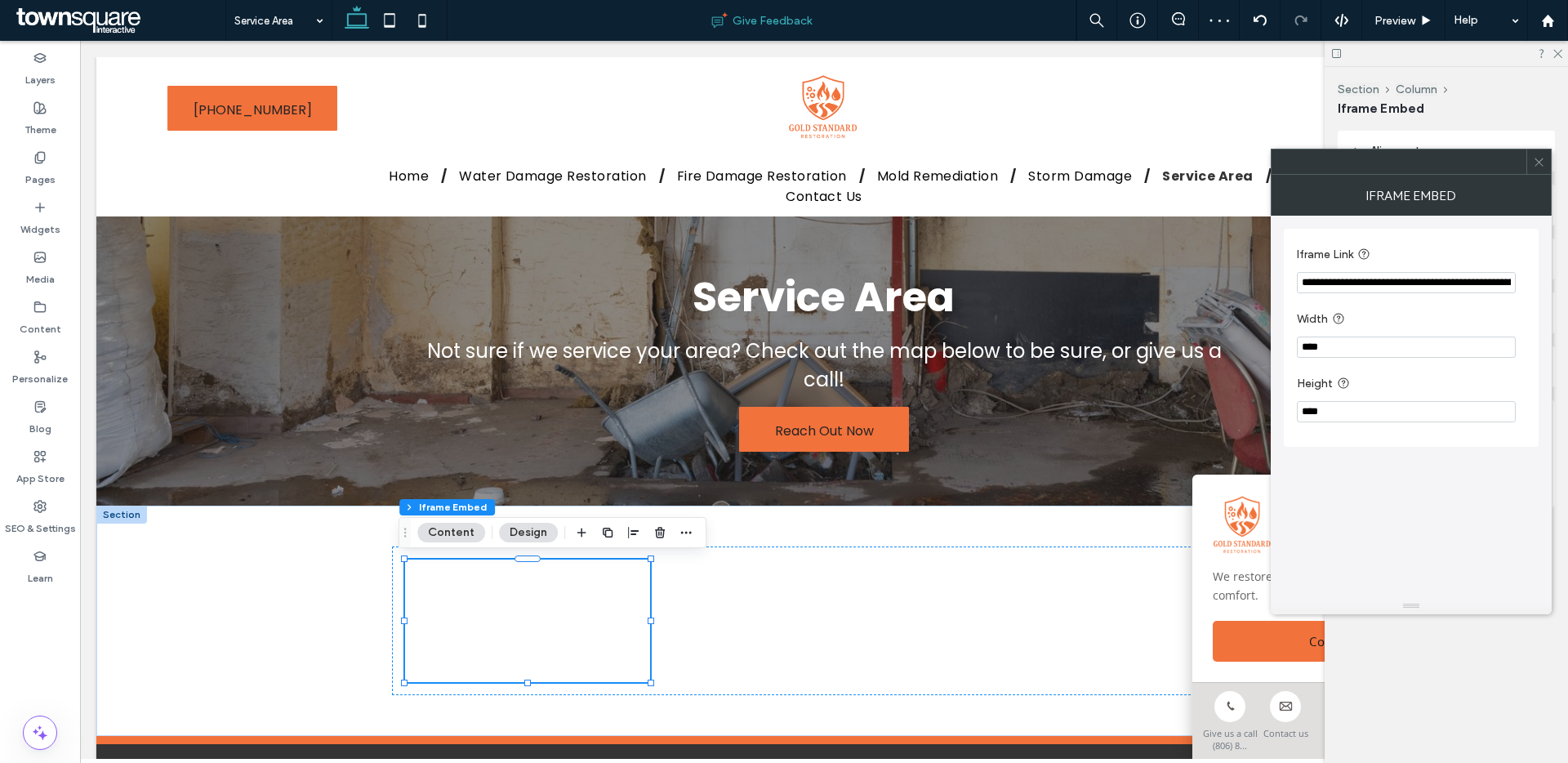
drag, startPoint x: 226, startPoint y: 319, endPoint x: 497, endPoint y: 5, distance: 414.8
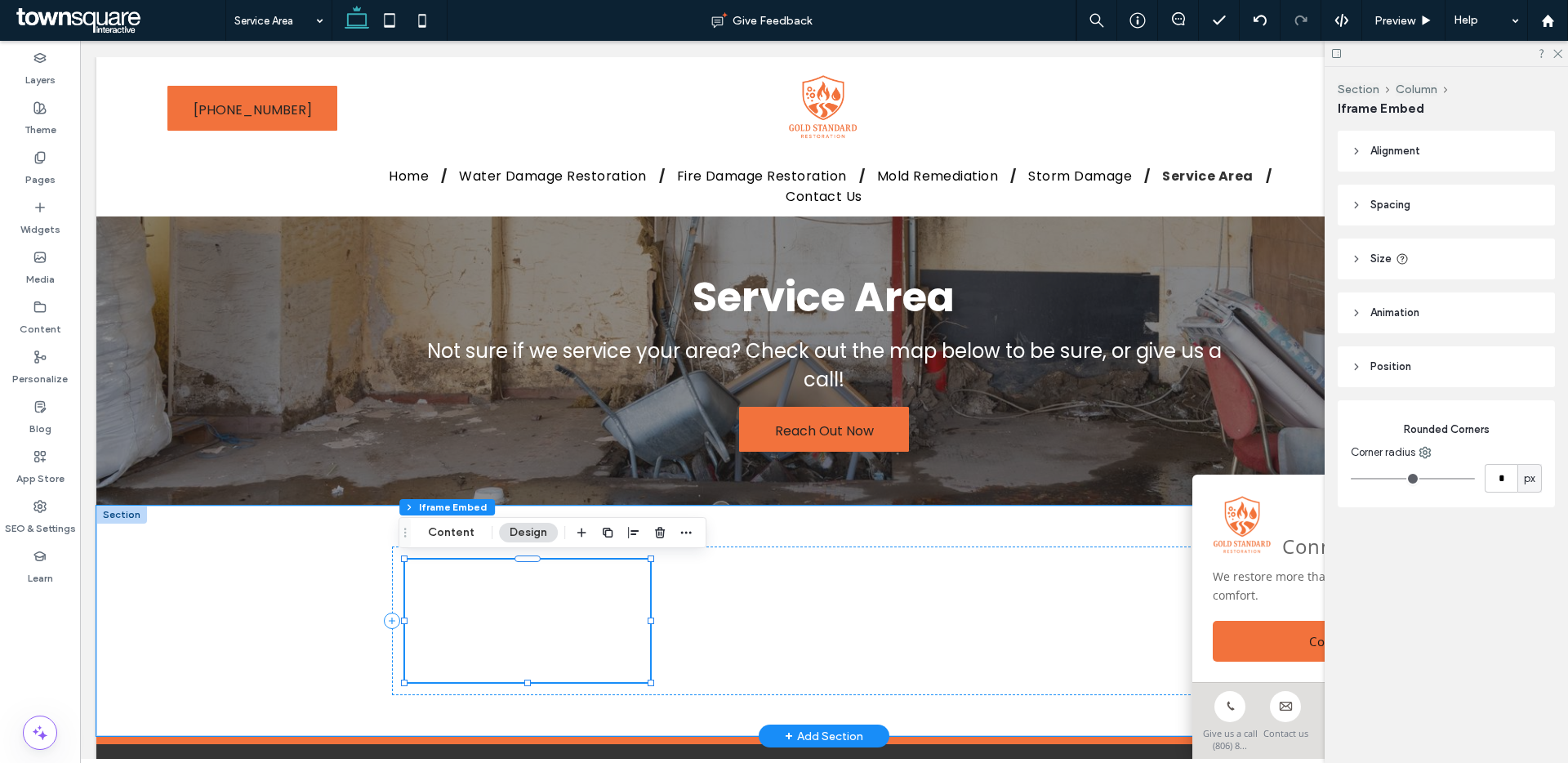
click at [530, 625] on div at bounding box center [527, 621] width 245 height 122
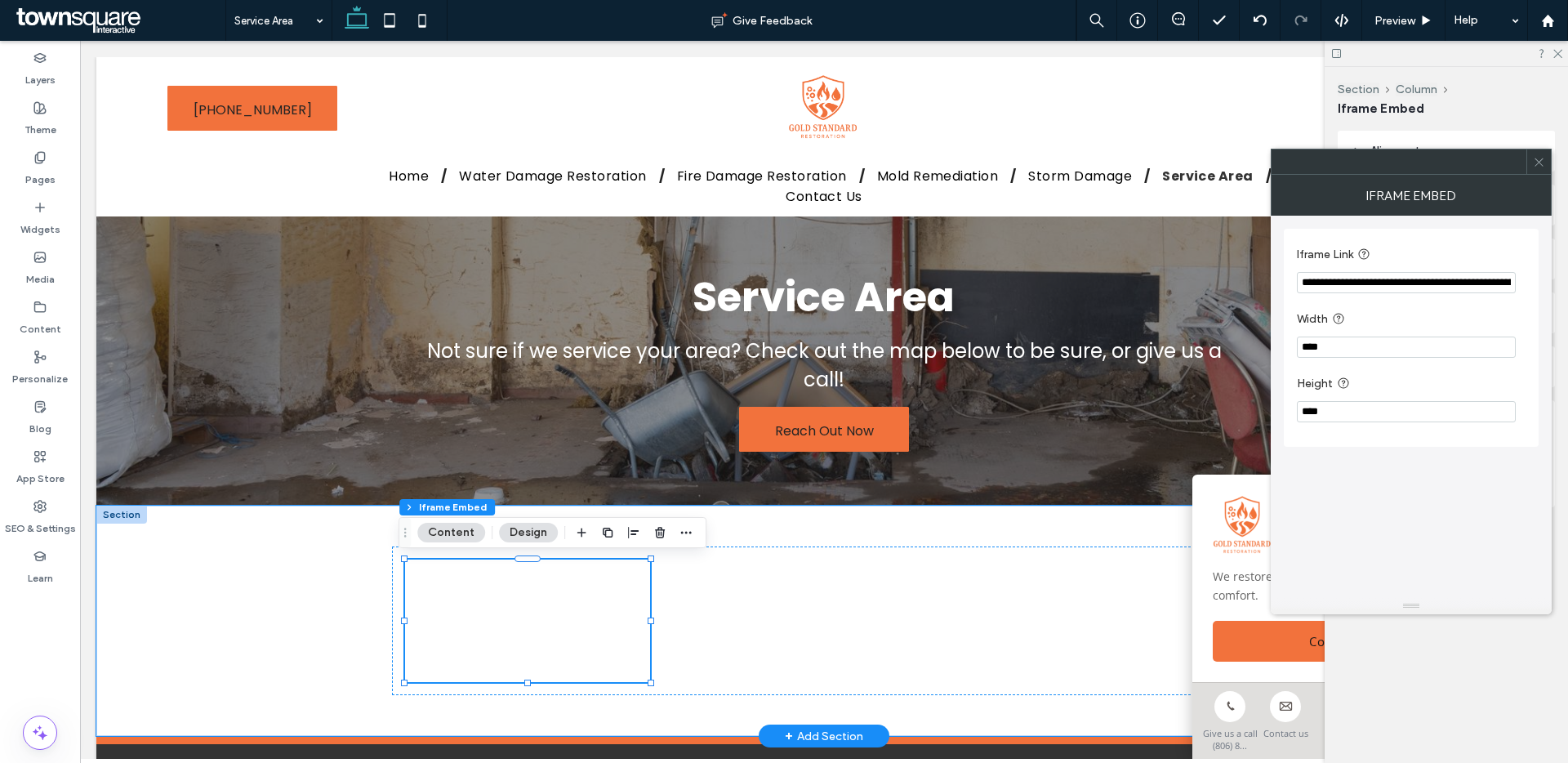
click at [1325, 292] on input "**********" at bounding box center [1407, 282] width 219 height 21
paste input "Iframe Link"
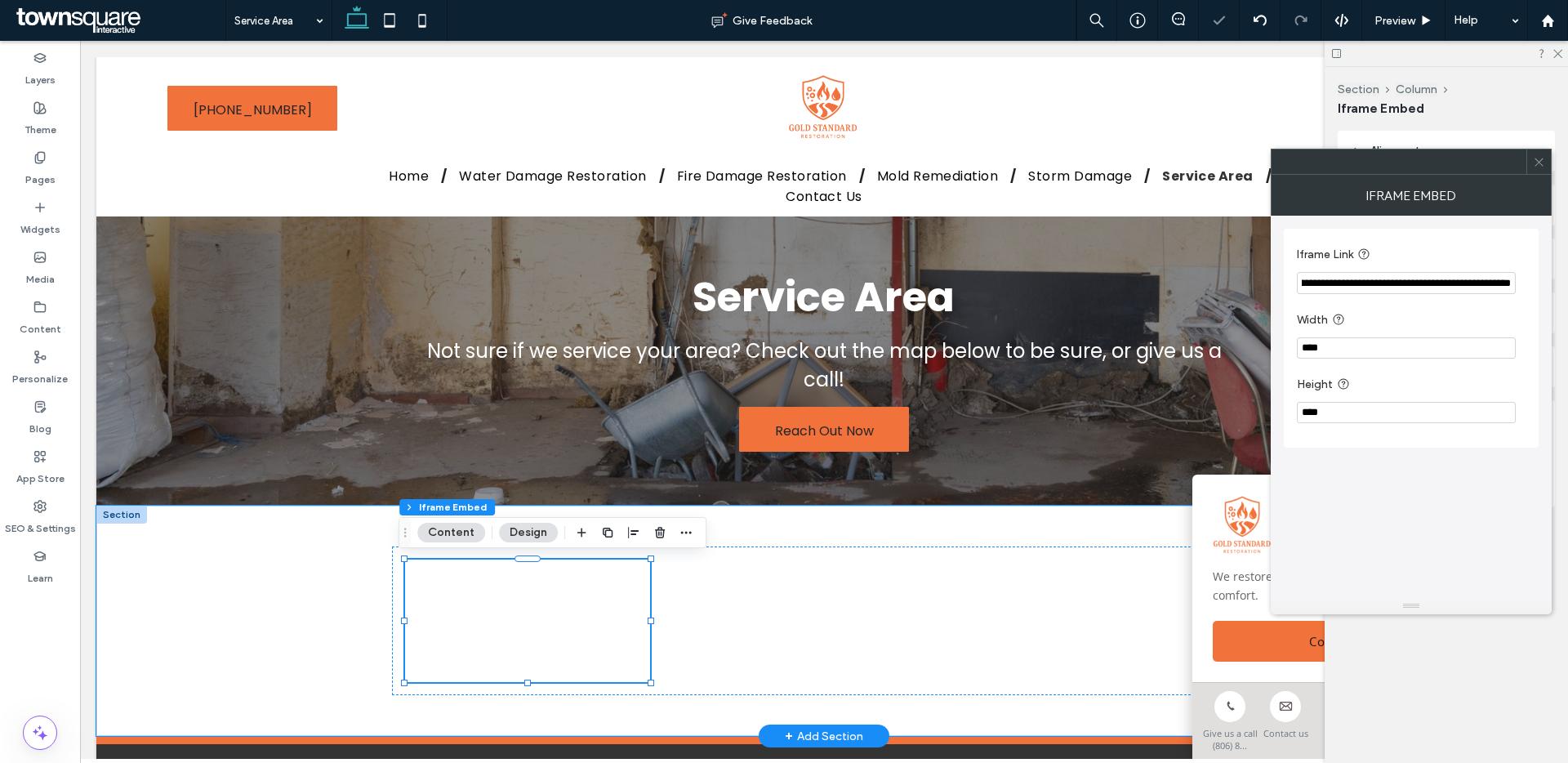
type input "**********"
click at [1550, 147] on header "Alignment" at bounding box center [1447, 150] width 217 height 41
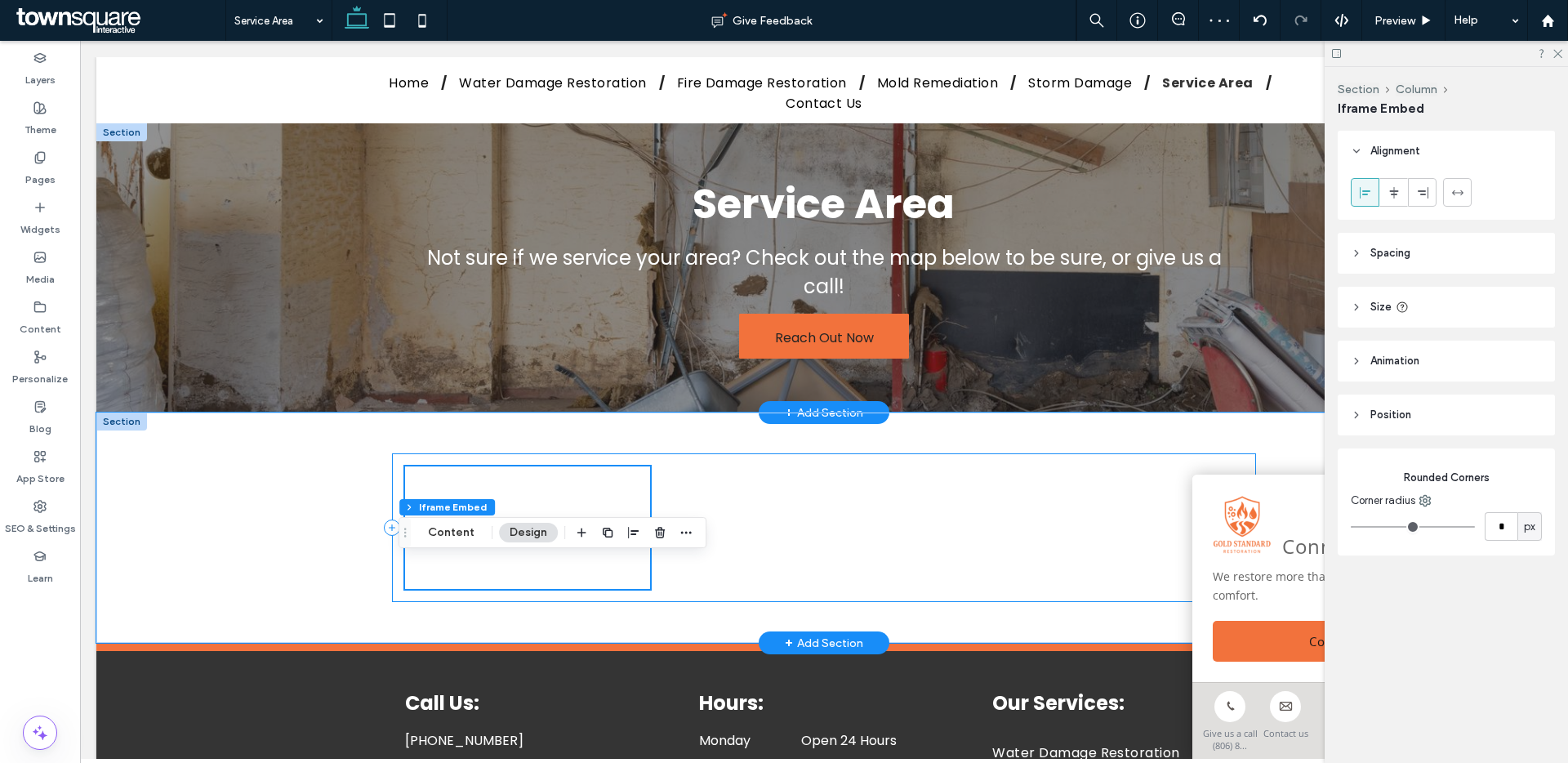
scroll to position [285, 0]
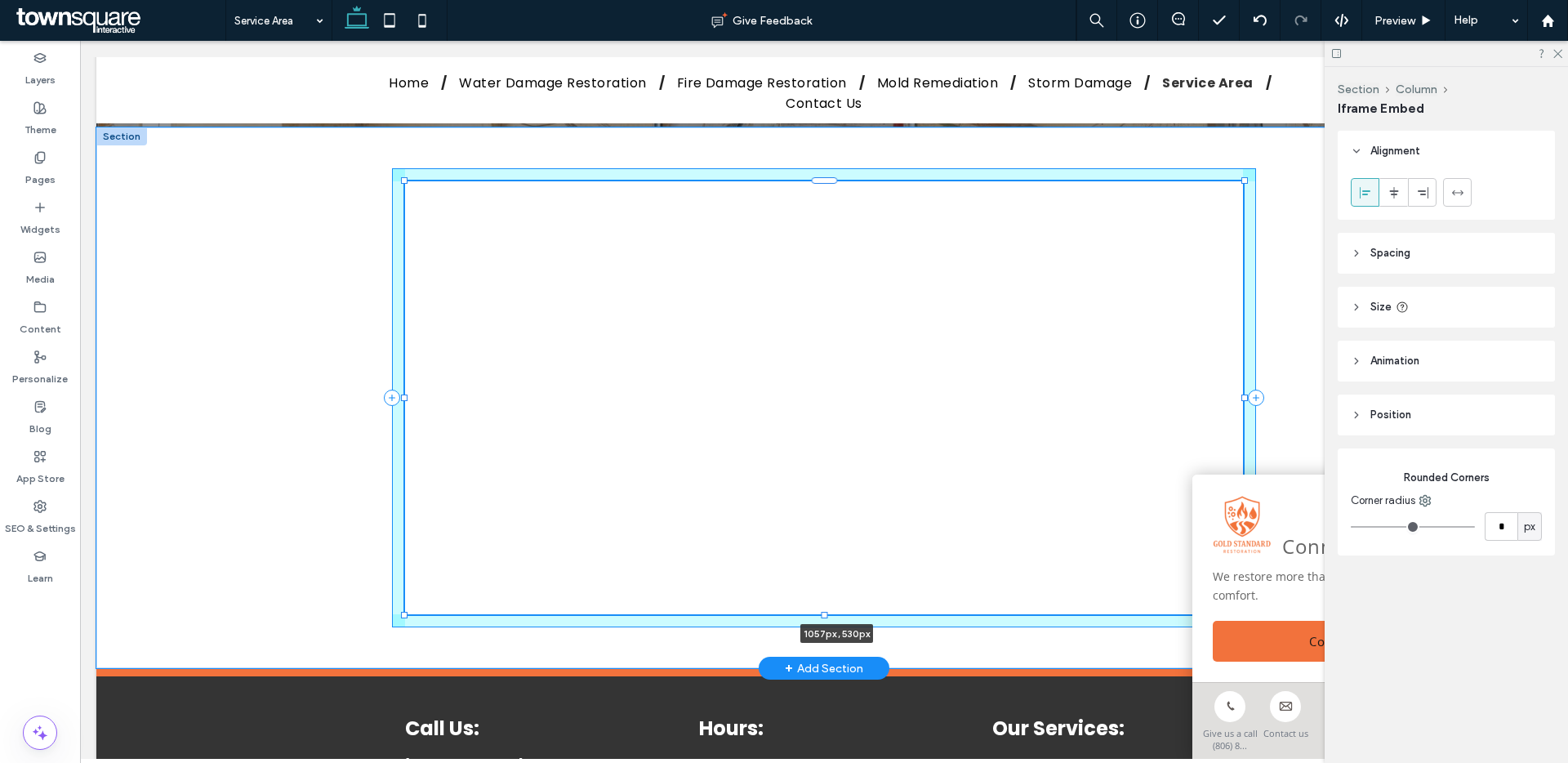
drag, startPoint x: 644, startPoint y: 303, endPoint x: 1261, endPoint y: 456, distance: 635.7
click at [1263, 458] on div "1057px , 530px" at bounding box center [824, 398] width 980 height 541
type input "****"
type input "***"
type input "****"
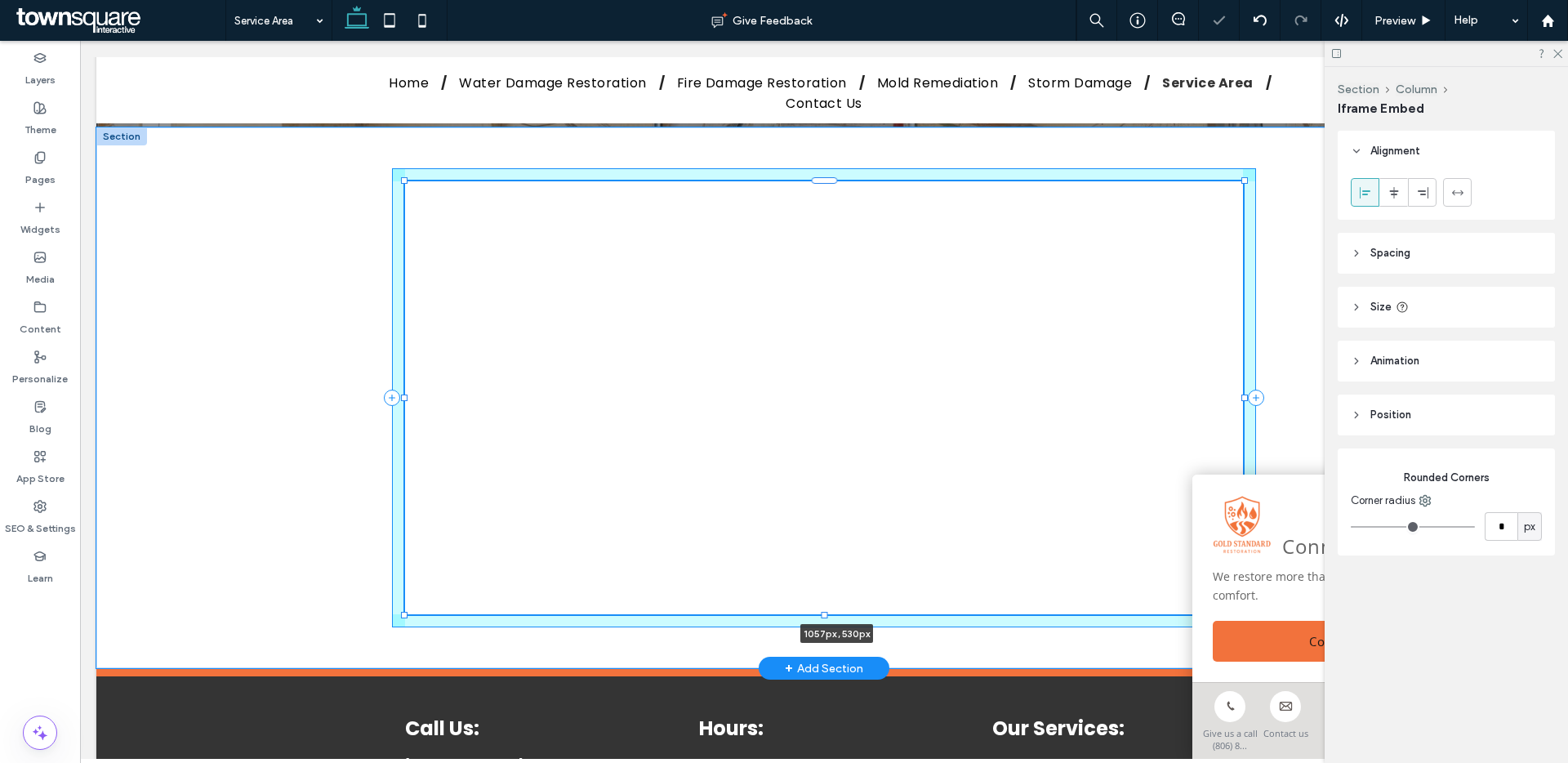
type input "***"
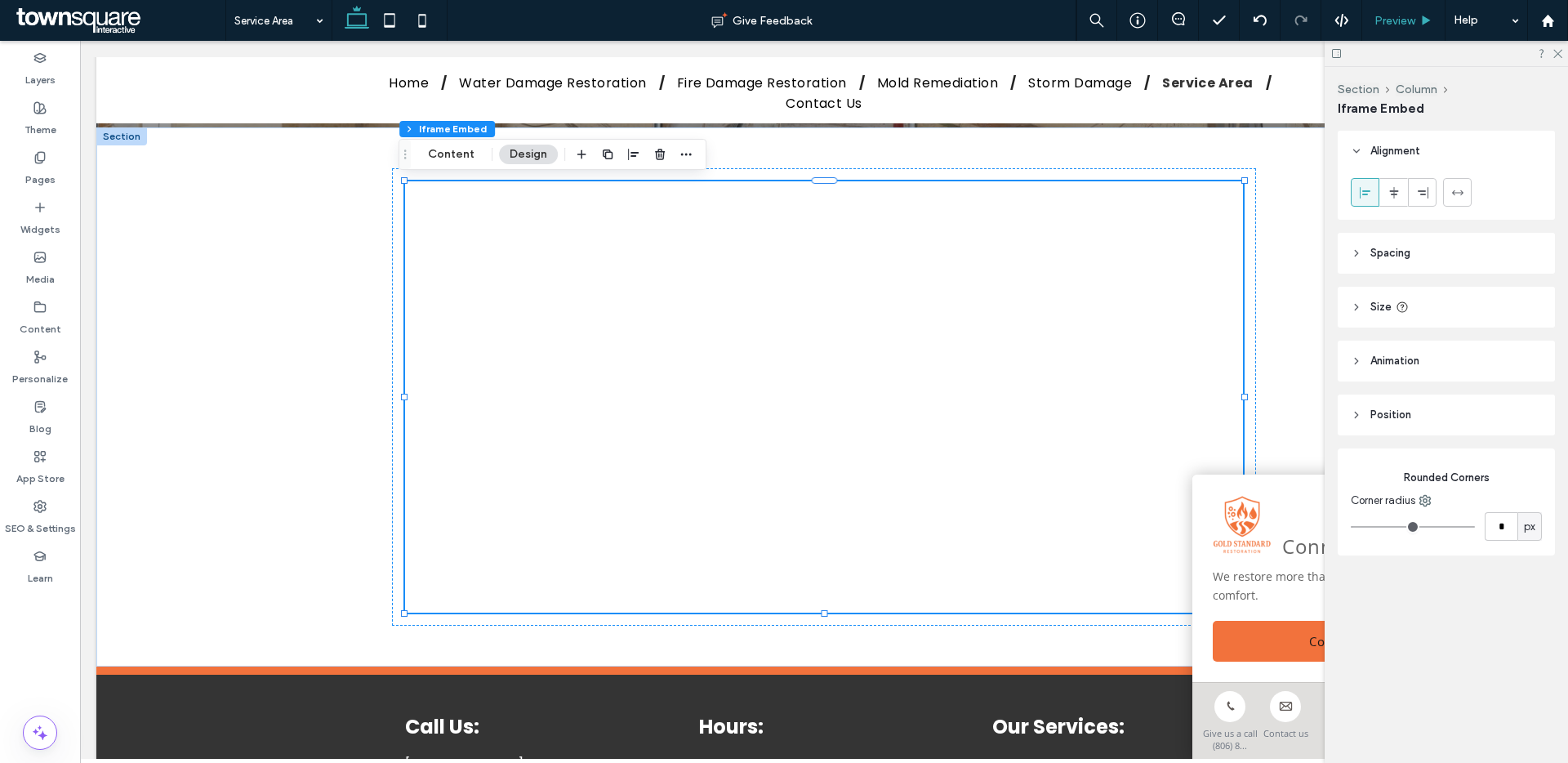
click at [1390, 24] on span "Preview" at bounding box center [1394, 20] width 41 height 14
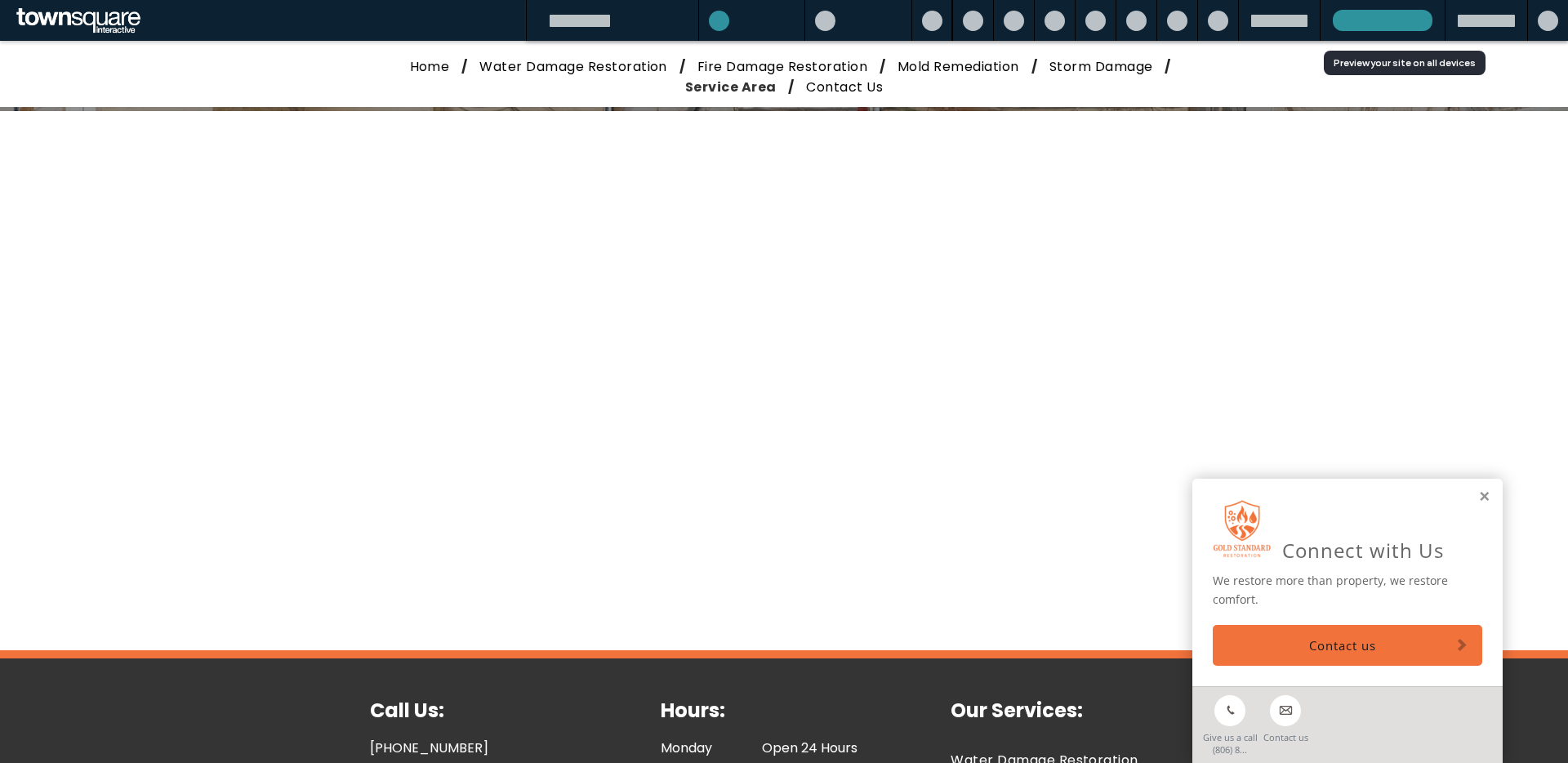
scroll to position [269, 0]
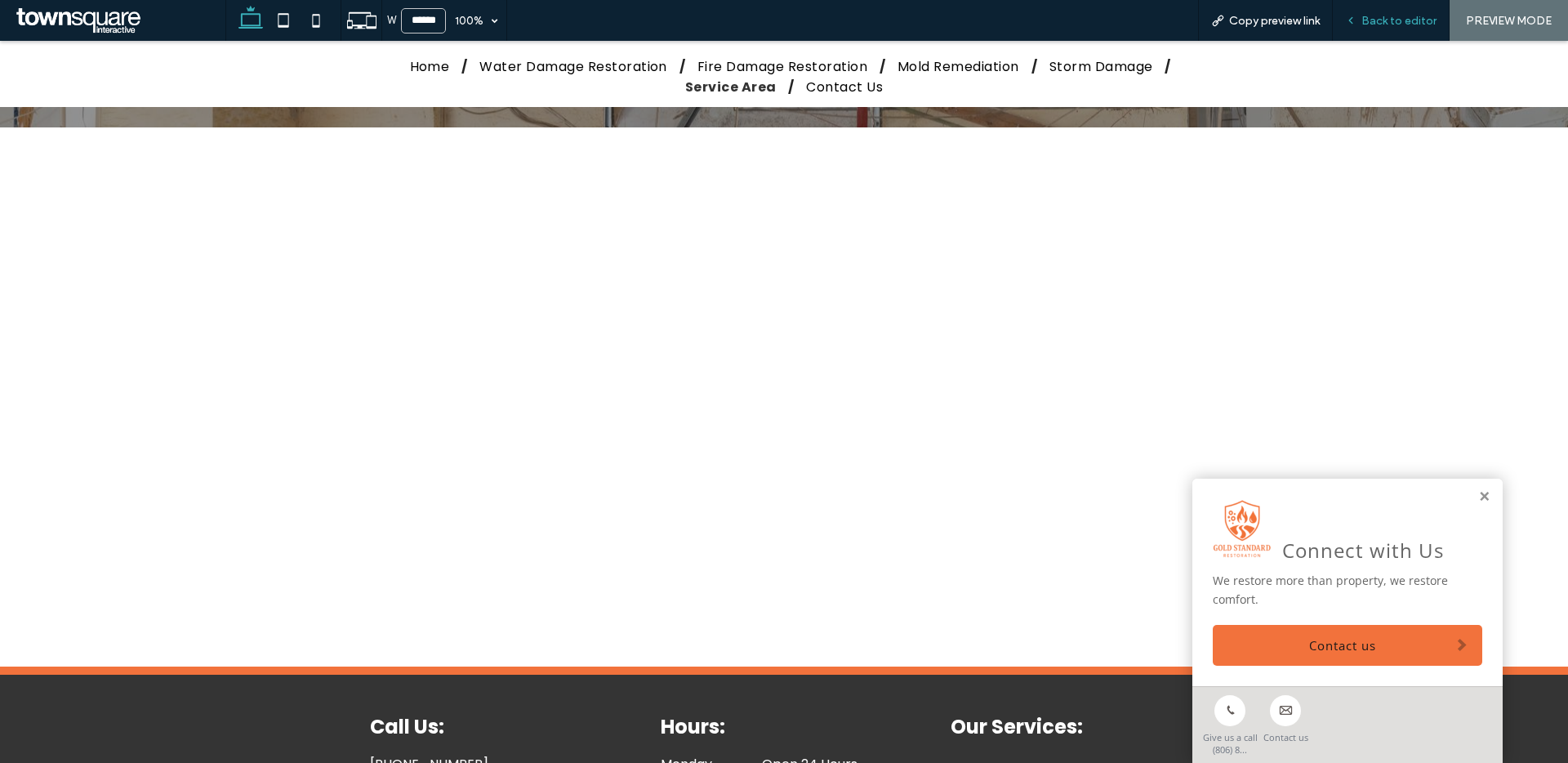
click at [1405, 20] on span "Back to editor" at bounding box center [1399, 20] width 75 height 14
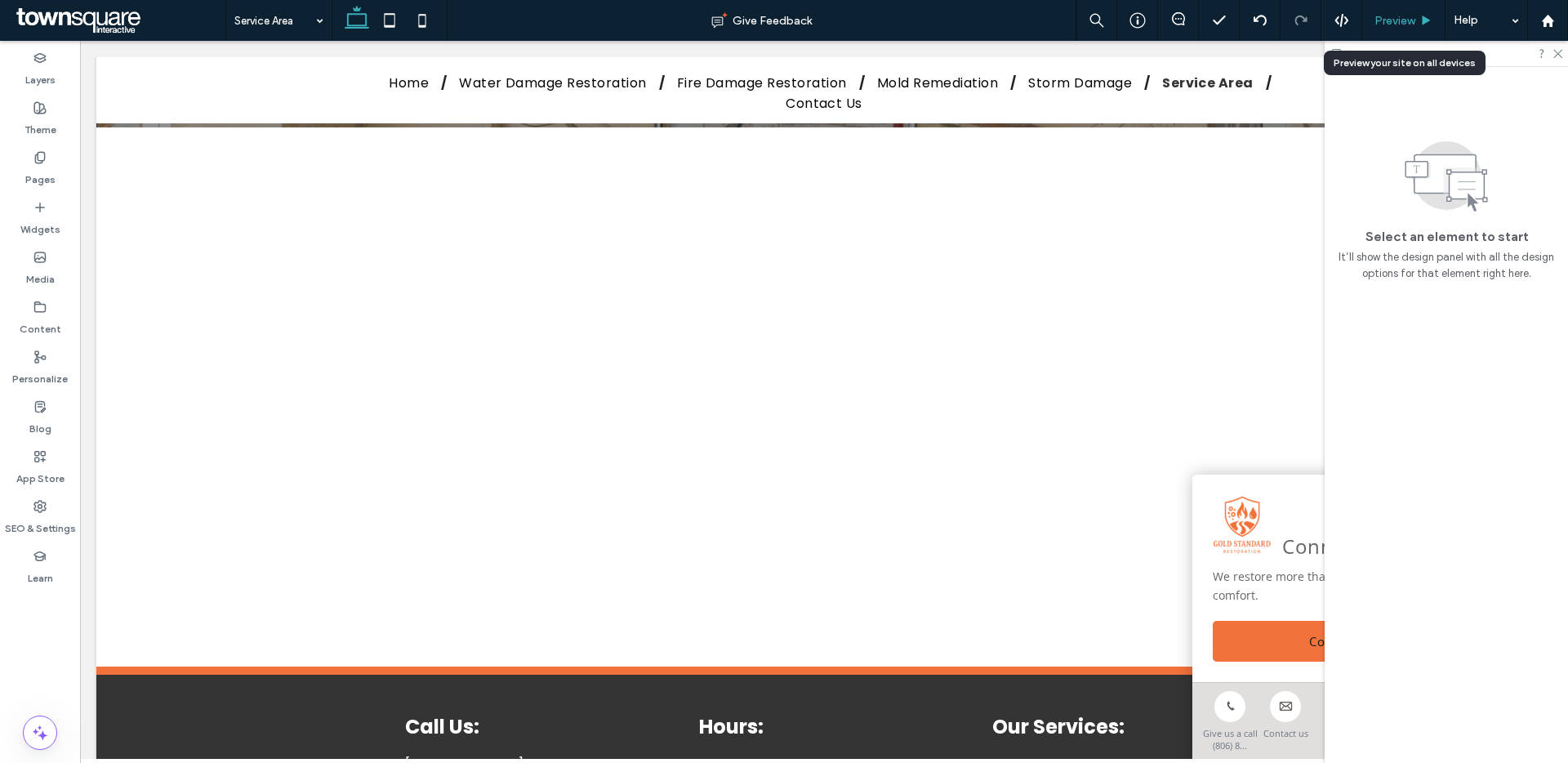
click at [1404, 19] on span "Preview" at bounding box center [1394, 20] width 41 height 14
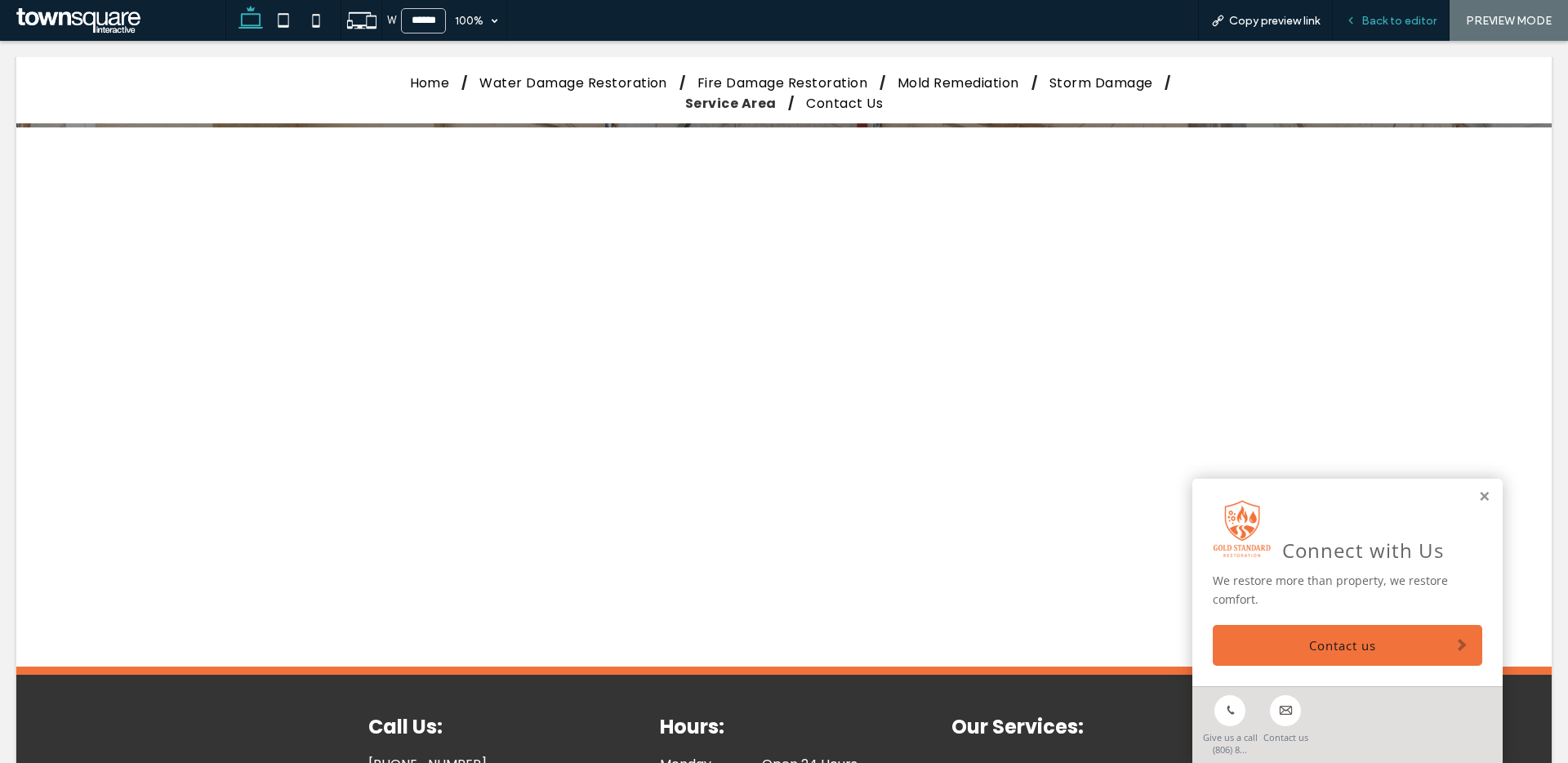
scroll to position [269, 0]
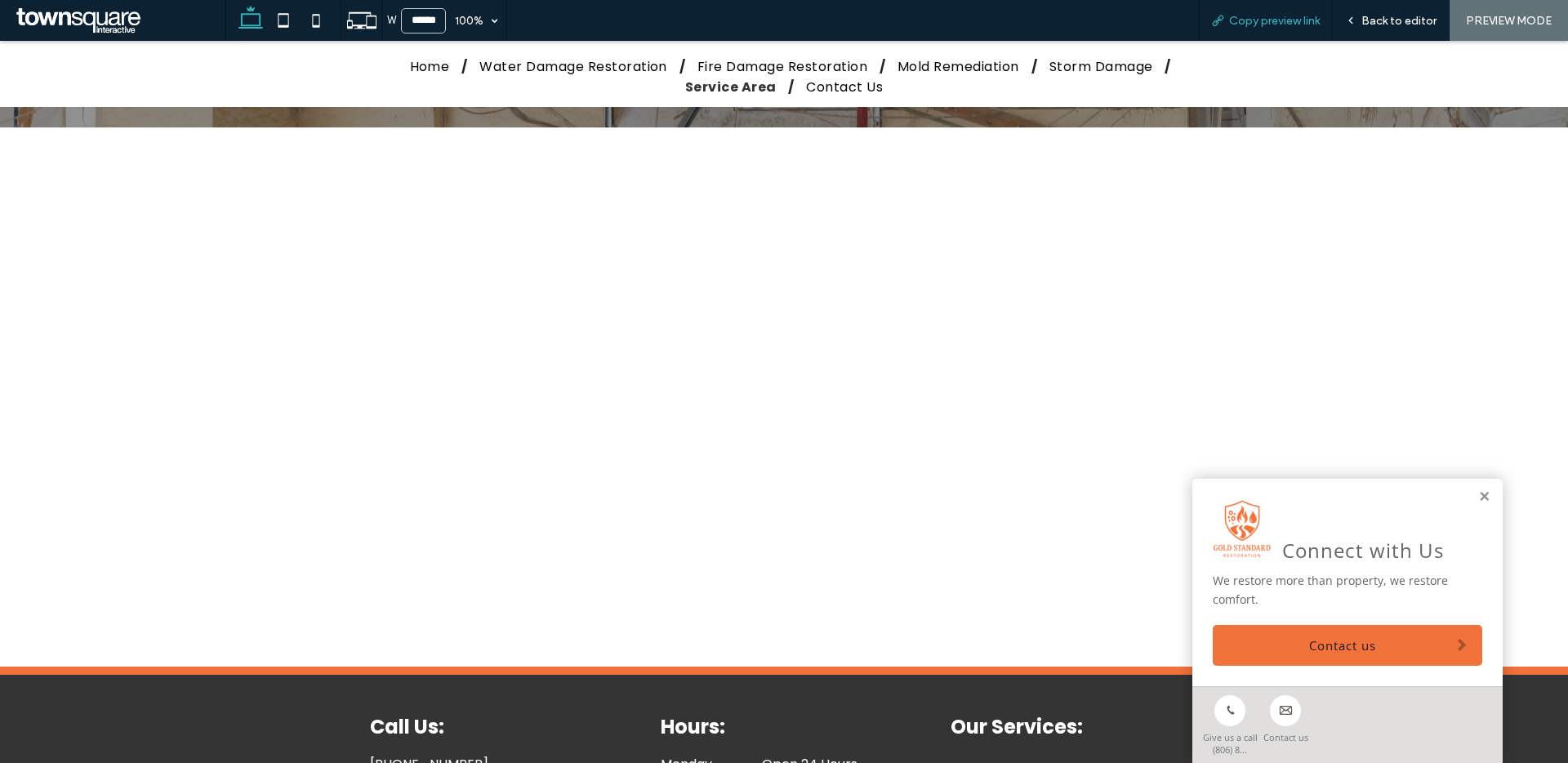
click at [1306, 23] on span "Copy preview link" at bounding box center [1275, 20] width 91 height 14
click at [1305, 22] on span "Copy preview link" at bounding box center [1275, 20] width 91 height 14
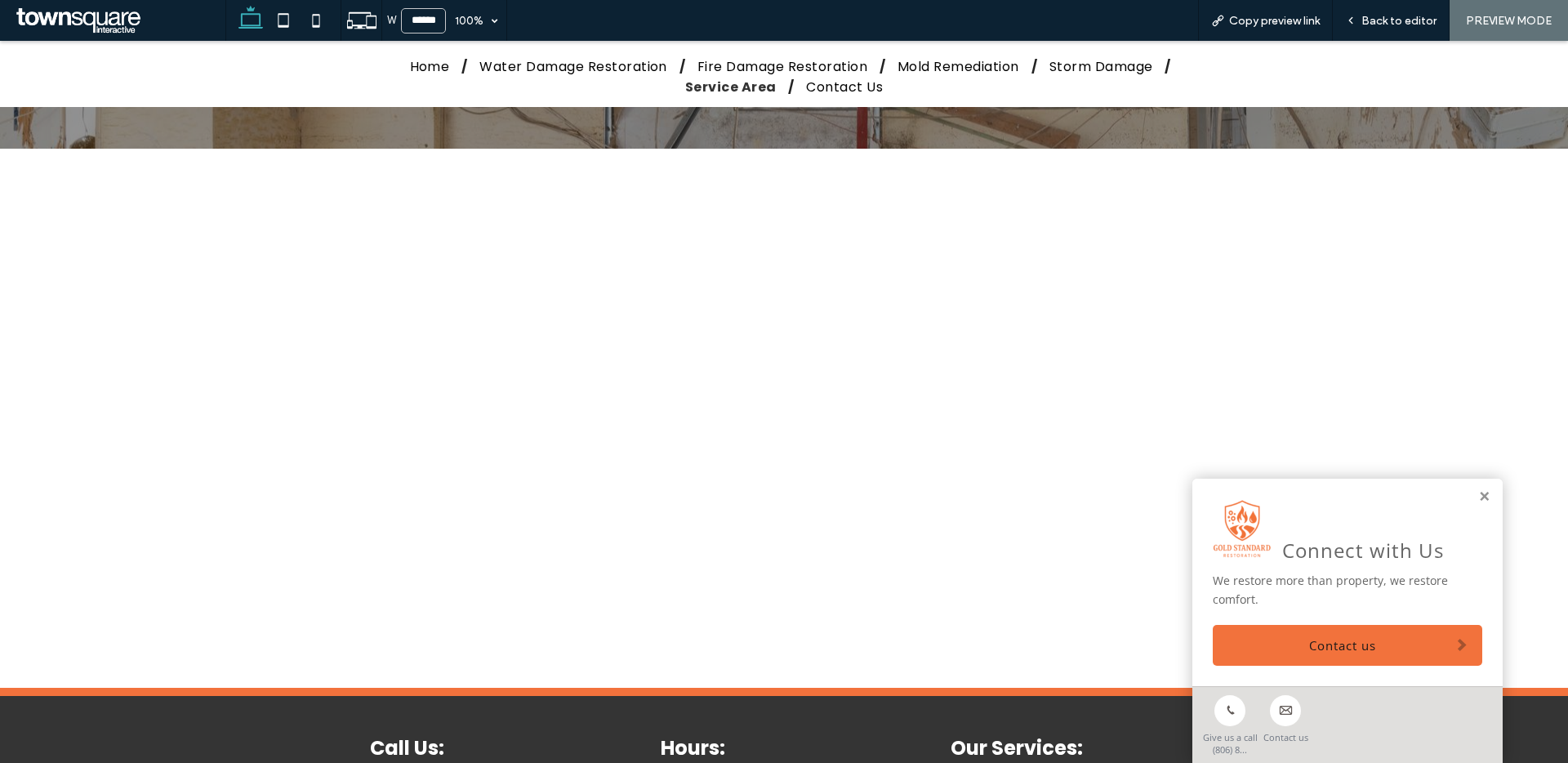
scroll to position [0, 0]
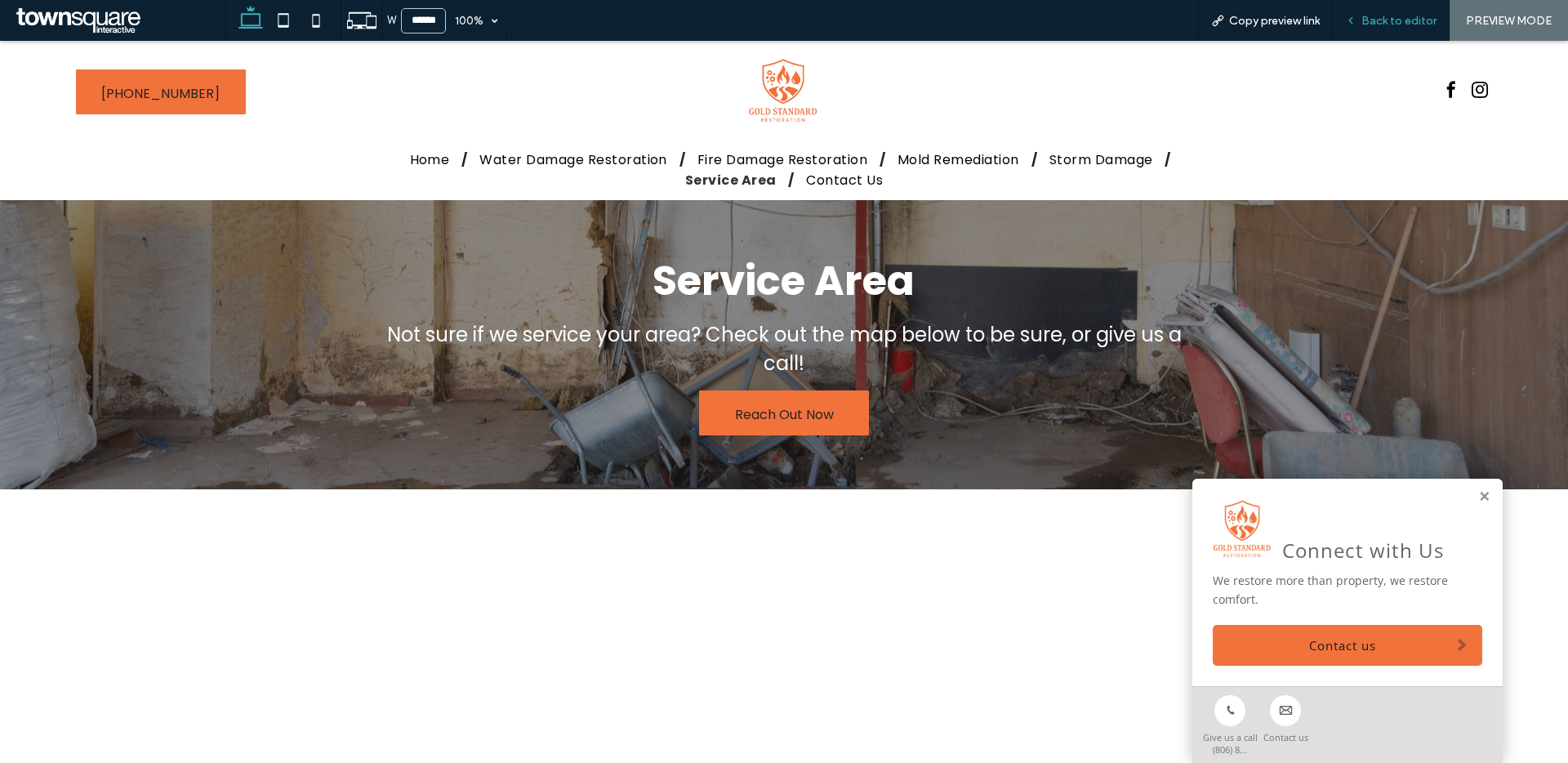
click at [1364, 24] on span "Back to editor" at bounding box center [1399, 20] width 75 height 14
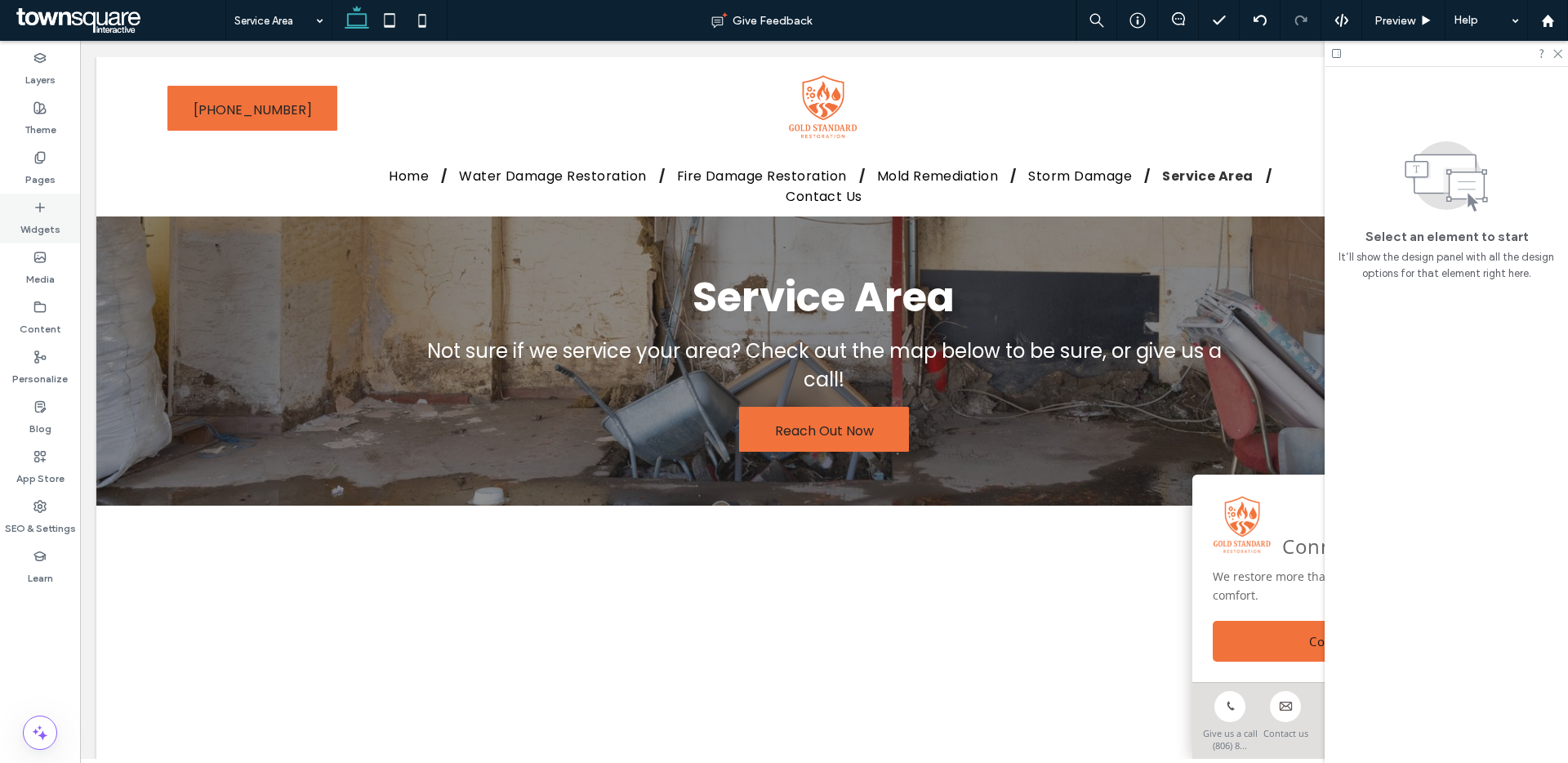
click at [53, 219] on label "Widgets" at bounding box center [41, 225] width 40 height 23
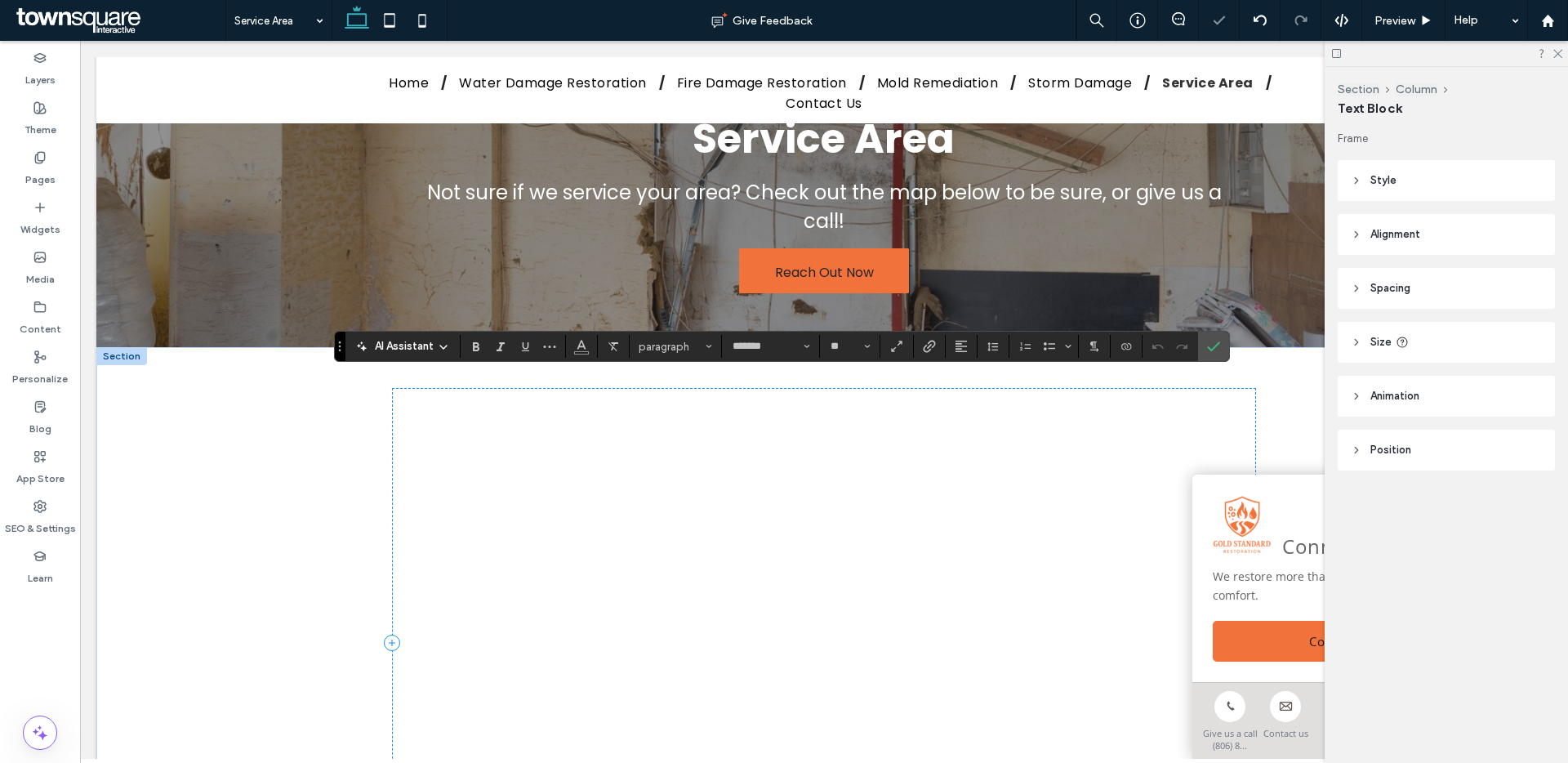
scroll to position [536, 0]
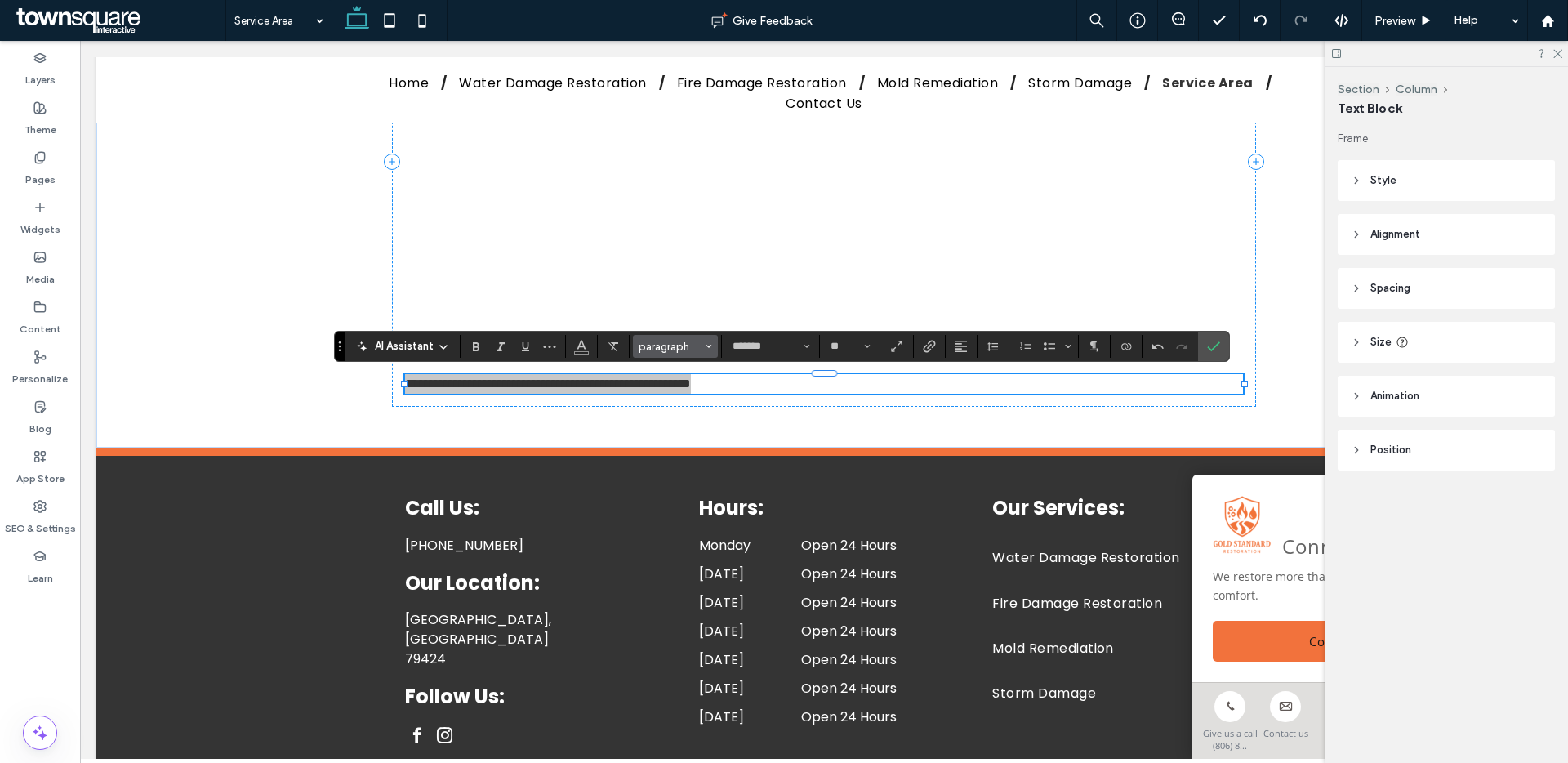
click at [701, 341] on span "paragraph" at bounding box center [670, 347] width 63 height 13
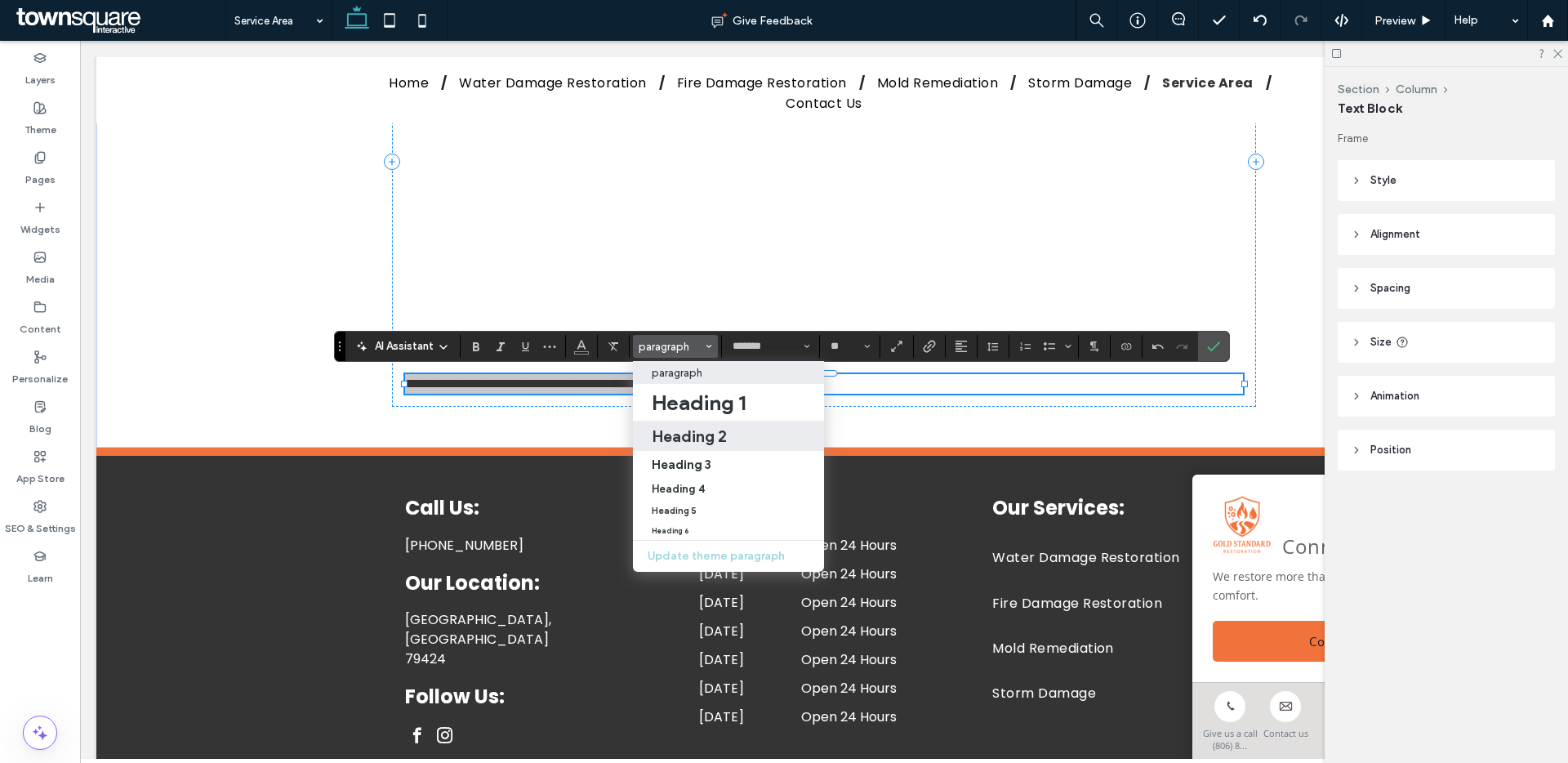
click at [701, 428] on h2 "Heading 2" at bounding box center [688, 437] width 75 height 20
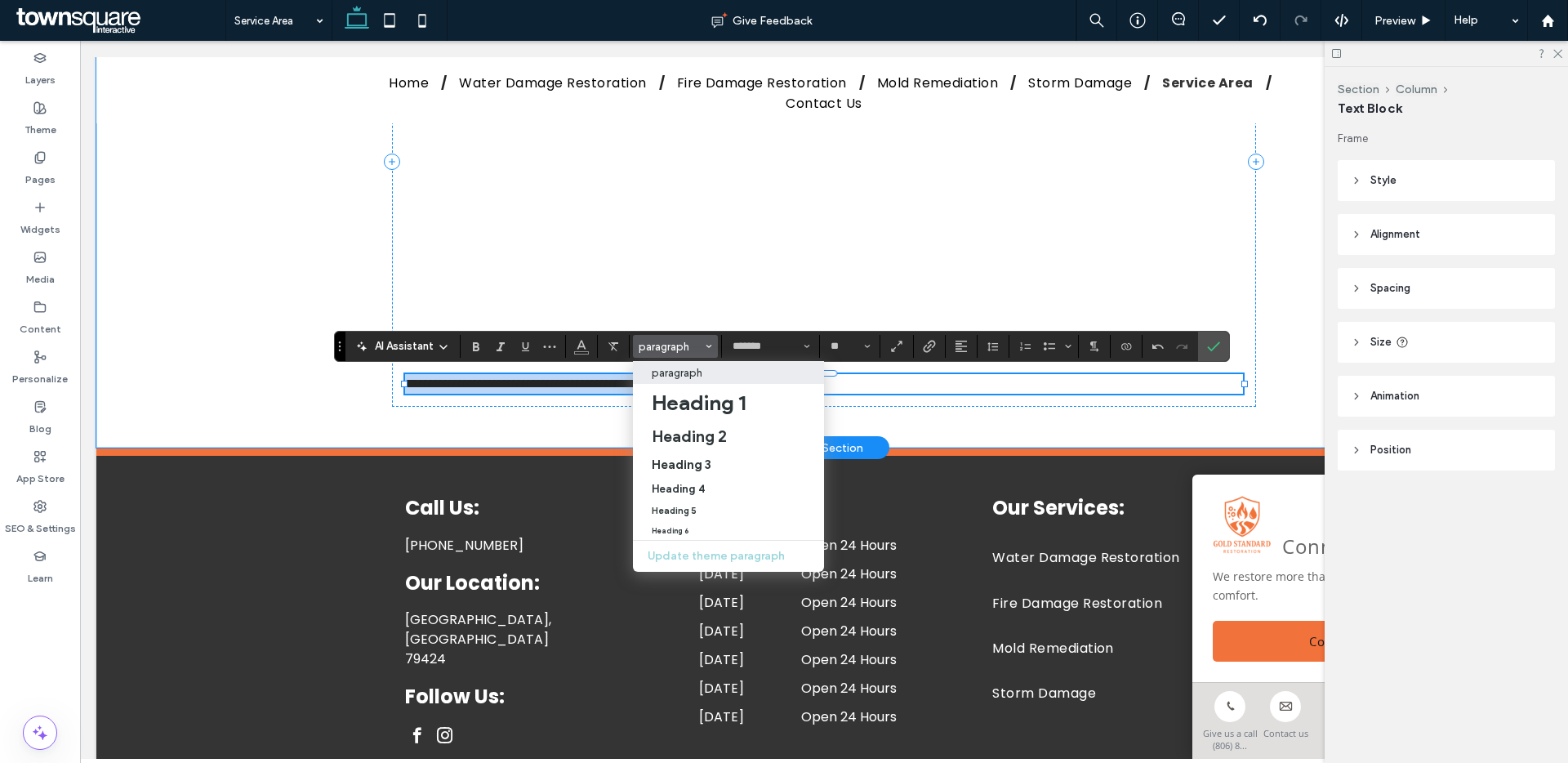
type input "**"
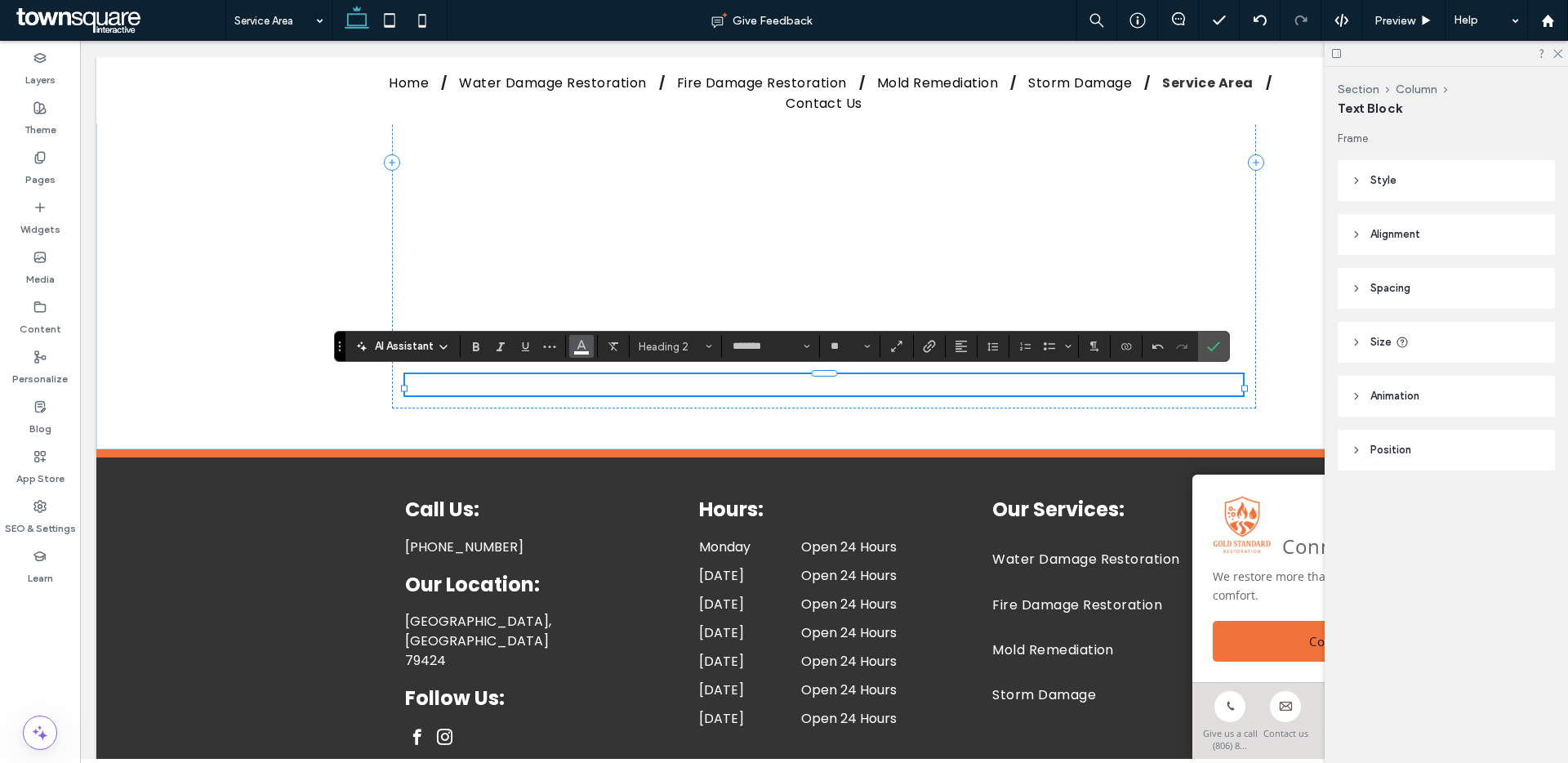
click at [584, 347] on use "Color" at bounding box center [582, 345] width 9 height 9
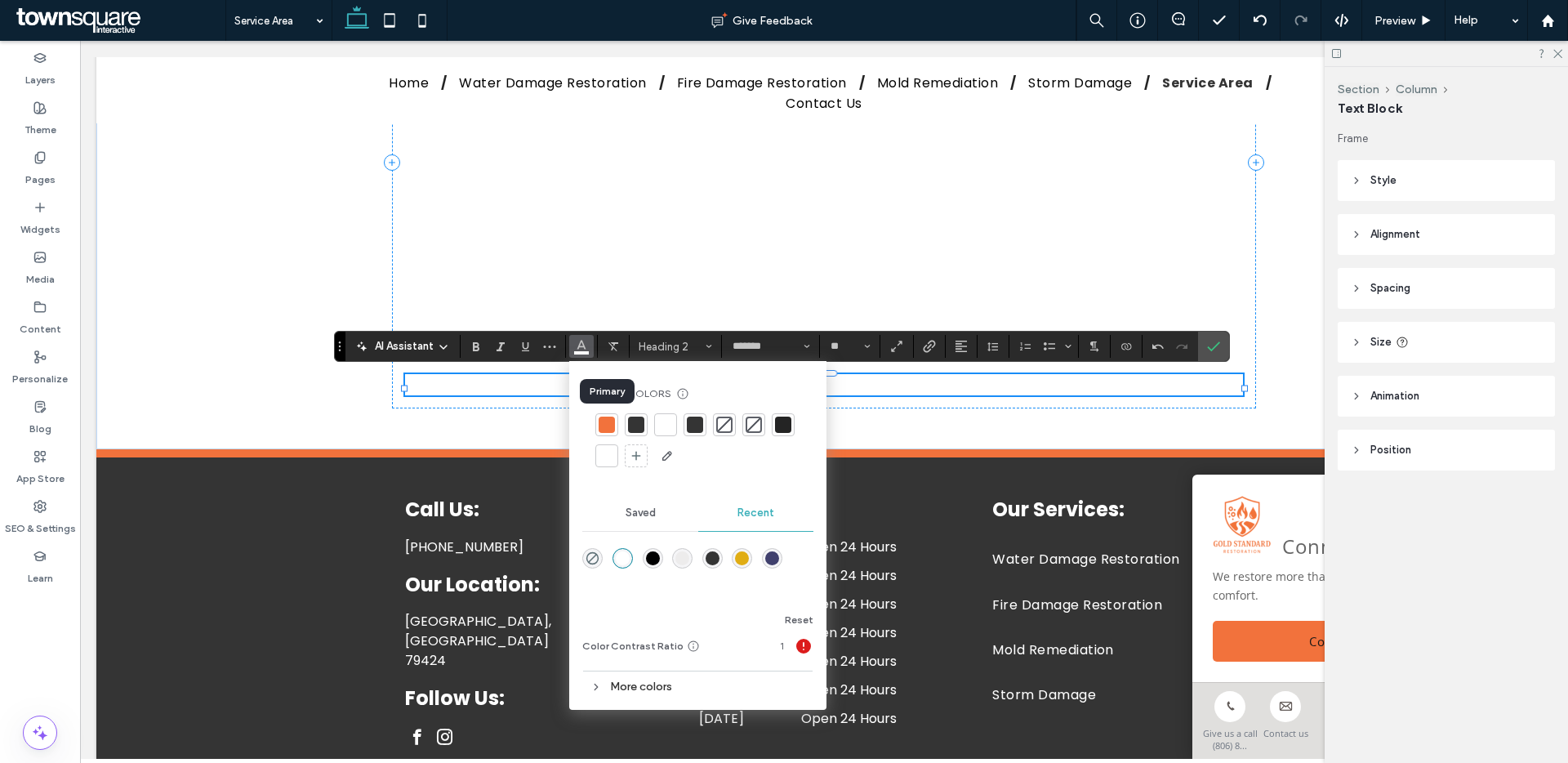
click at [610, 427] on div at bounding box center [607, 425] width 16 height 16
click at [634, 428] on div at bounding box center [636, 425] width 16 height 16
click at [957, 349] on use "Alignment" at bounding box center [961, 346] width 12 height 12
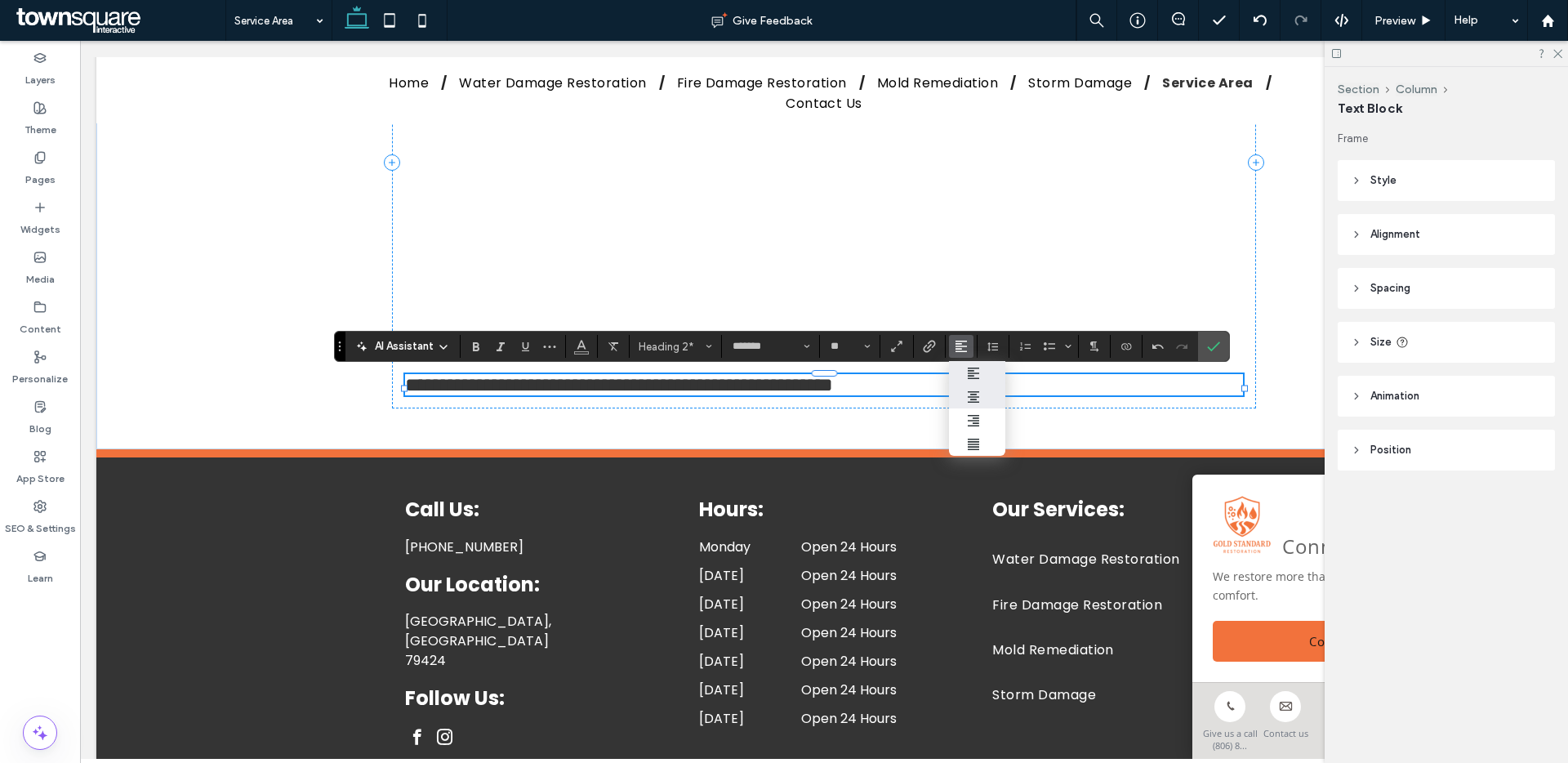
click at [965, 391] on label "ui.textEditor.alignment.center" at bounding box center [977, 397] width 57 height 24
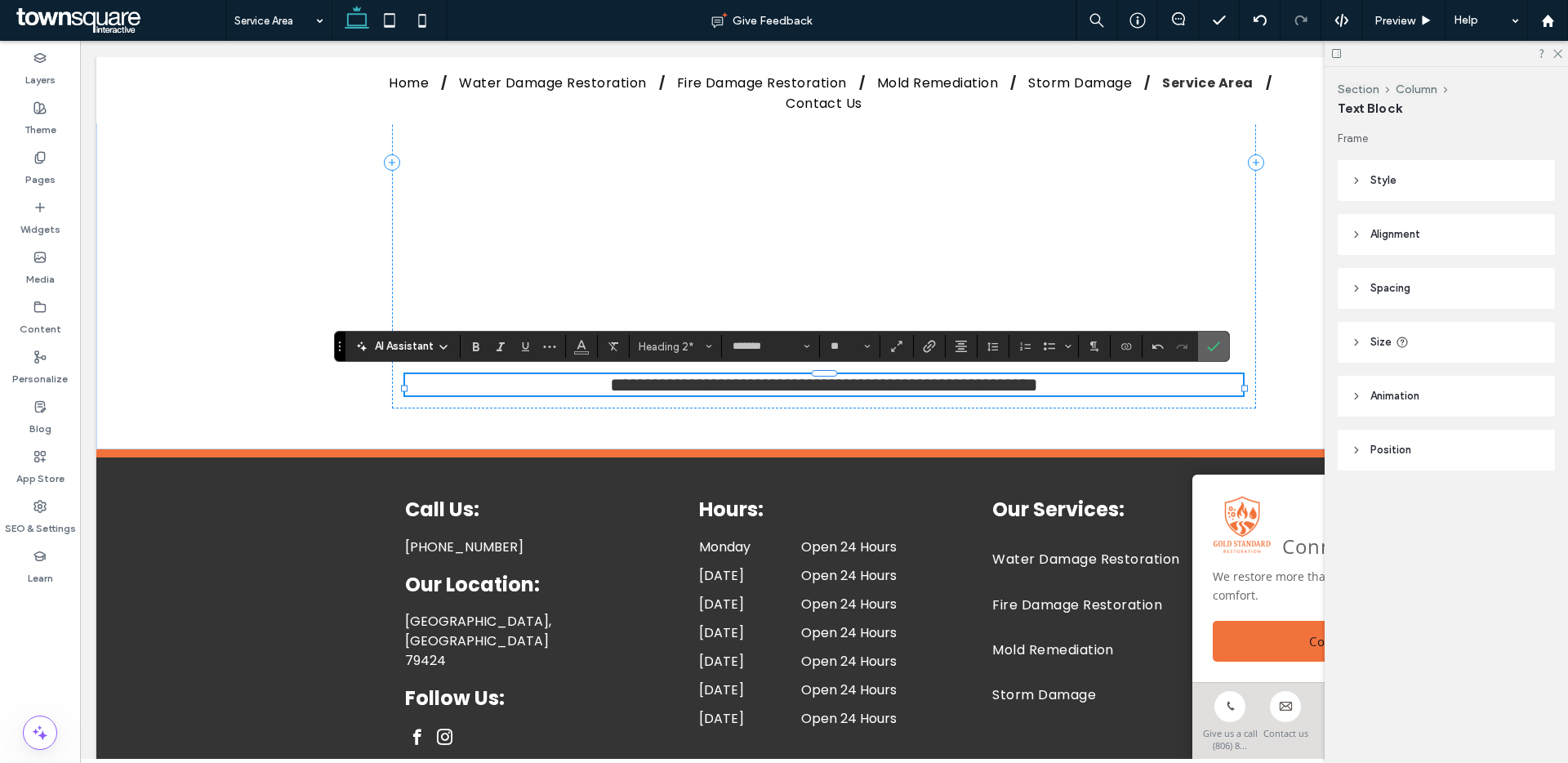
drag, startPoint x: 1217, startPoint y: 343, endPoint x: 1134, endPoint y: 305, distance: 91.3
click at [1217, 343] on use "Confirm" at bounding box center [1213, 346] width 13 height 10
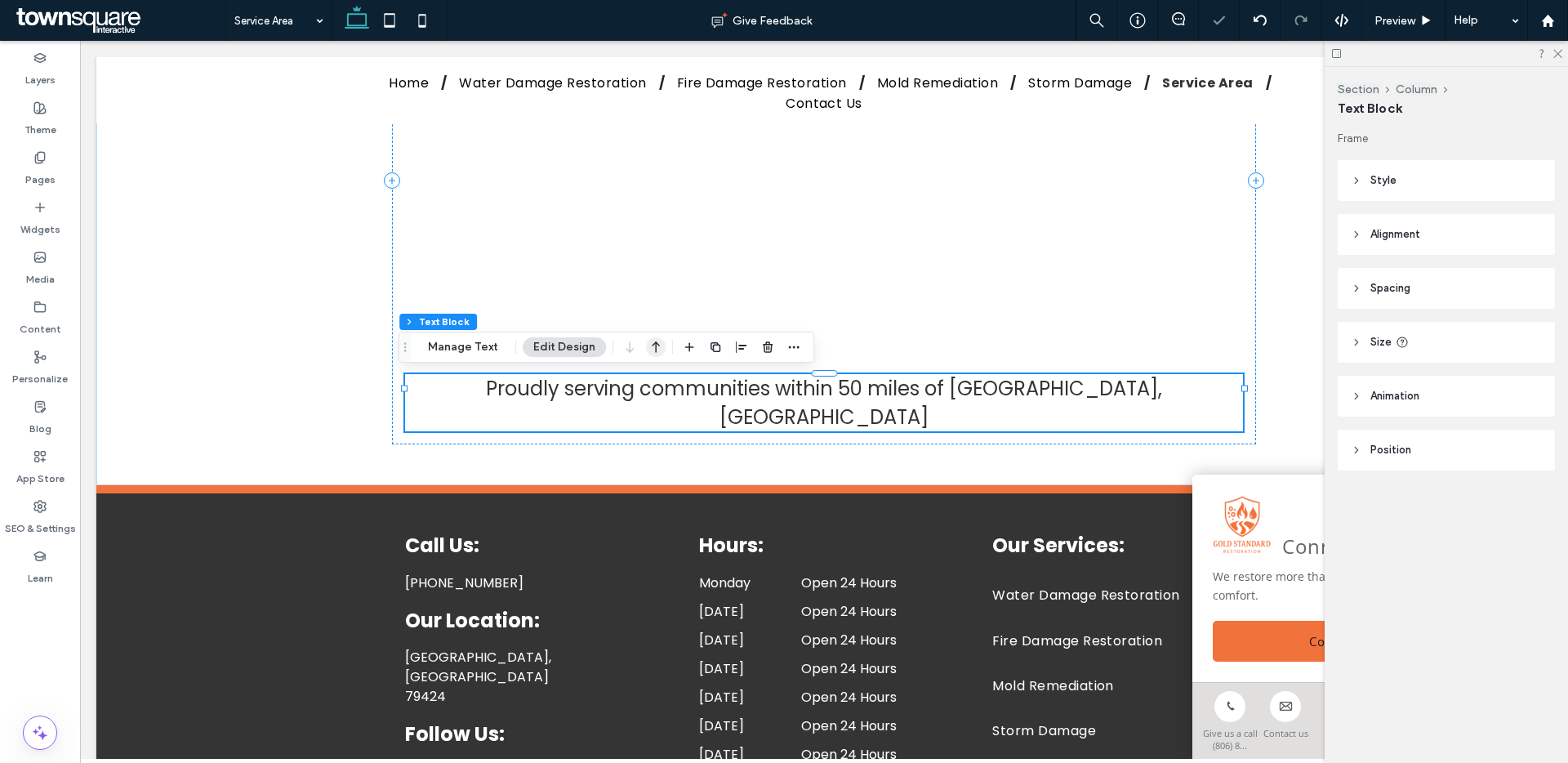
click at [658, 343] on icon "button" at bounding box center [656, 347] width 20 height 29
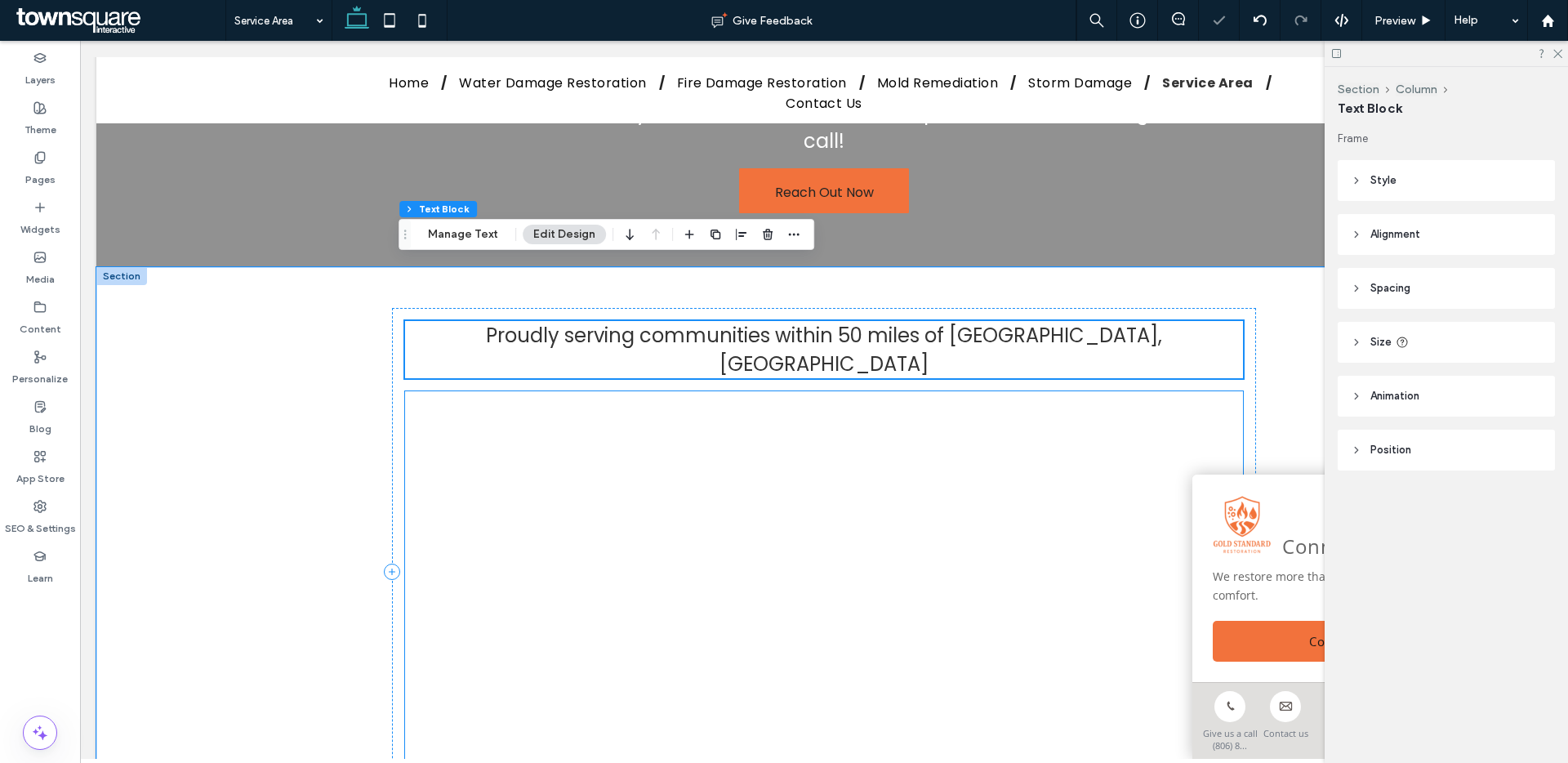
scroll to position [87, 0]
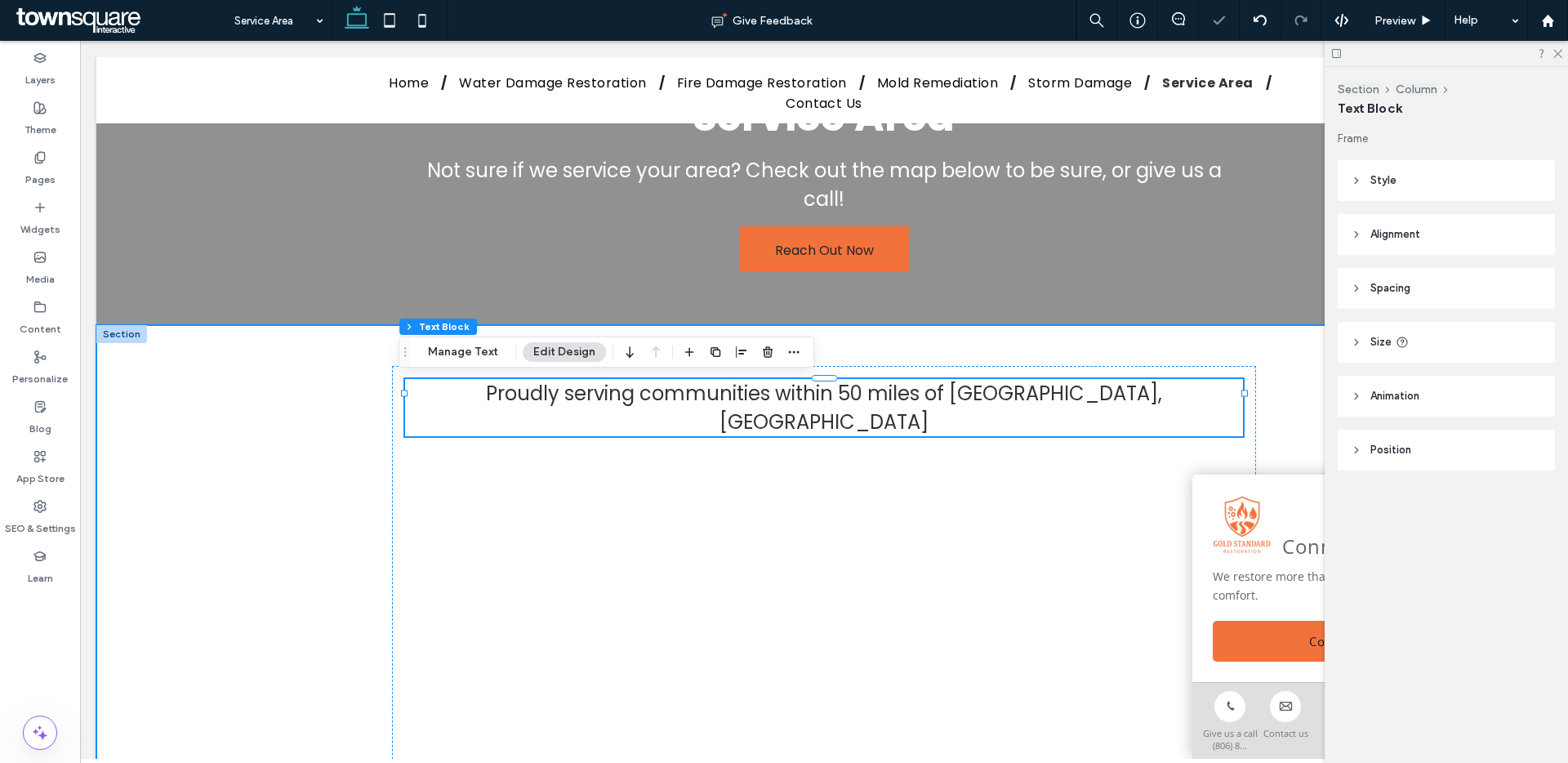
click at [296, 478] on div "Proudly serving communities within 50 miles of Lubbock, TX" at bounding box center [823, 630] width 1455 height 610
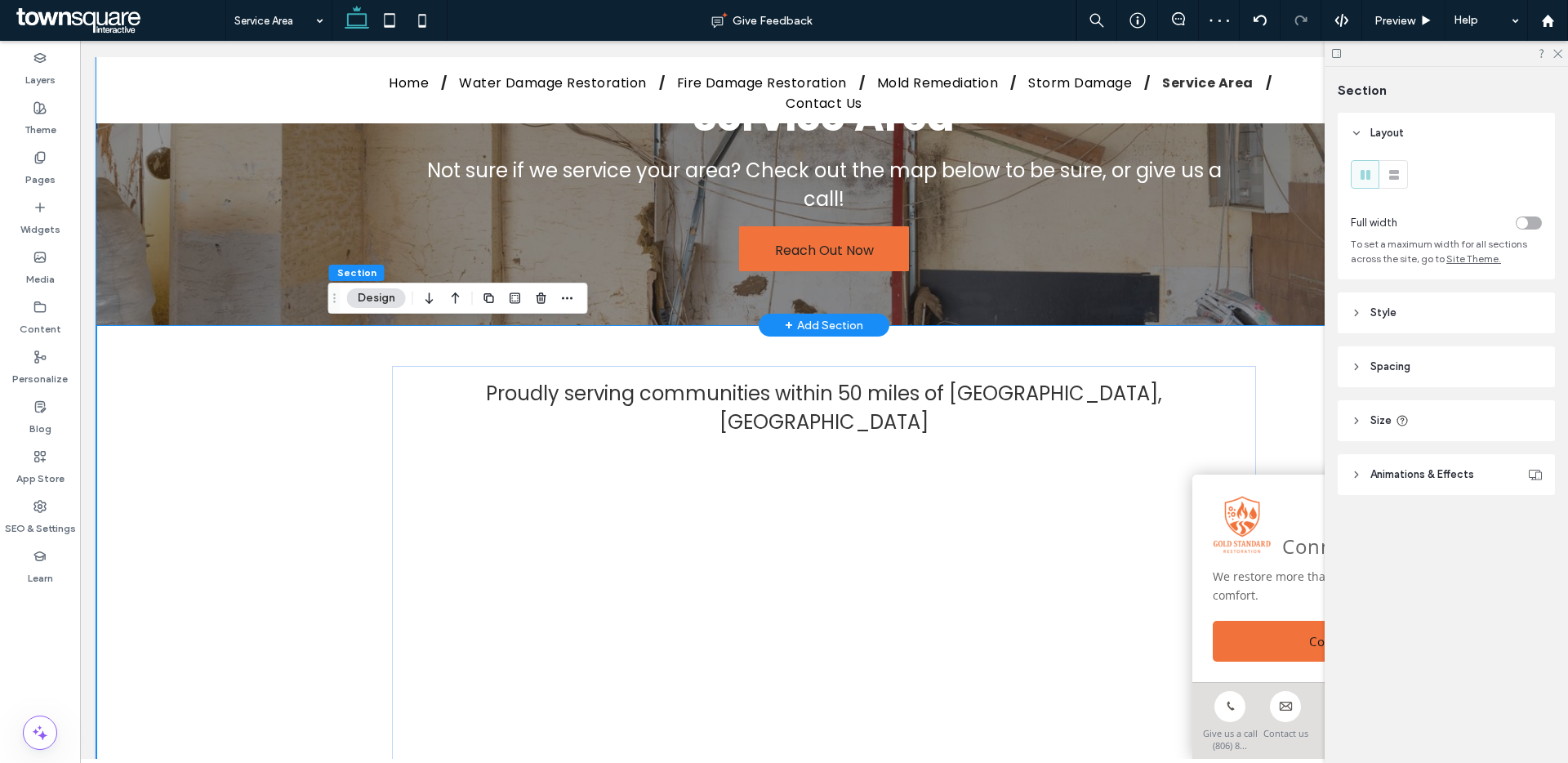
click at [209, 301] on div "Service Area Not sure if we service your area? Check out the map below to be su…" at bounding box center [823, 180] width 1455 height 289
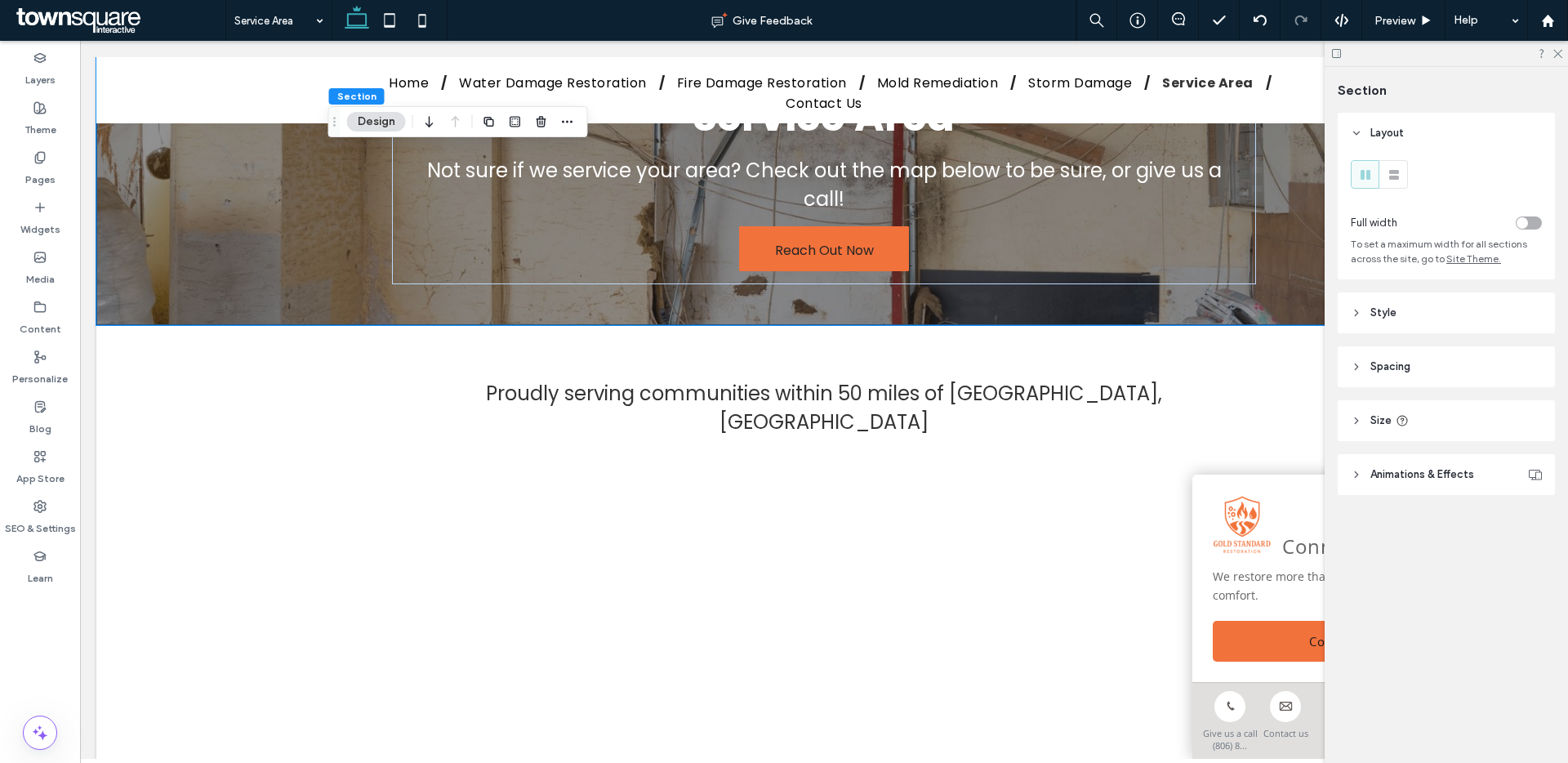
click at [1457, 316] on header "Style" at bounding box center [1447, 313] width 217 height 41
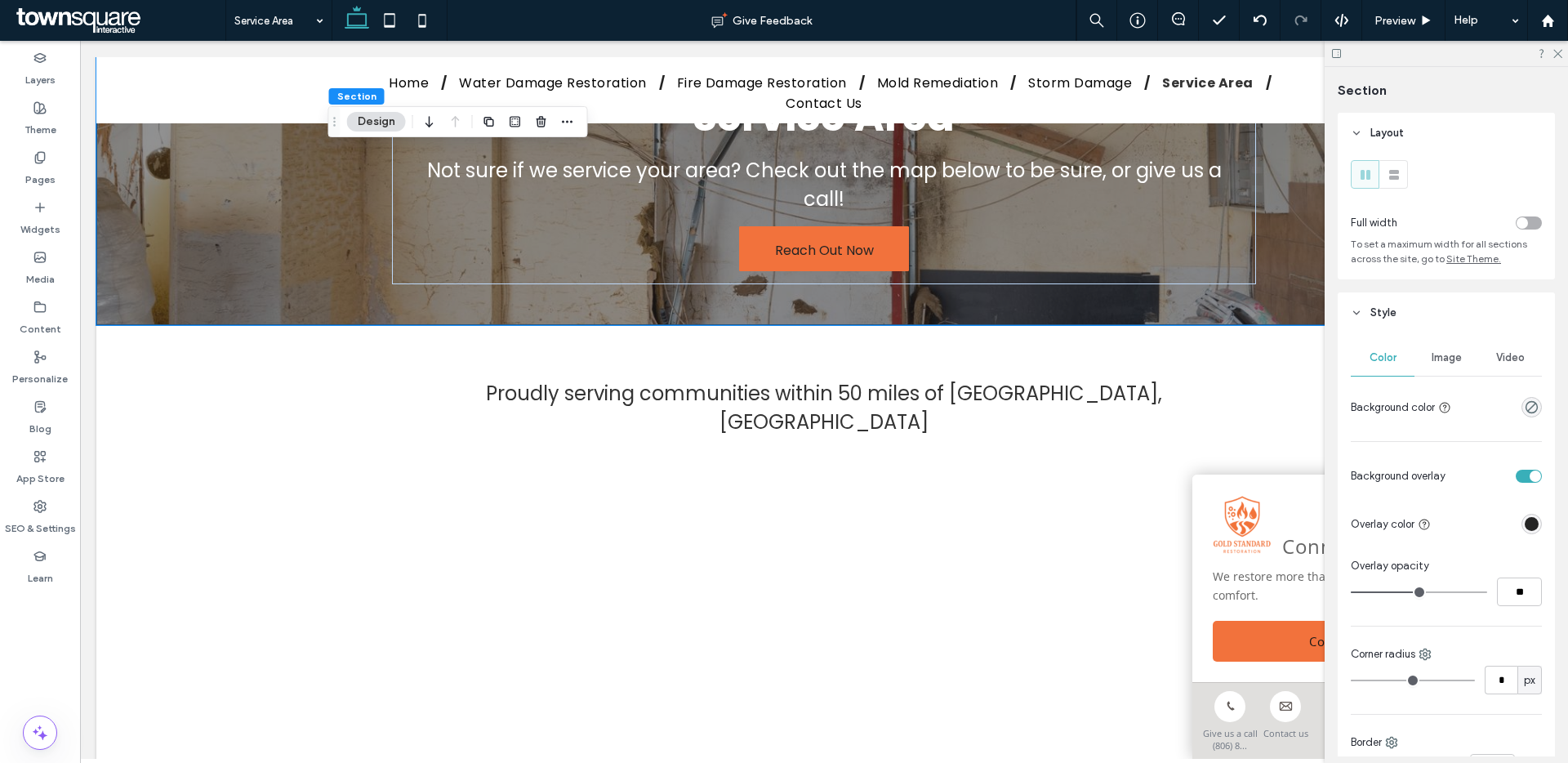
click at [1450, 353] on span "Image" at bounding box center [1446, 358] width 30 height 13
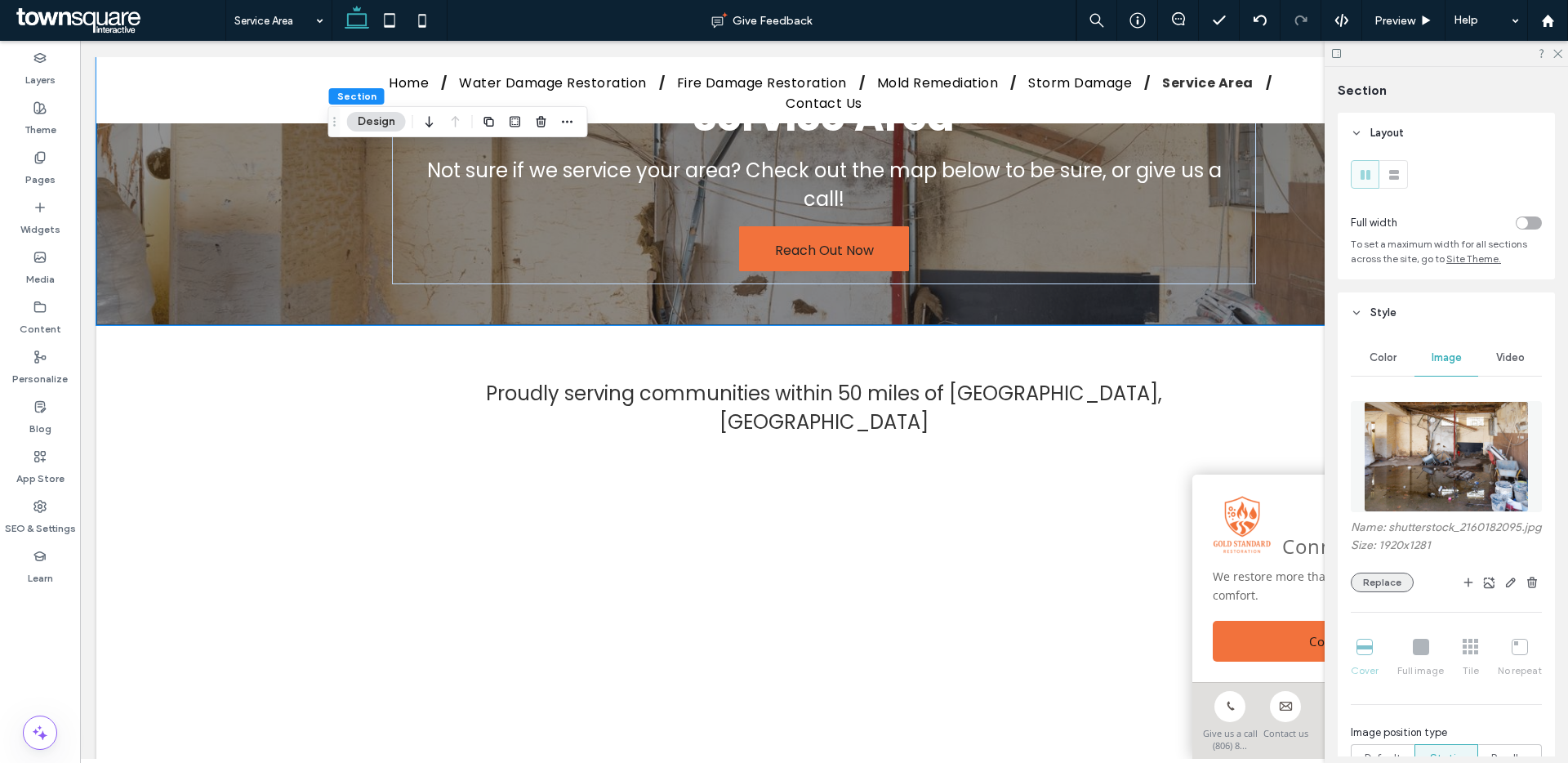
click at [1405, 593] on button "Replace" at bounding box center [1381, 583] width 63 height 20
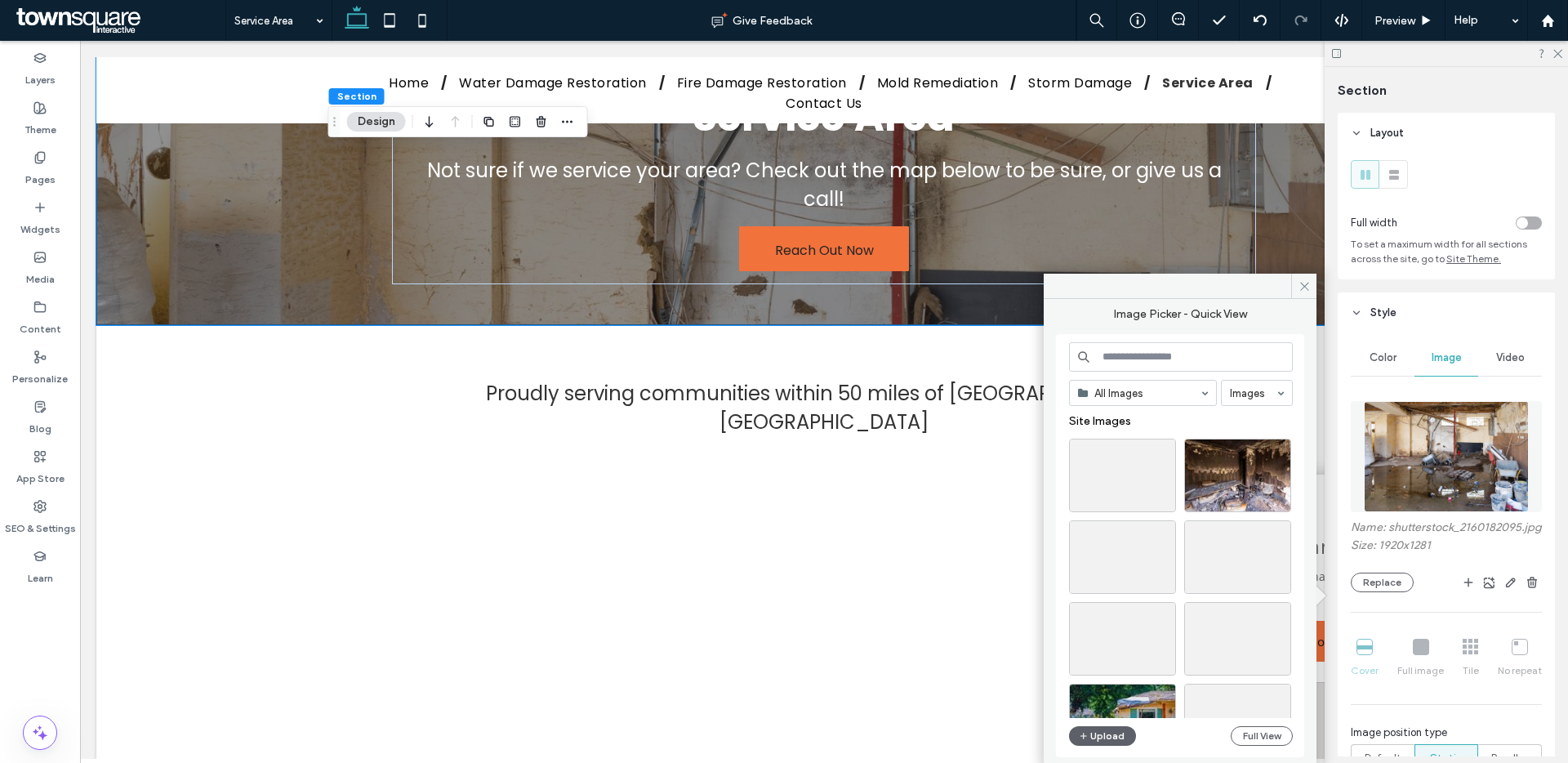
scroll to position [188, 0]
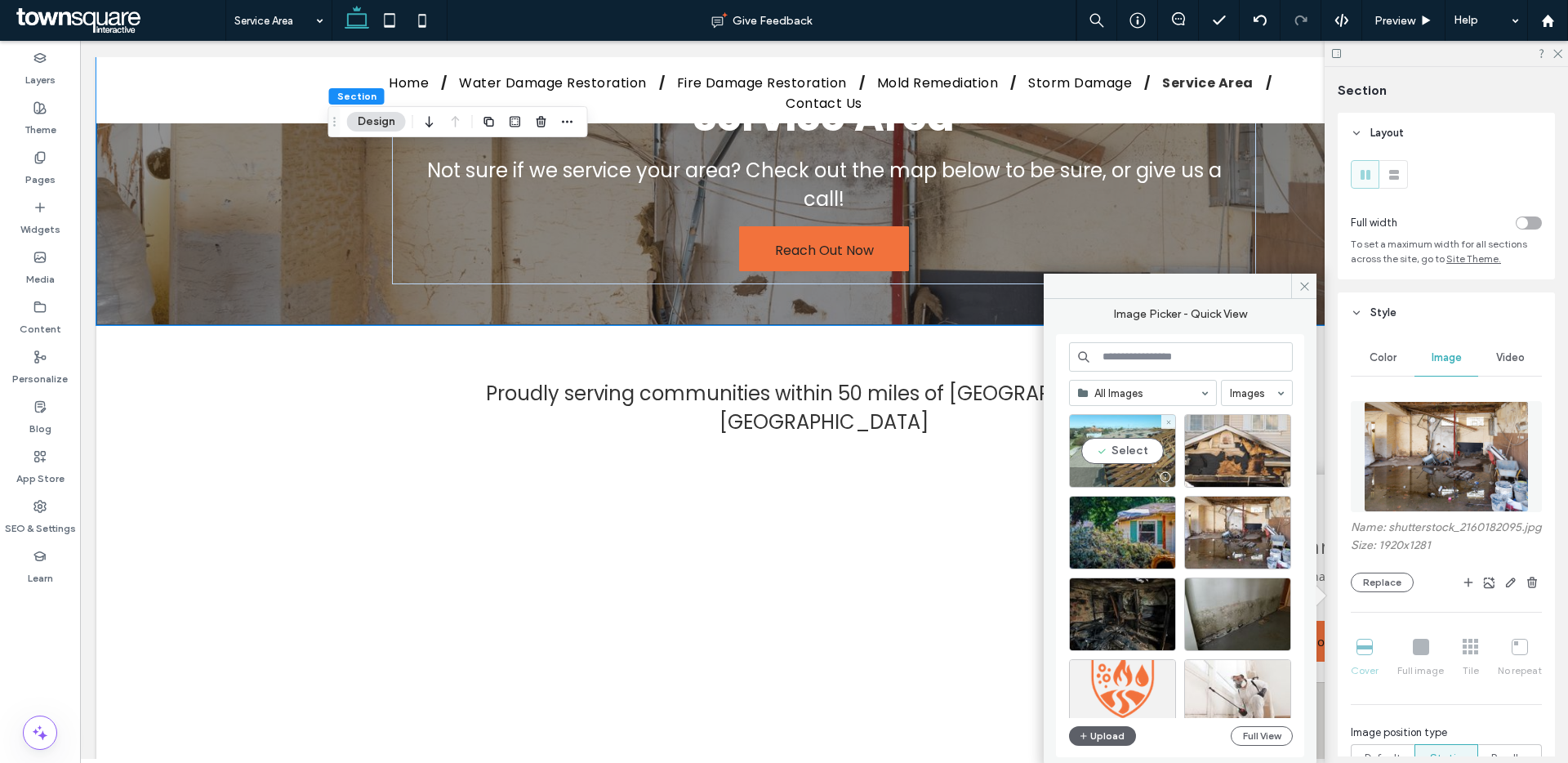
click at [1123, 456] on div "Select" at bounding box center [1122, 450] width 107 height 73
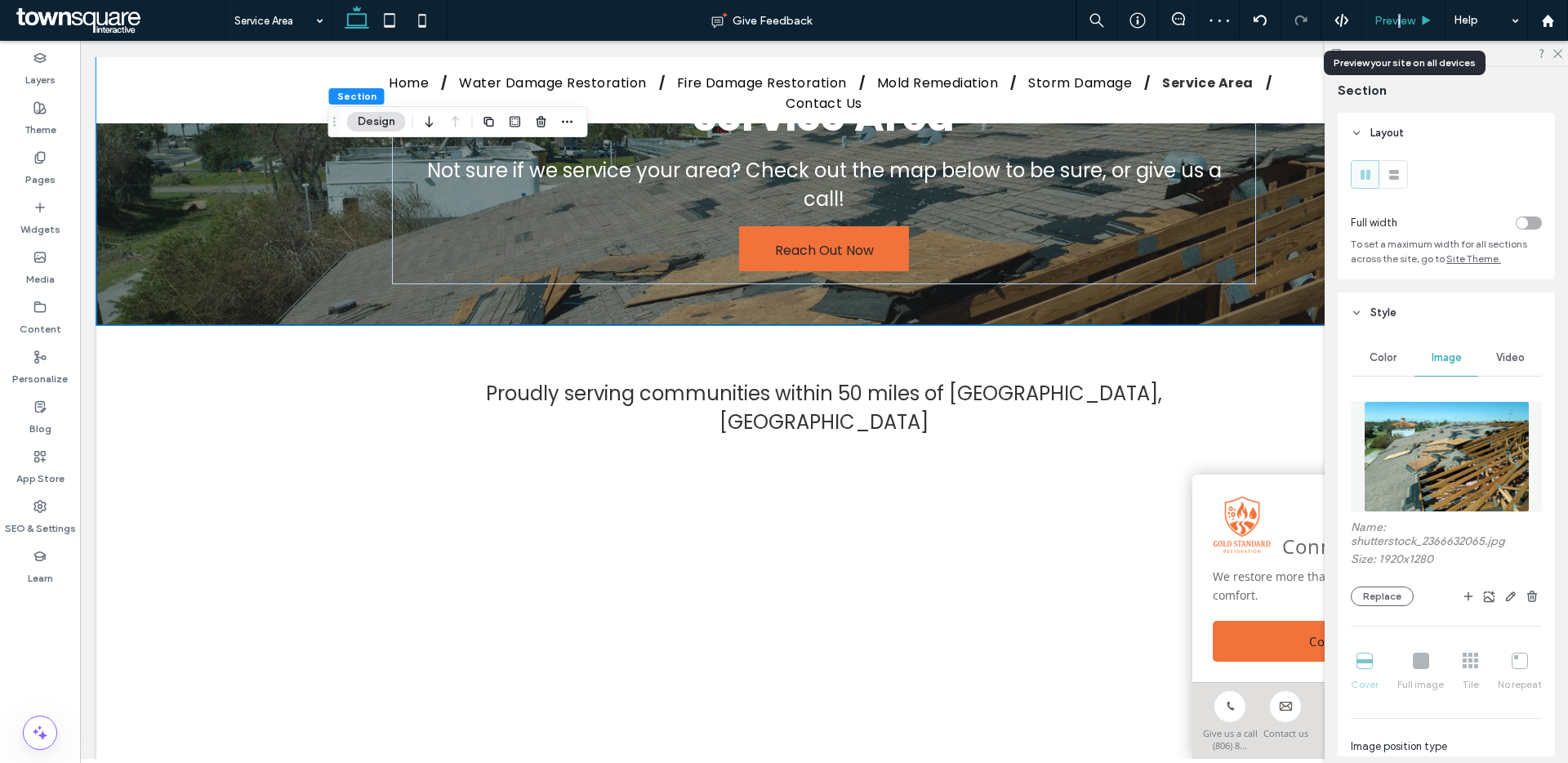
click at [1394, 20] on span "Preview" at bounding box center [1394, 20] width 41 height 14
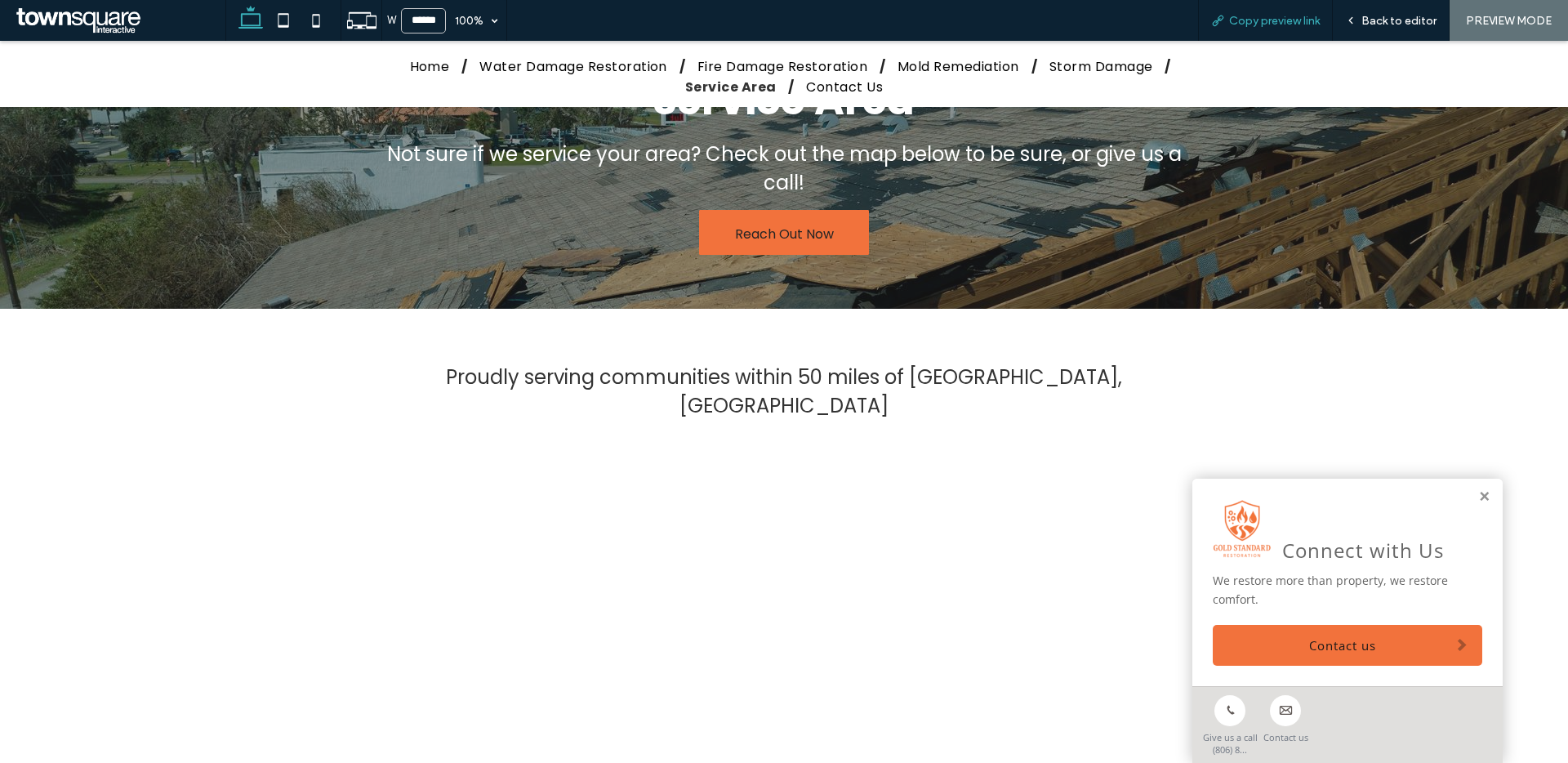
scroll to position [71, 0]
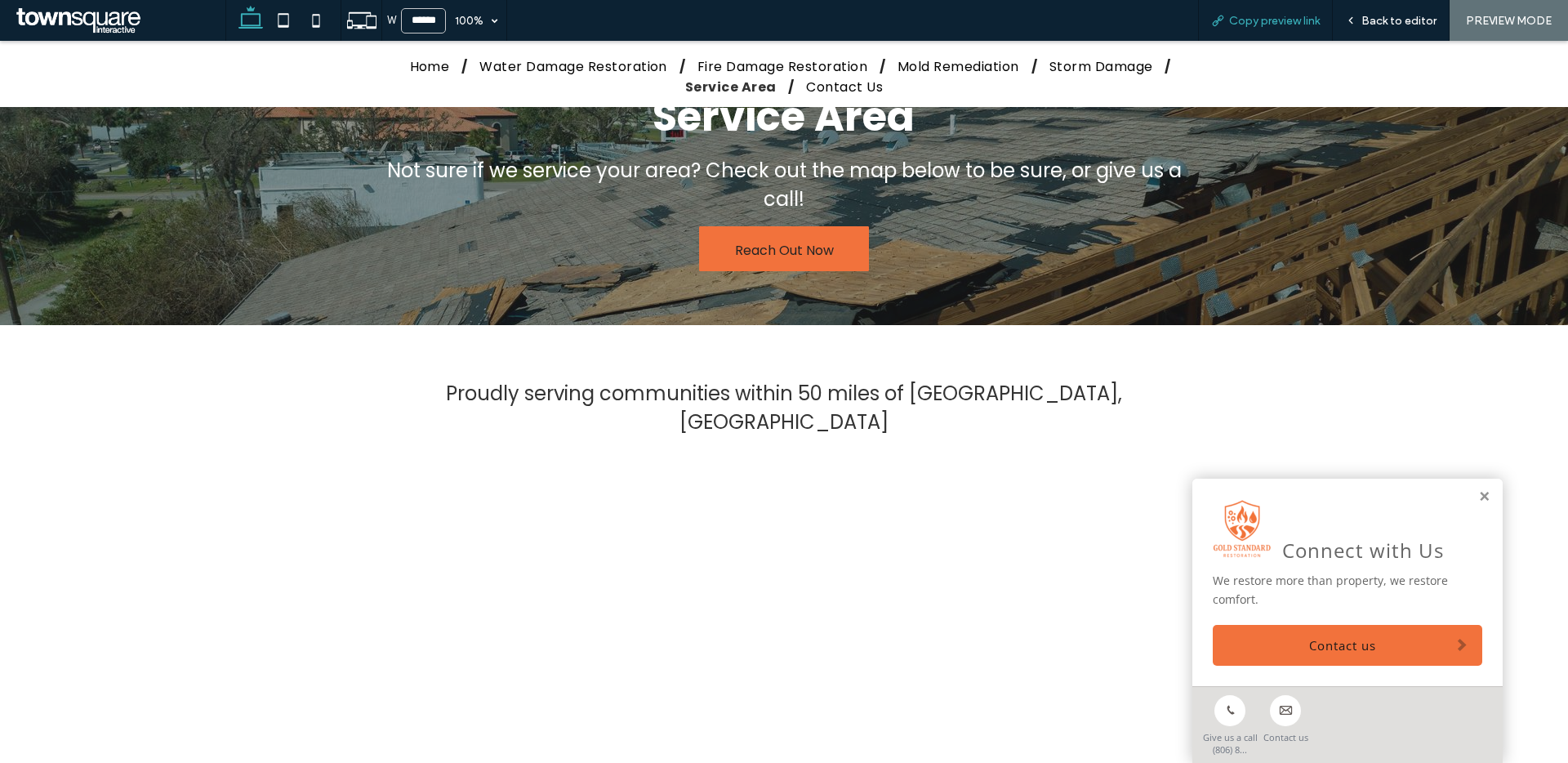
click at [1266, 23] on span "Copy preview link" at bounding box center [1275, 20] width 91 height 14
click at [1267, 23] on span "Copy preview link" at bounding box center [1275, 20] width 91 height 14
